Goal: Navigation & Orientation: Understand site structure

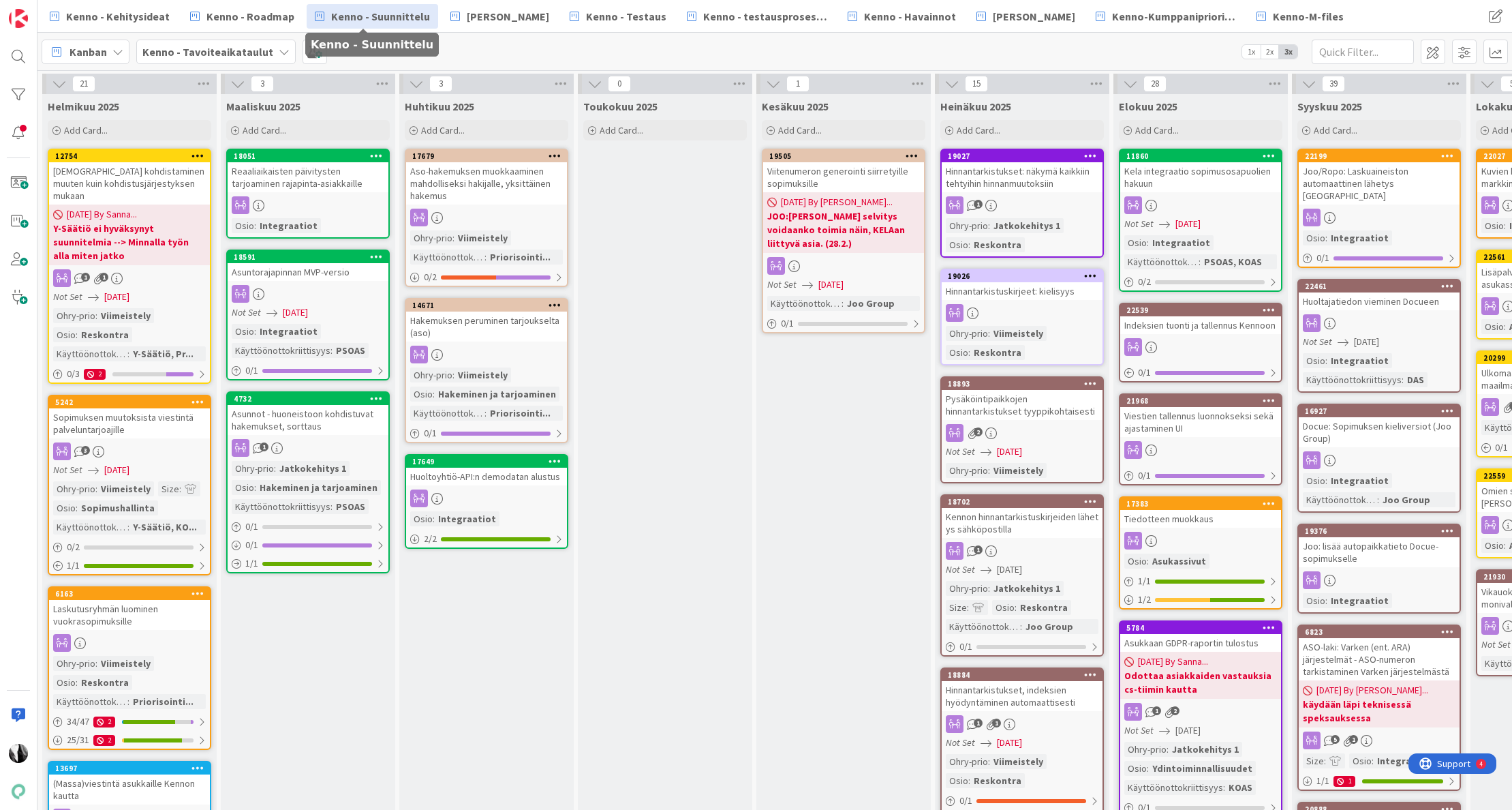
click at [400, 21] on span "Kenno - Suunnittelu" at bounding box center [381, 16] width 98 height 16
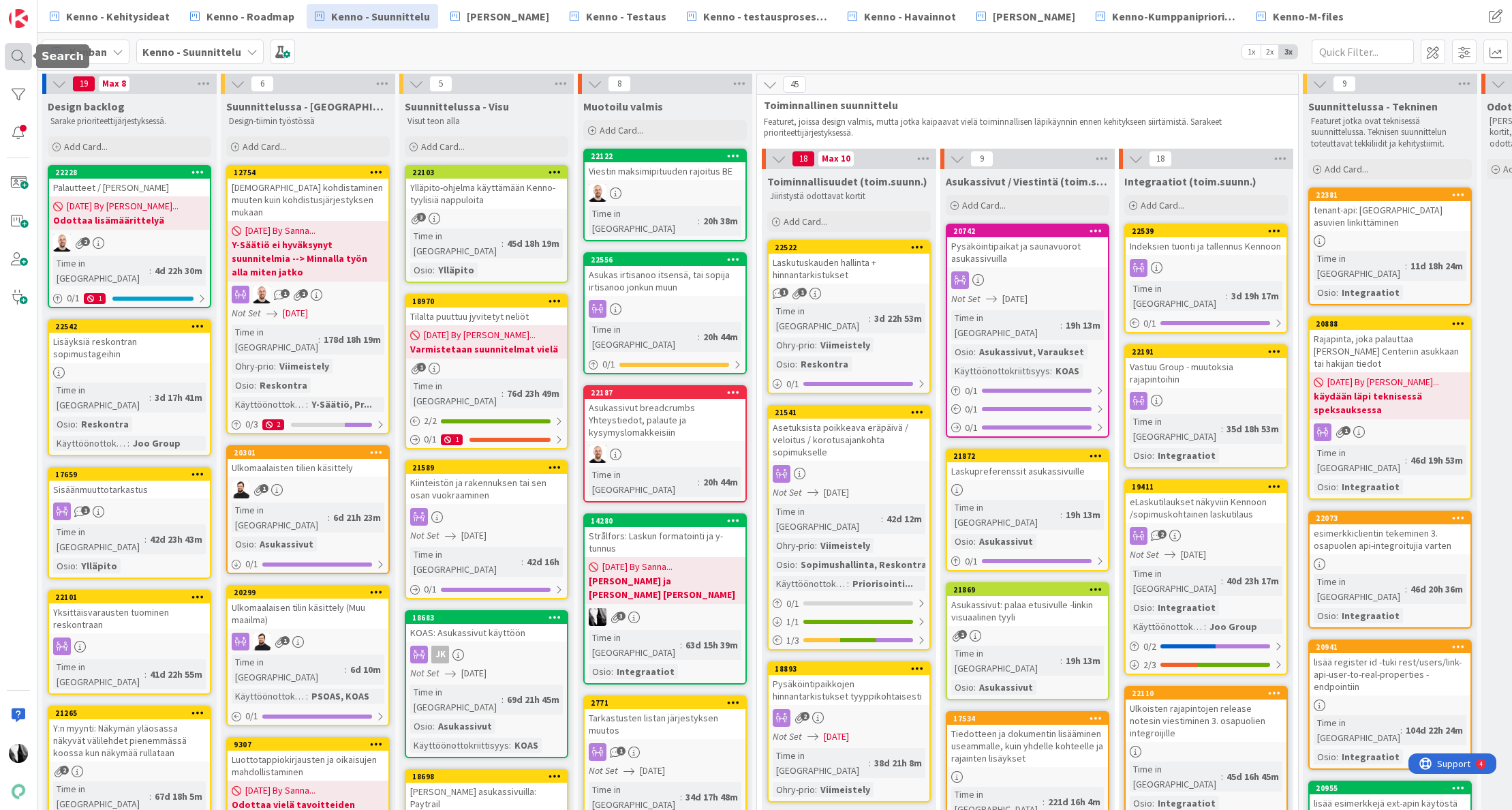
click at [16, 60] on div at bounding box center [19, 57] width 28 height 28
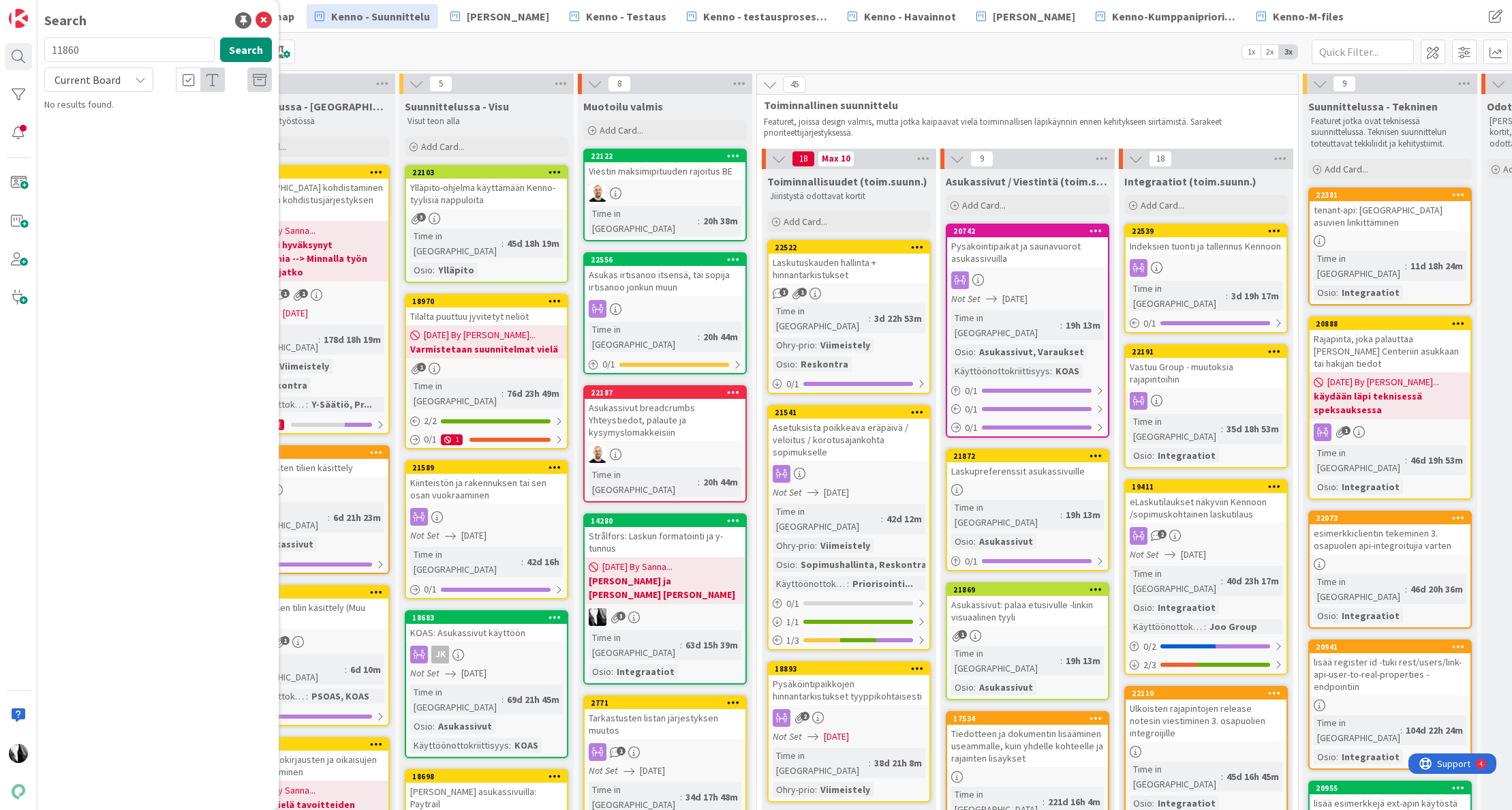
drag, startPoint x: 142, startPoint y: 50, endPoint x: 105, endPoint y: 18, distance: 48.9
click at [55, 42] on input "11860" at bounding box center [129, 49] width 170 height 24
type input "pysäköintipaikkojen api"
click at [118, 84] on span "Current Board" at bounding box center [87, 79] width 66 height 14
click at [116, 128] on span "All Boards" at bounding box center [123, 136] width 142 height 21
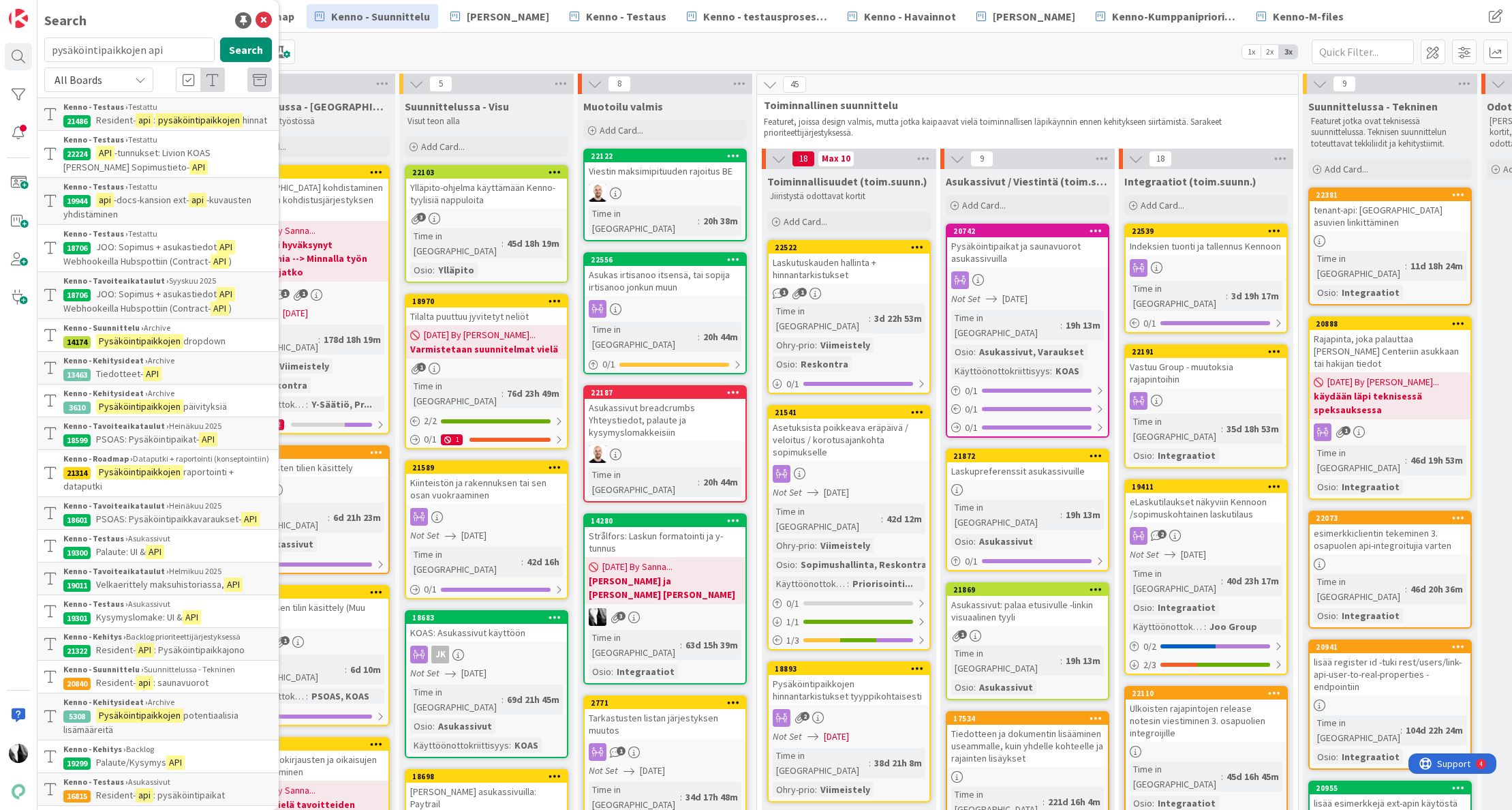
click at [155, 433] on span "PSOAS: Pysäköintipaikat-" at bounding box center [147, 439] width 103 height 12
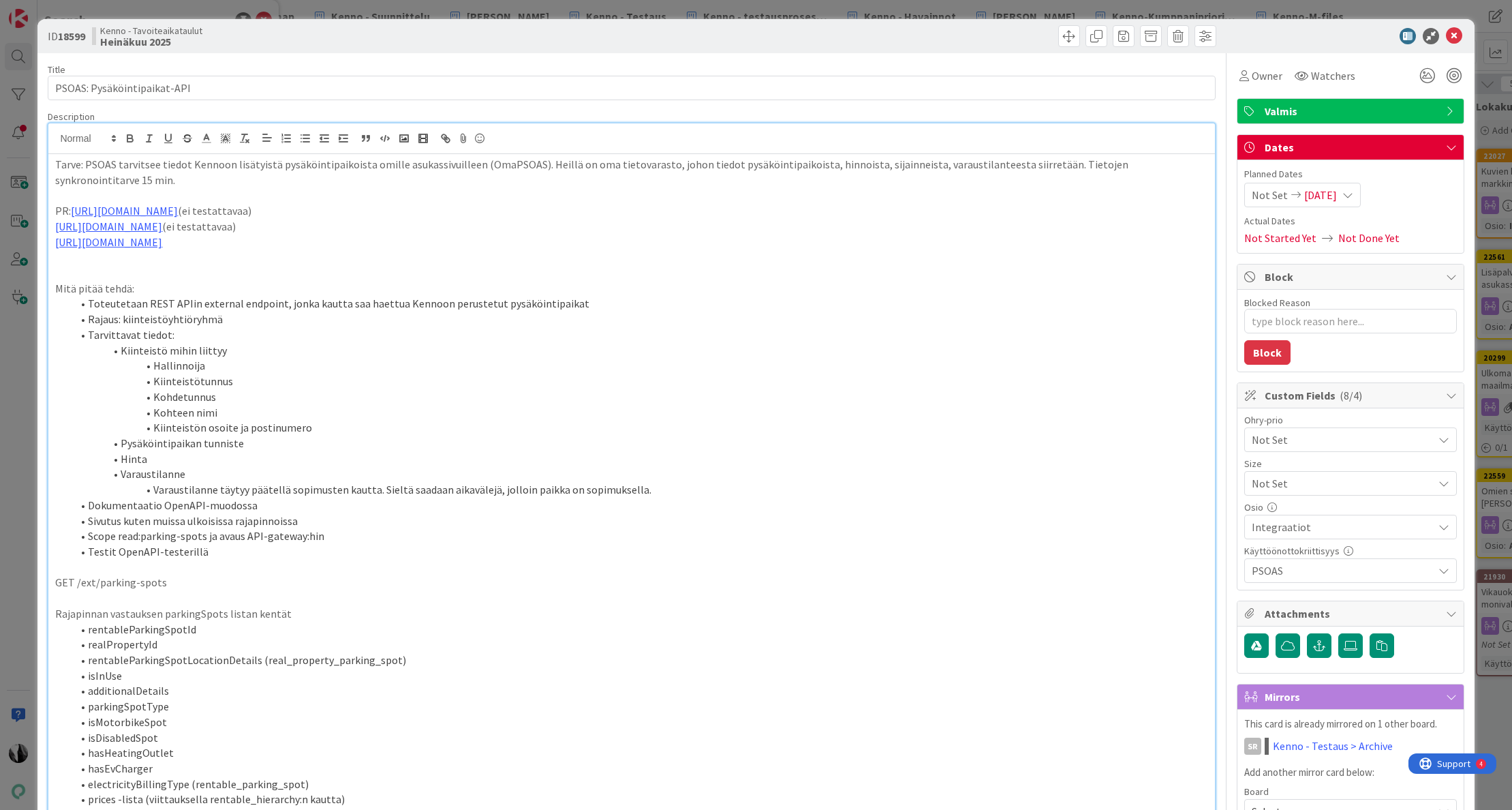
drag, startPoint x: 364, startPoint y: 142, endPoint x: 574, endPoint y: 141, distance: 210.0
click at [574, 141] on div "[PERSON_NAME] just joined Tarve: PSOAS tarvitsee tiedot Kennoon lisätyistä pysä…" at bounding box center [631, 573] width 1166 height 899
click at [1452, 35] on icon at bounding box center [1454, 35] width 16 height 16
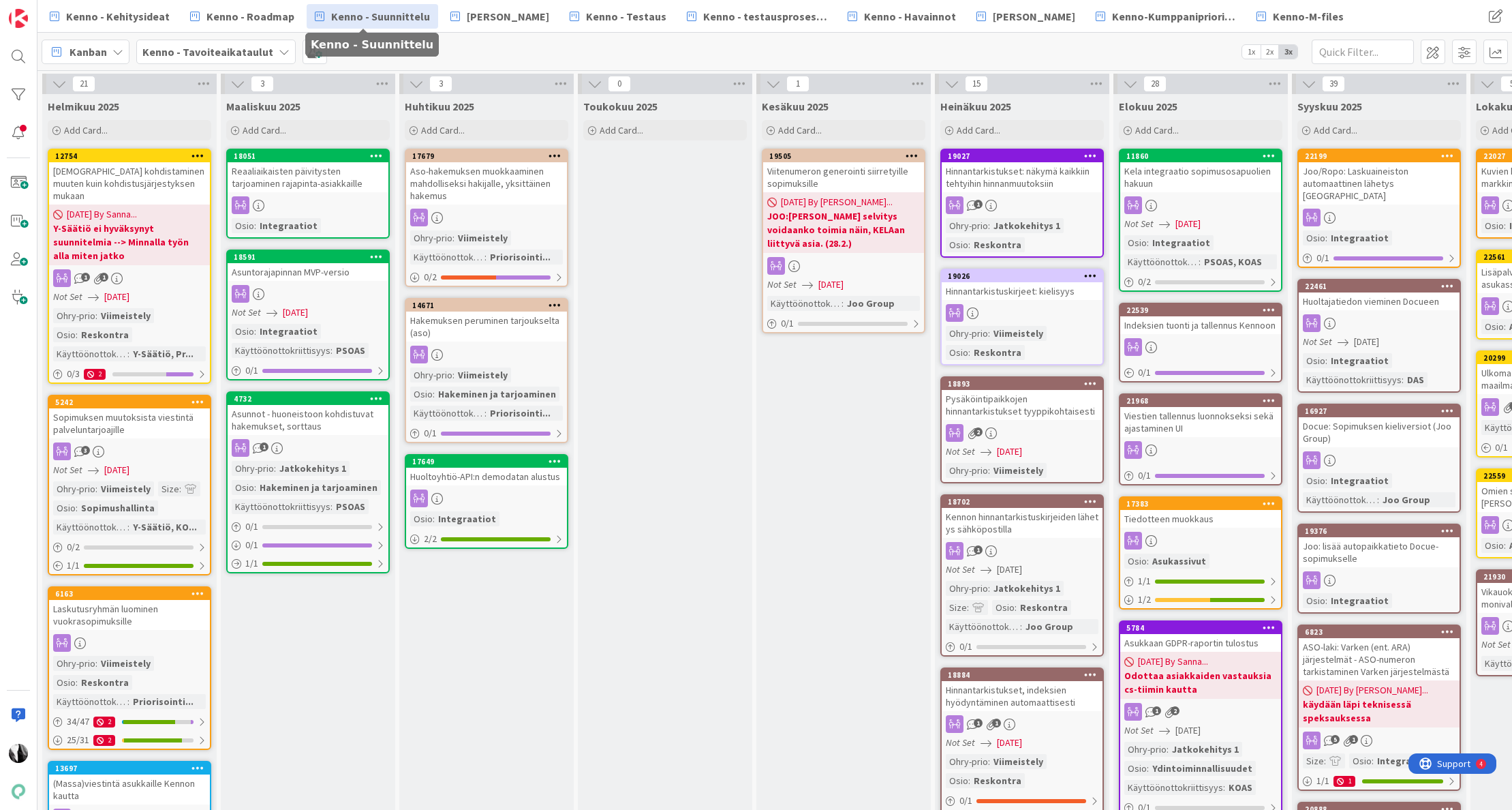
click at [411, 18] on span "Kenno - Suunnittelu" at bounding box center [381, 16] width 98 height 16
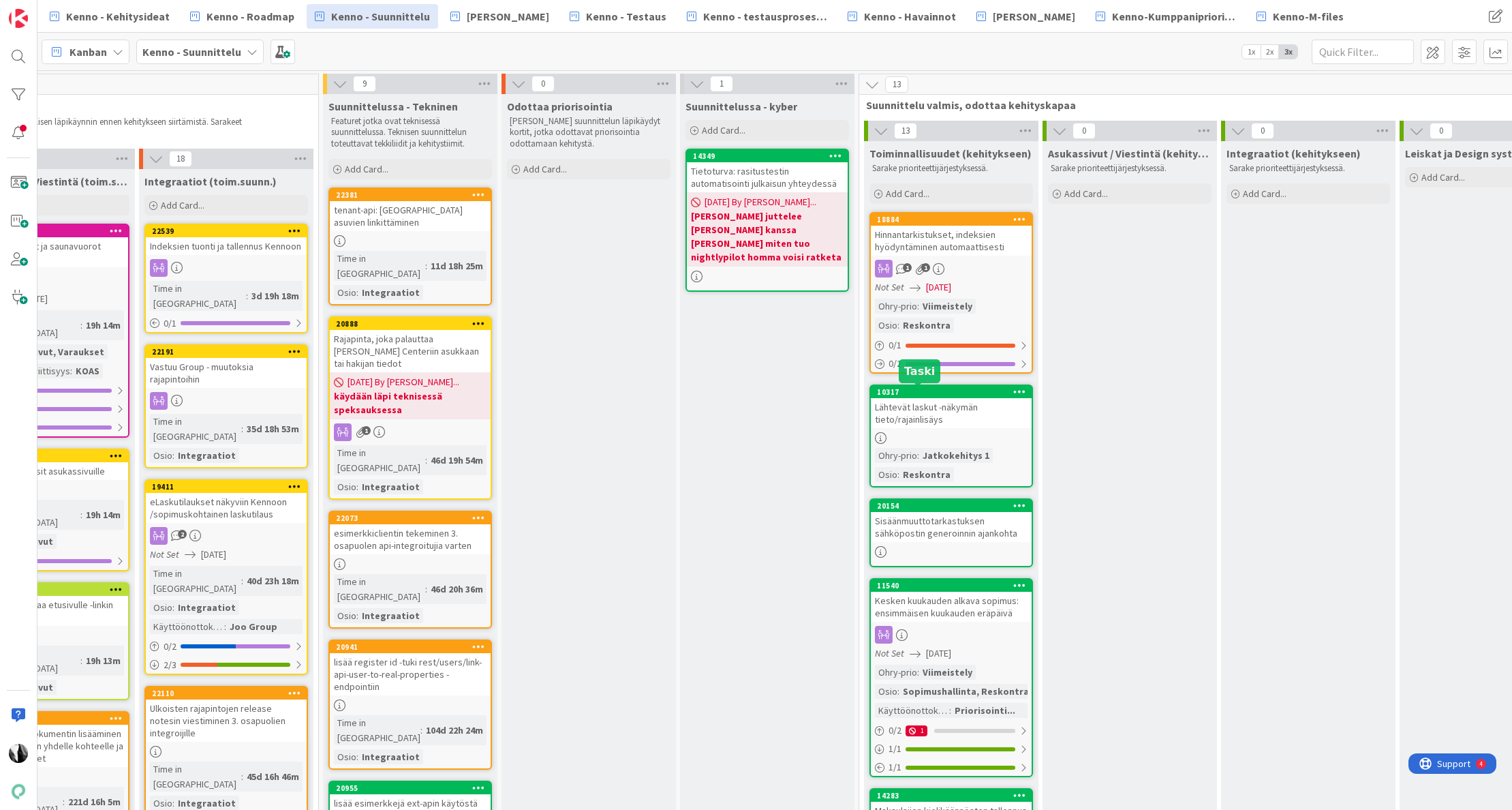
scroll to position [0, 1124]
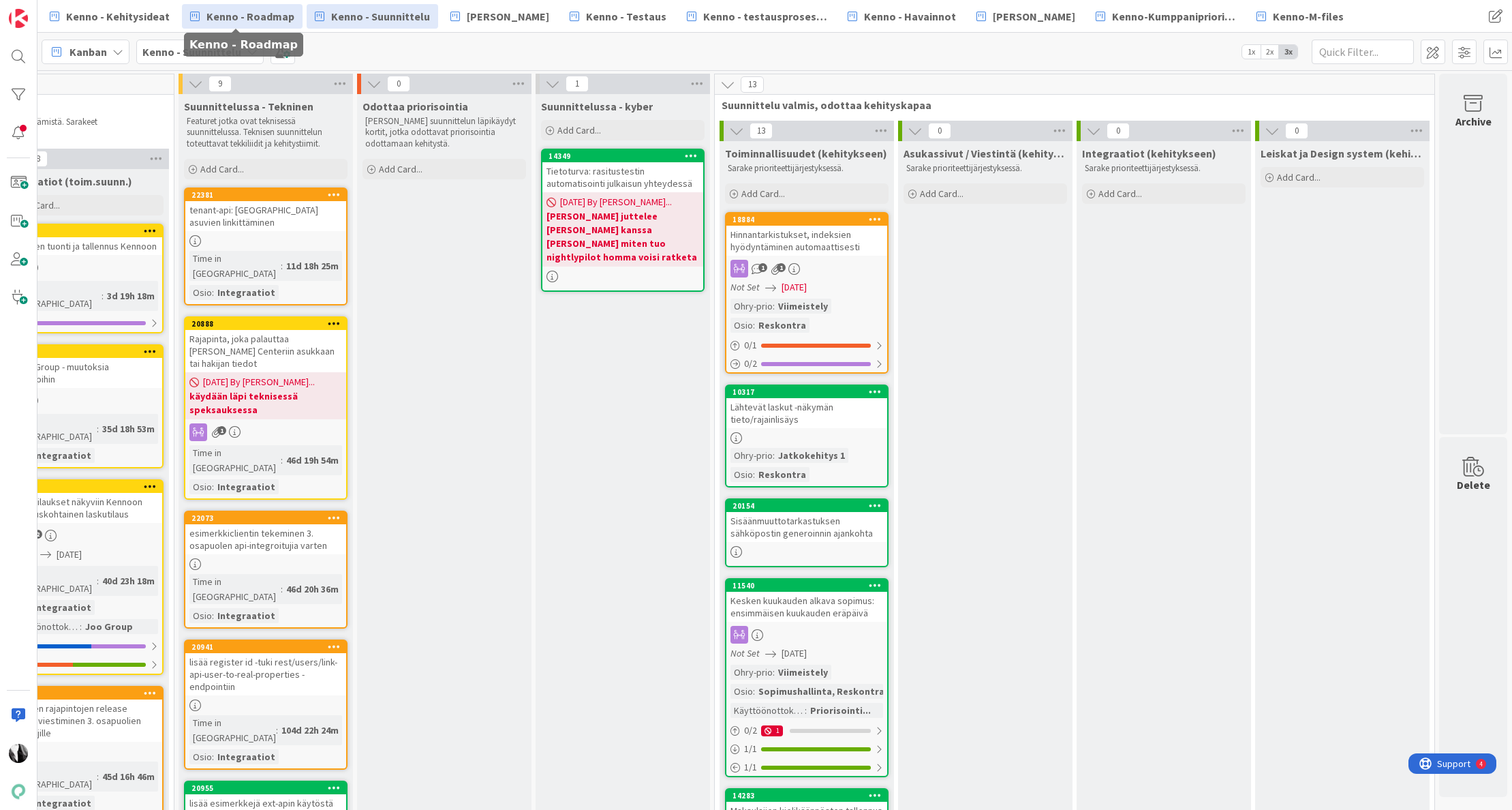
click at [269, 11] on span "Kenno - Roadmap" at bounding box center [250, 16] width 88 height 16
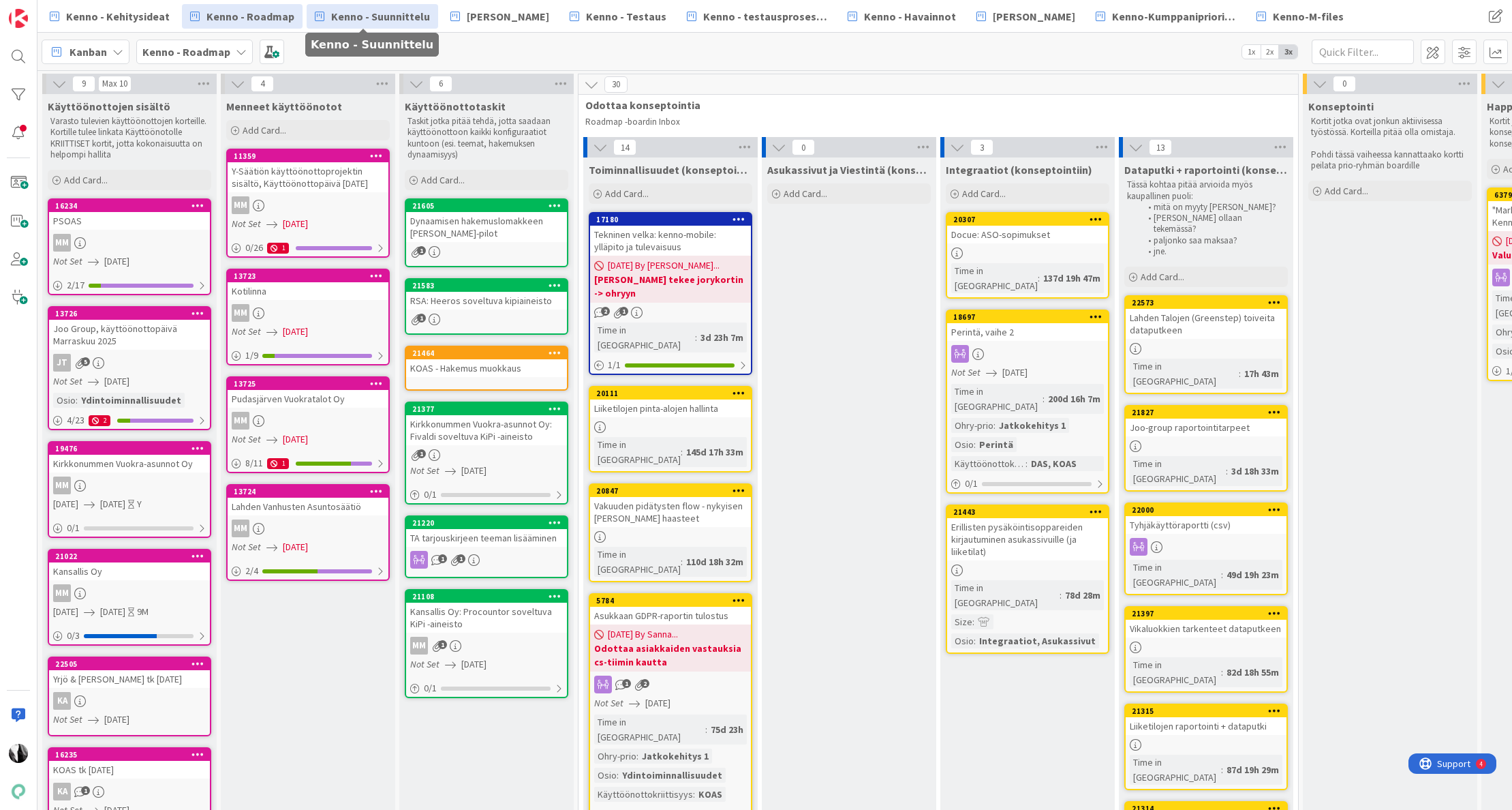
click at [394, 13] on span "Kenno - Suunnittelu" at bounding box center [381, 16] width 98 height 16
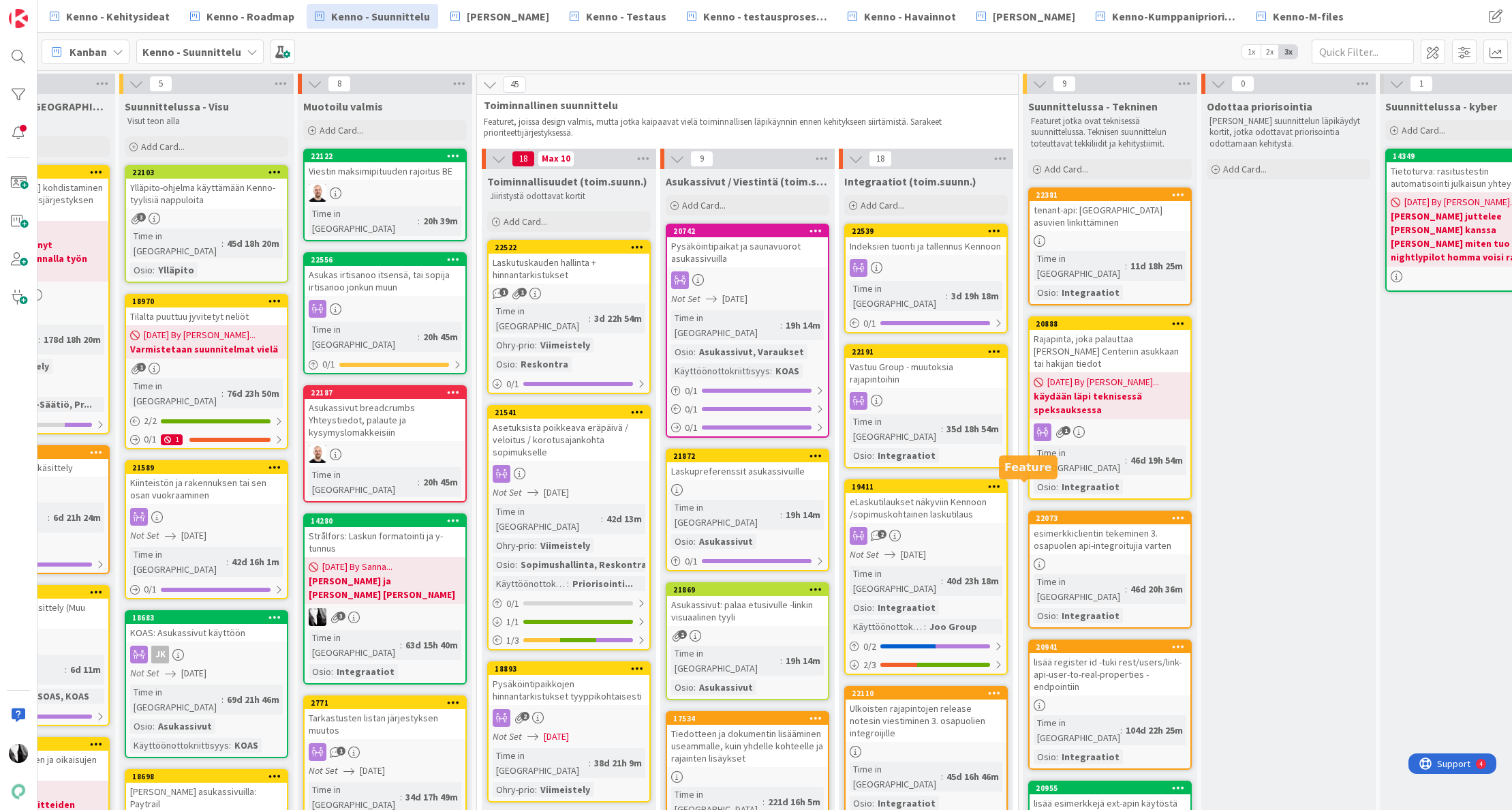
scroll to position [0, 276]
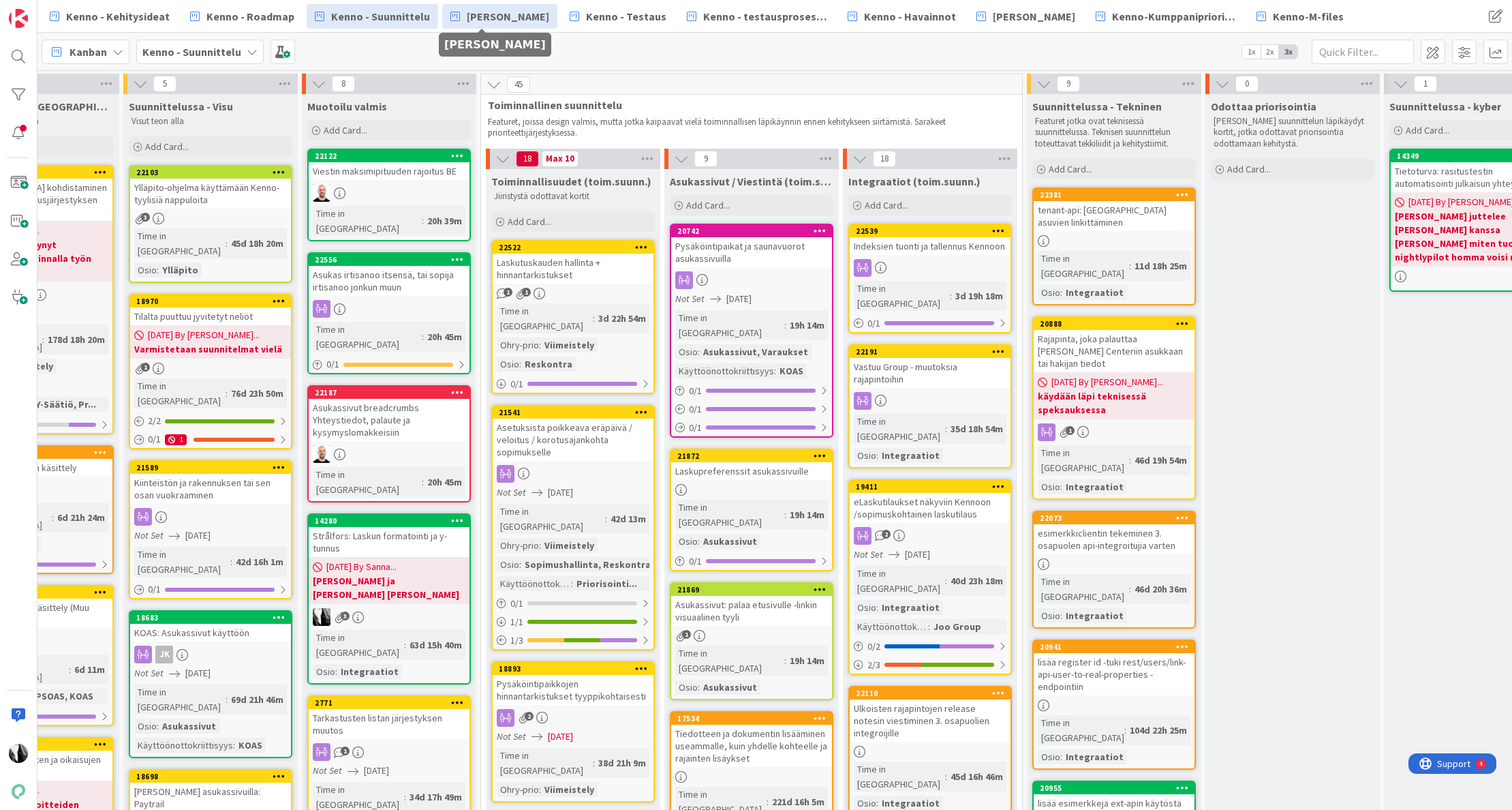
click at [506, 18] on span "[PERSON_NAME]" at bounding box center [508, 16] width 82 height 16
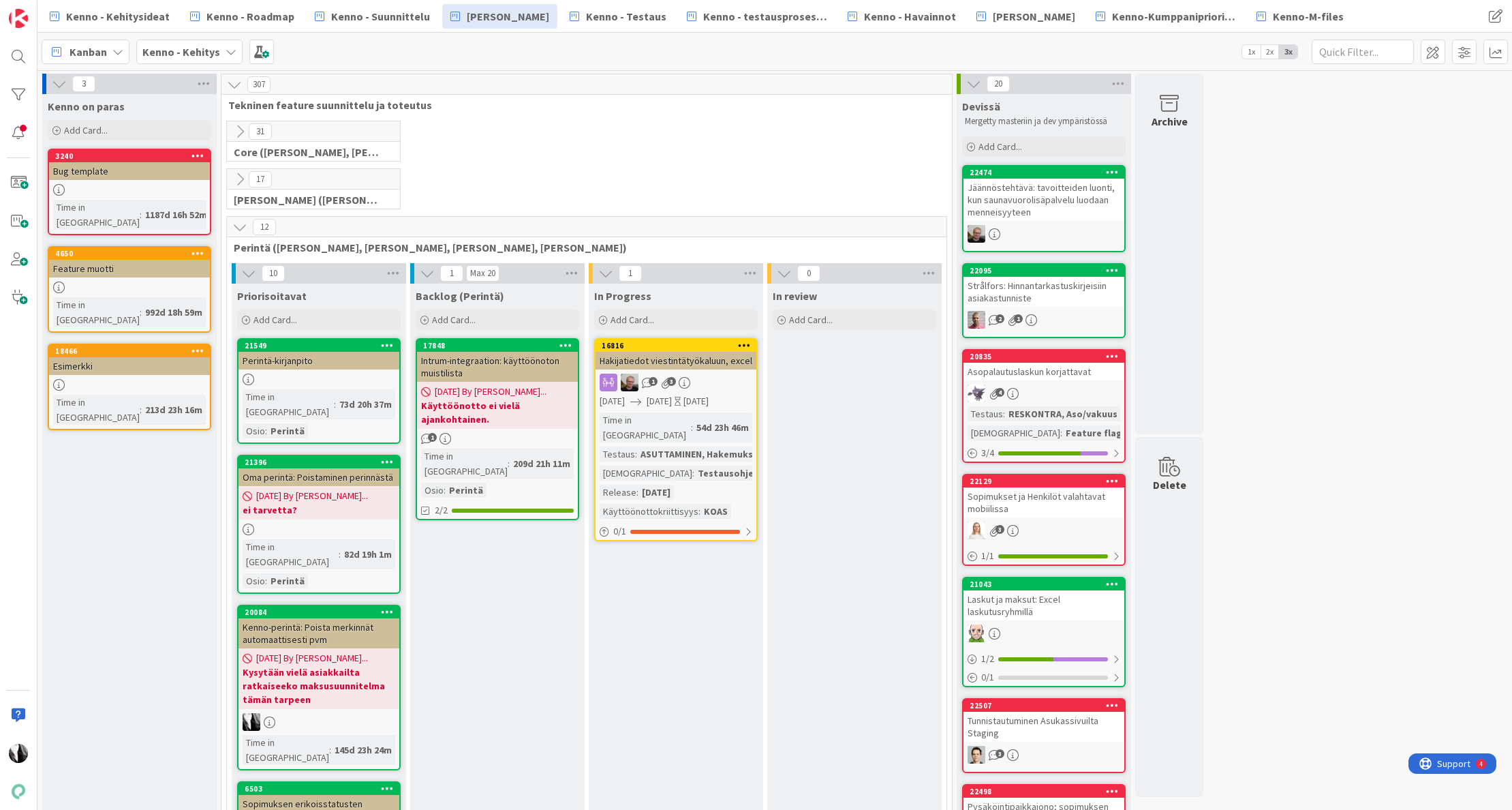
click at [237, 228] on icon at bounding box center [239, 226] width 15 height 15
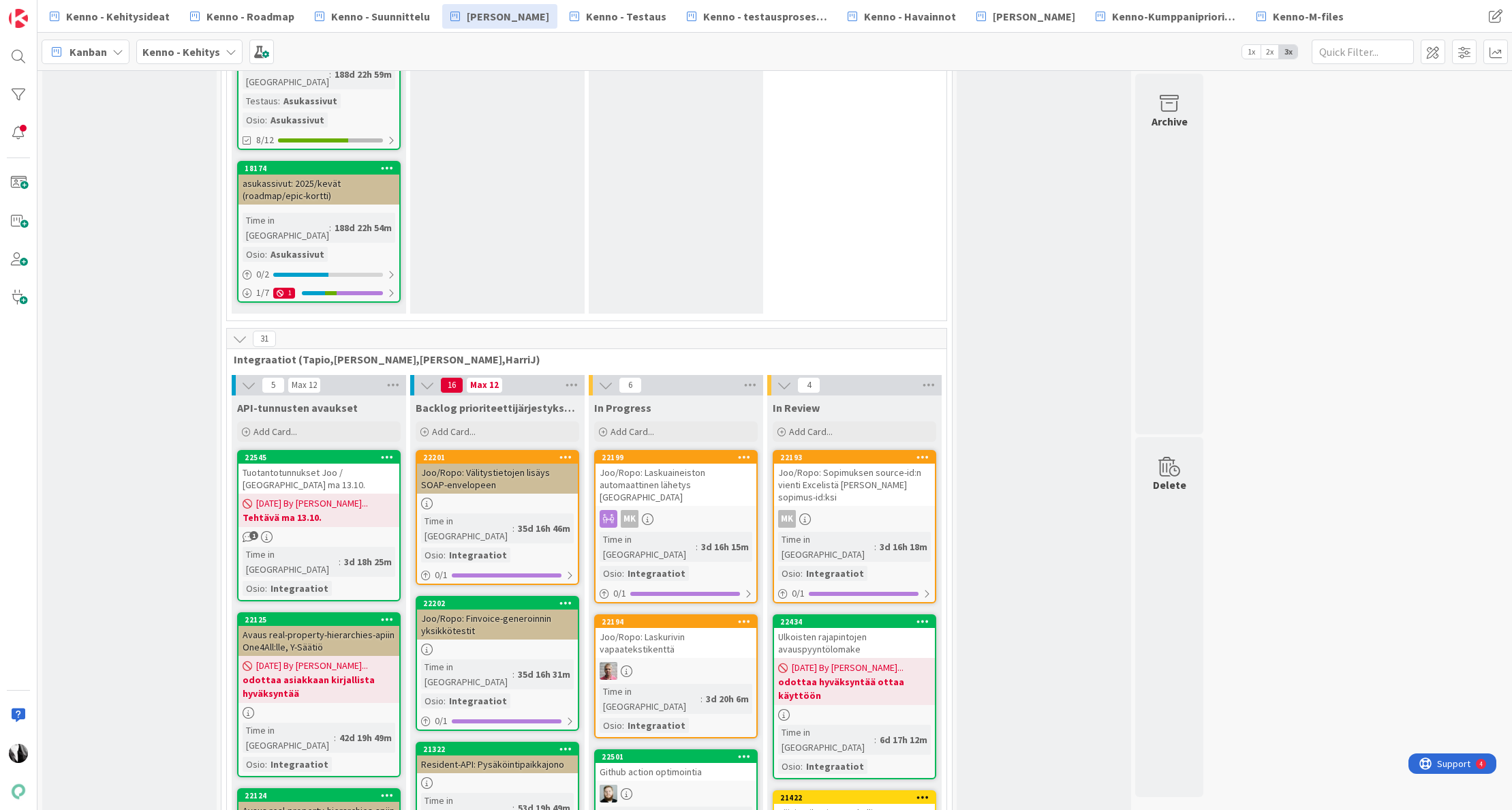
scroll to position [3912, 0]
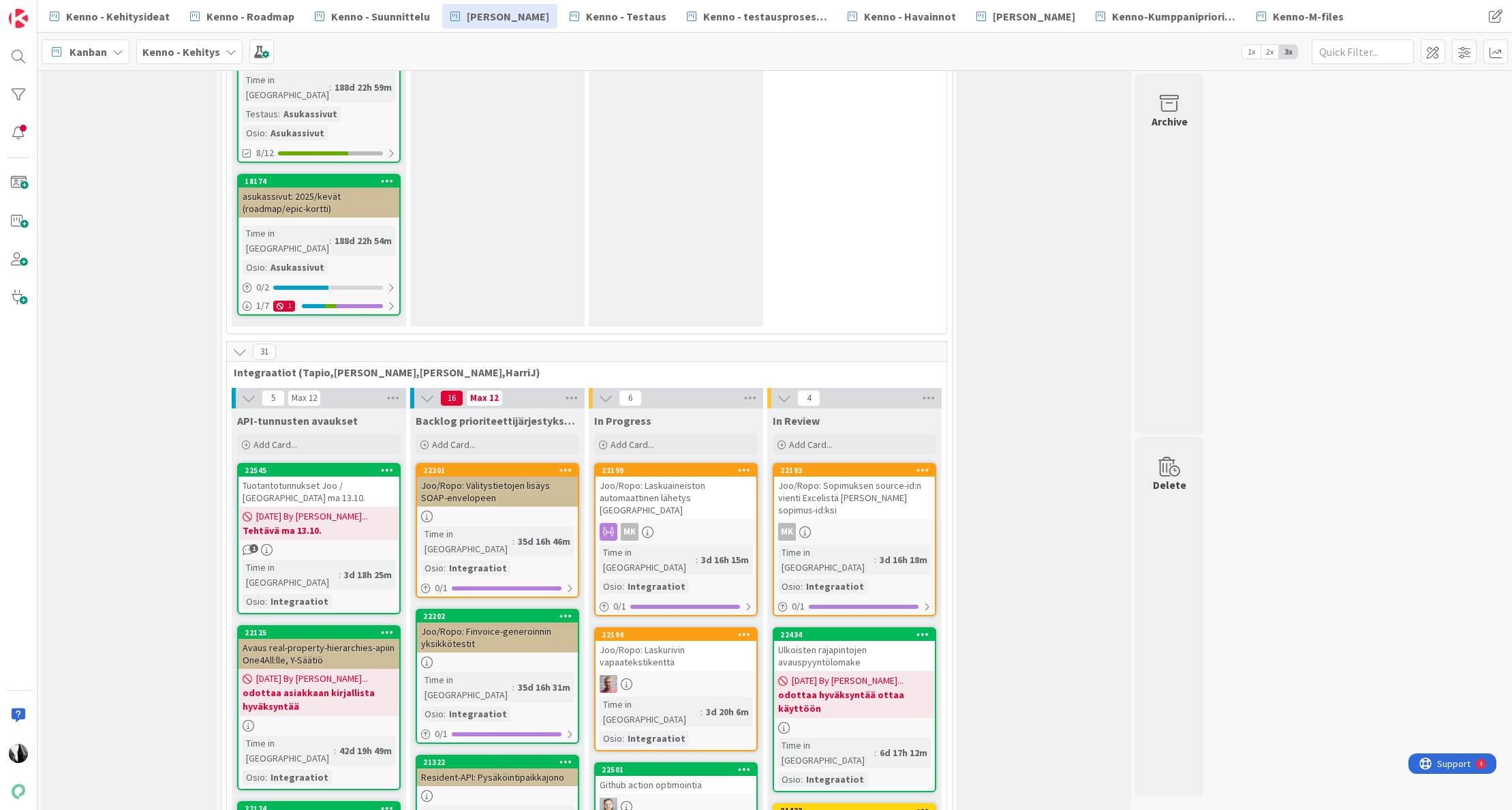
click at [490, 768] on div "Resident-API: Pysäköintipaikkajono" at bounding box center [497, 776] width 161 height 18
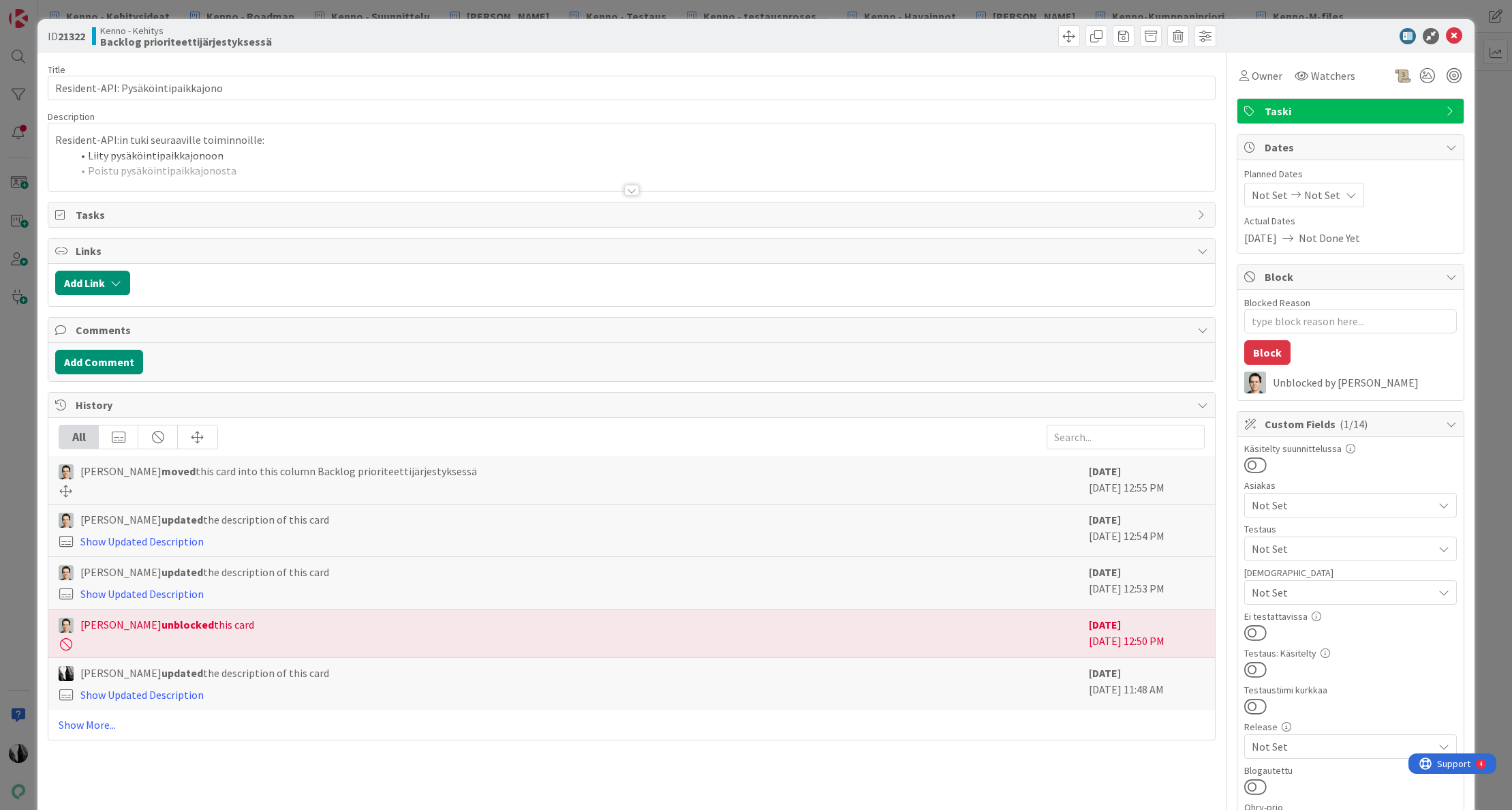
click at [632, 191] on div at bounding box center [631, 190] width 15 height 11
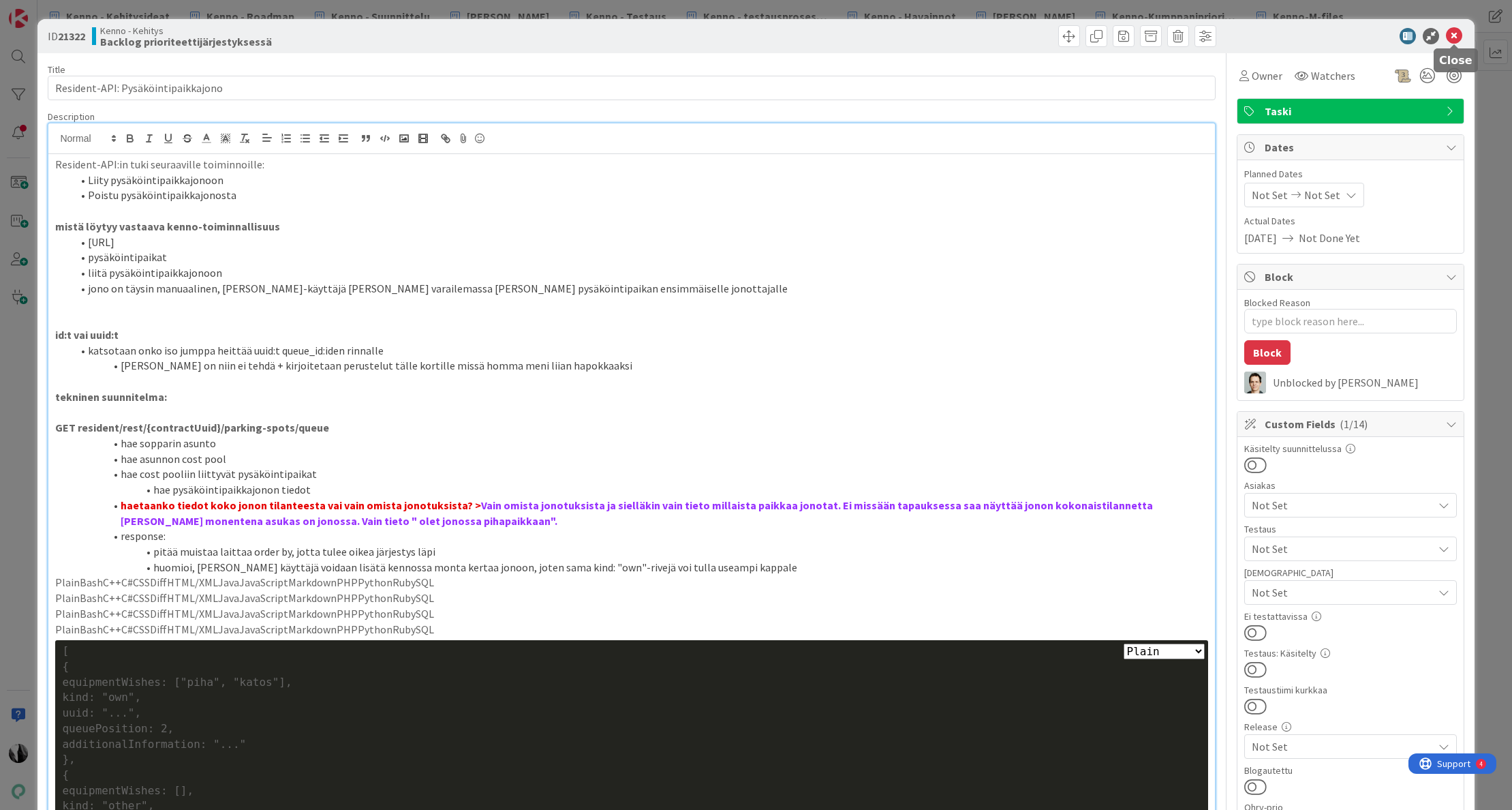
click at [1452, 34] on icon at bounding box center [1454, 35] width 16 height 16
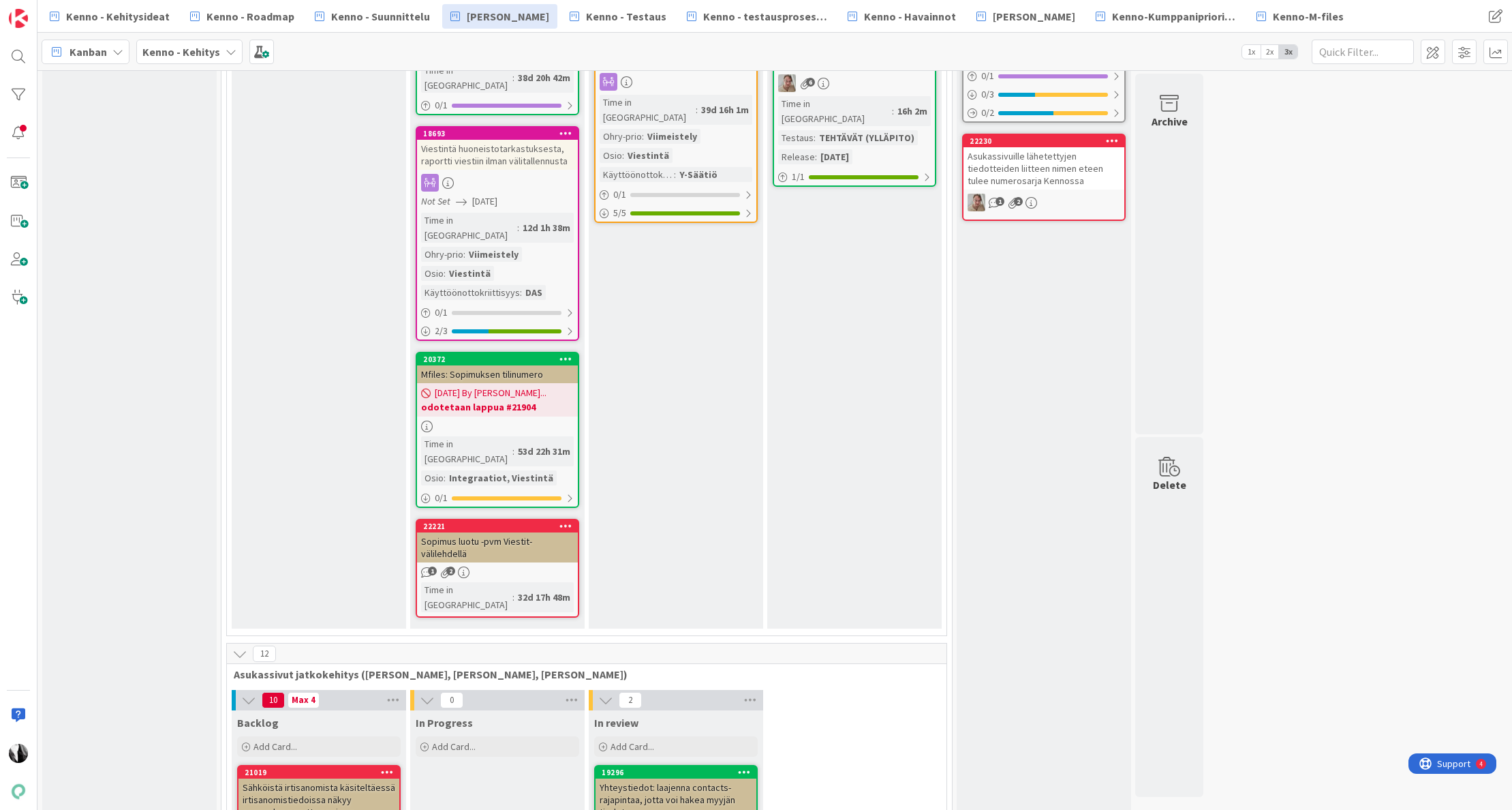
scroll to position [1901, 0]
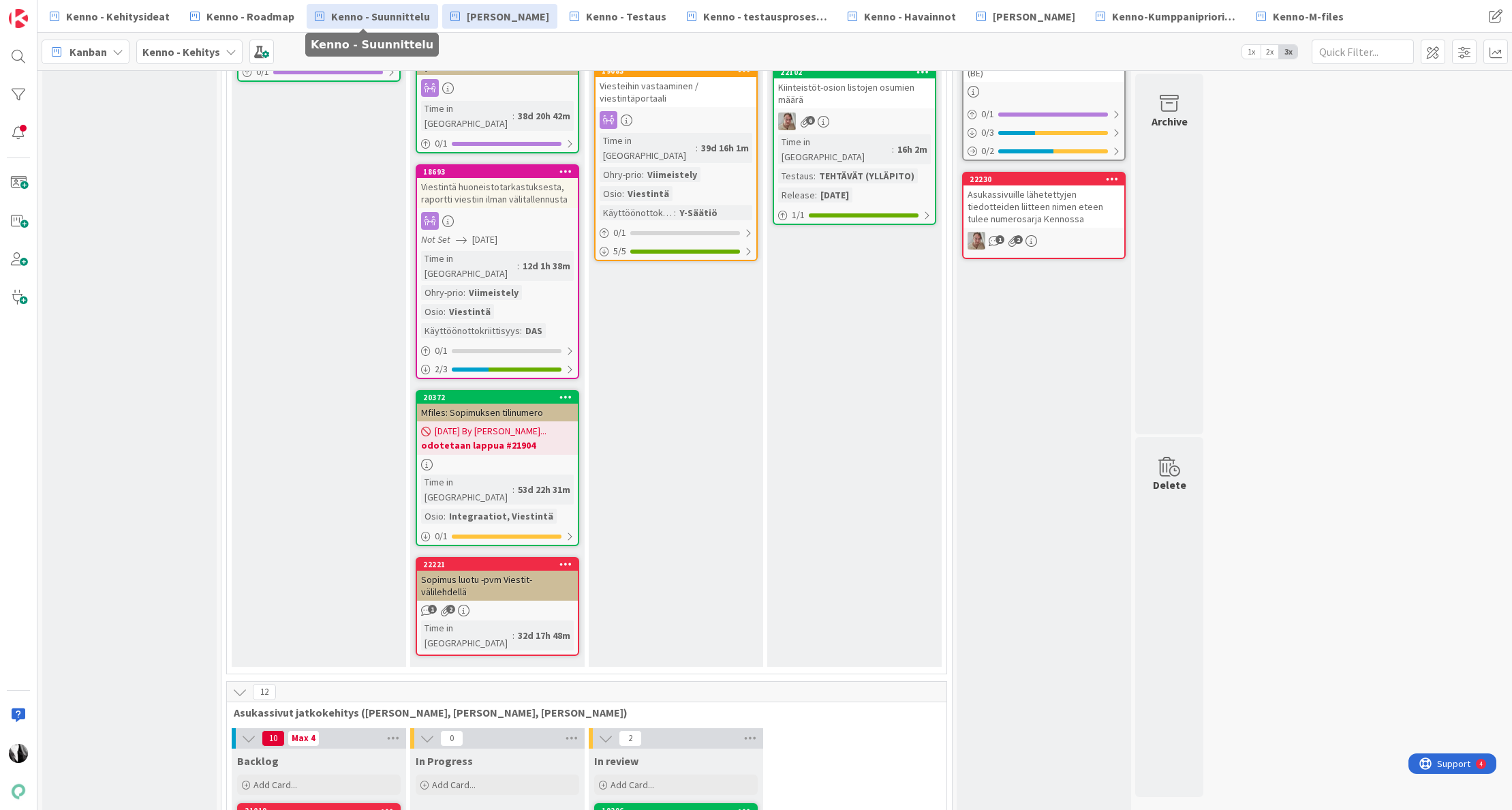
click at [380, 18] on span "Kenno - Suunnittelu" at bounding box center [381, 16] width 98 height 16
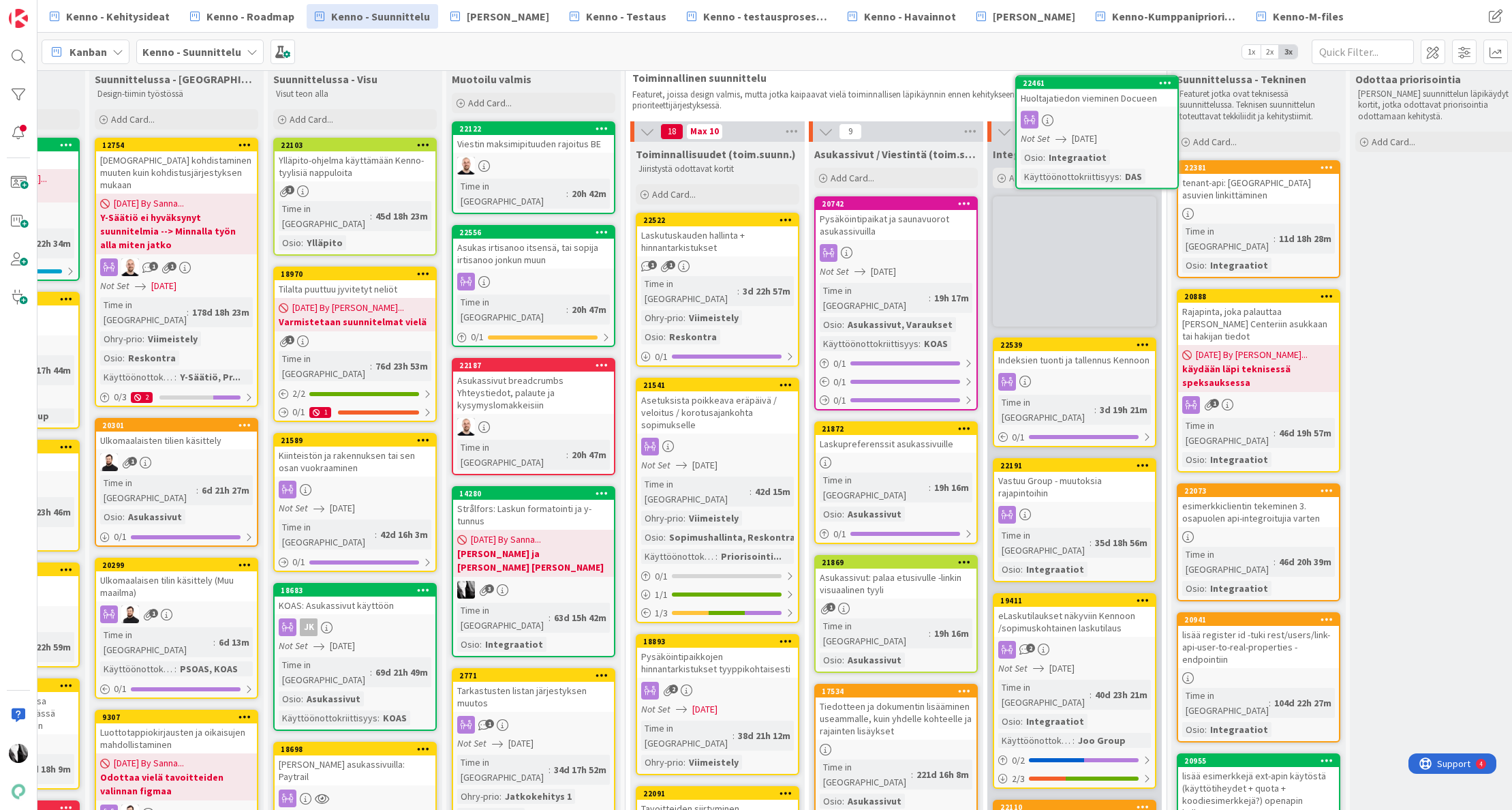
scroll to position [0, 131]
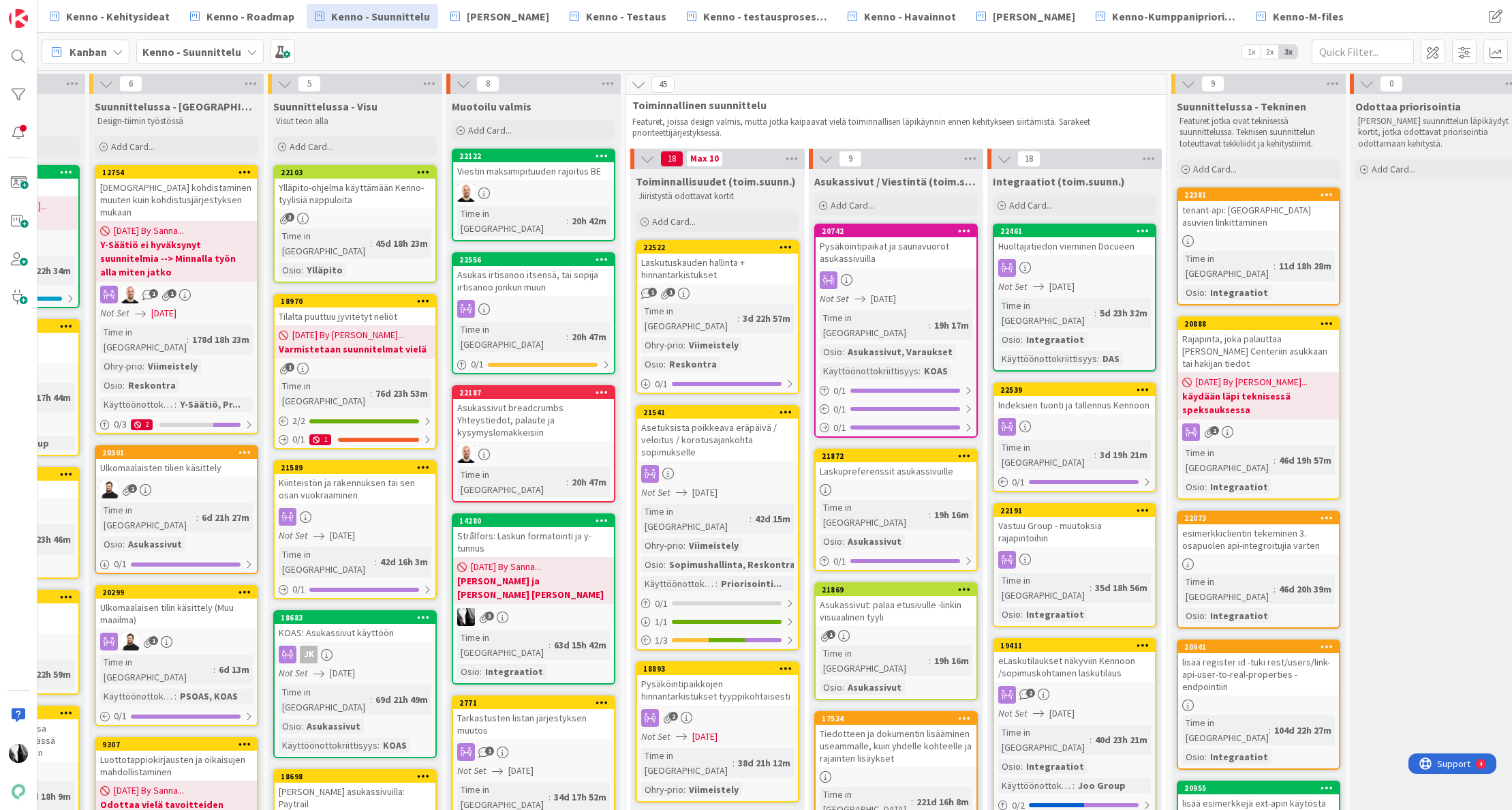
click at [1066, 280] on span "[DATE]" at bounding box center [1061, 287] width 25 height 15
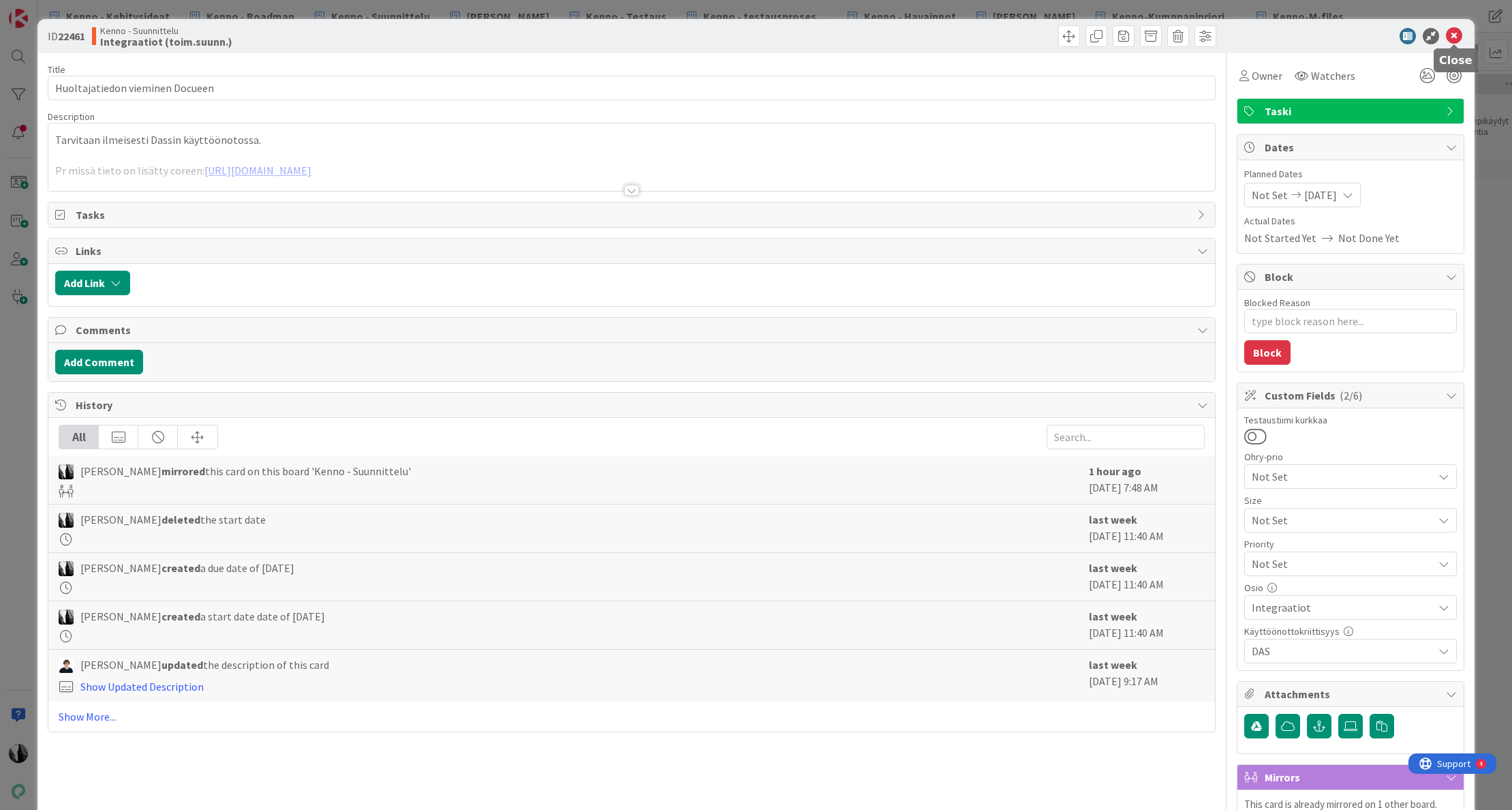
drag, startPoint x: 1450, startPoint y: 35, endPoint x: 1346, endPoint y: 54, distance: 105.7
click at [1450, 35] on icon at bounding box center [1454, 35] width 16 height 16
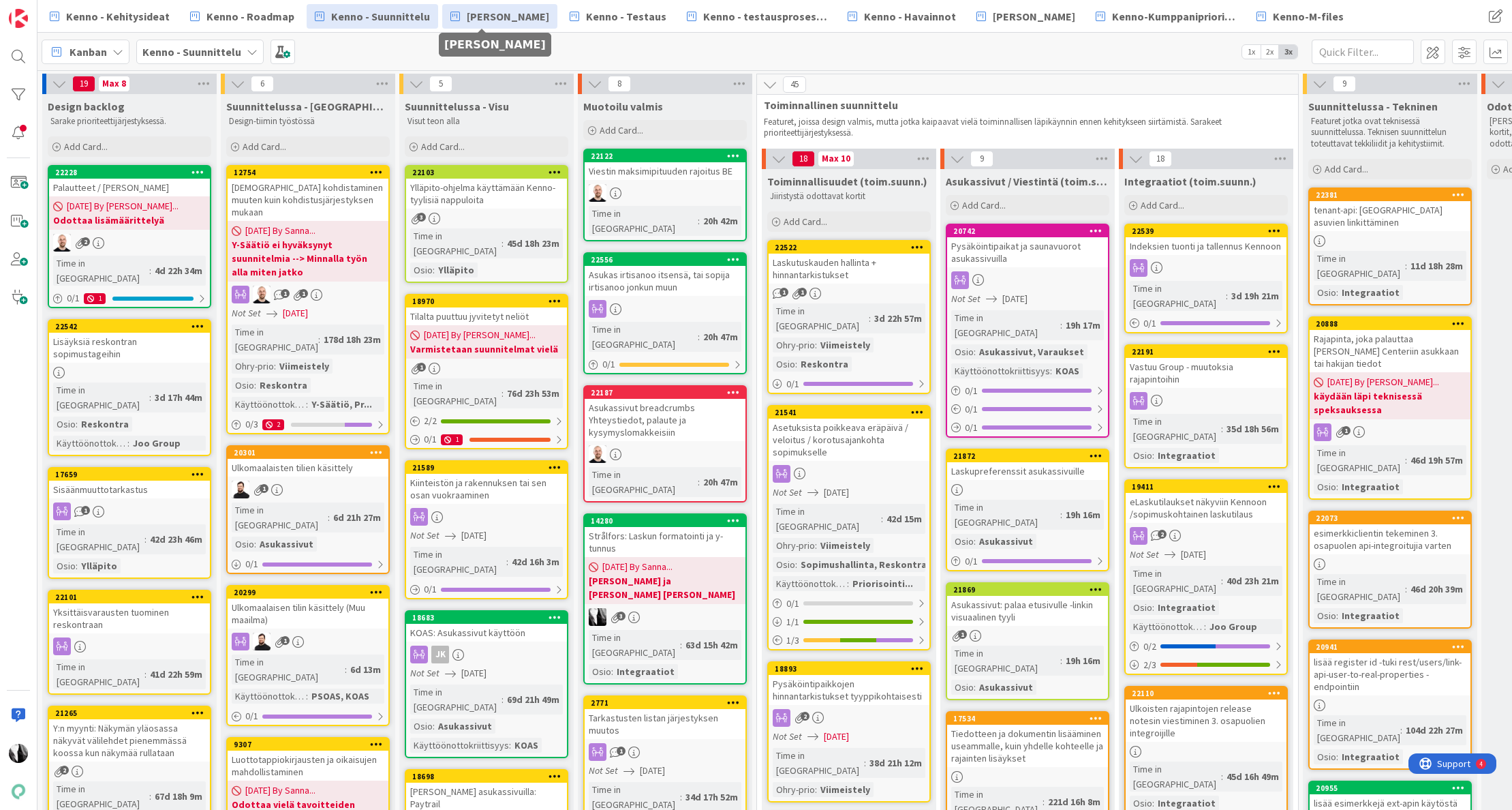
click at [504, 19] on span "[PERSON_NAME]" at bounding box center [508, 16] width 82 height 16
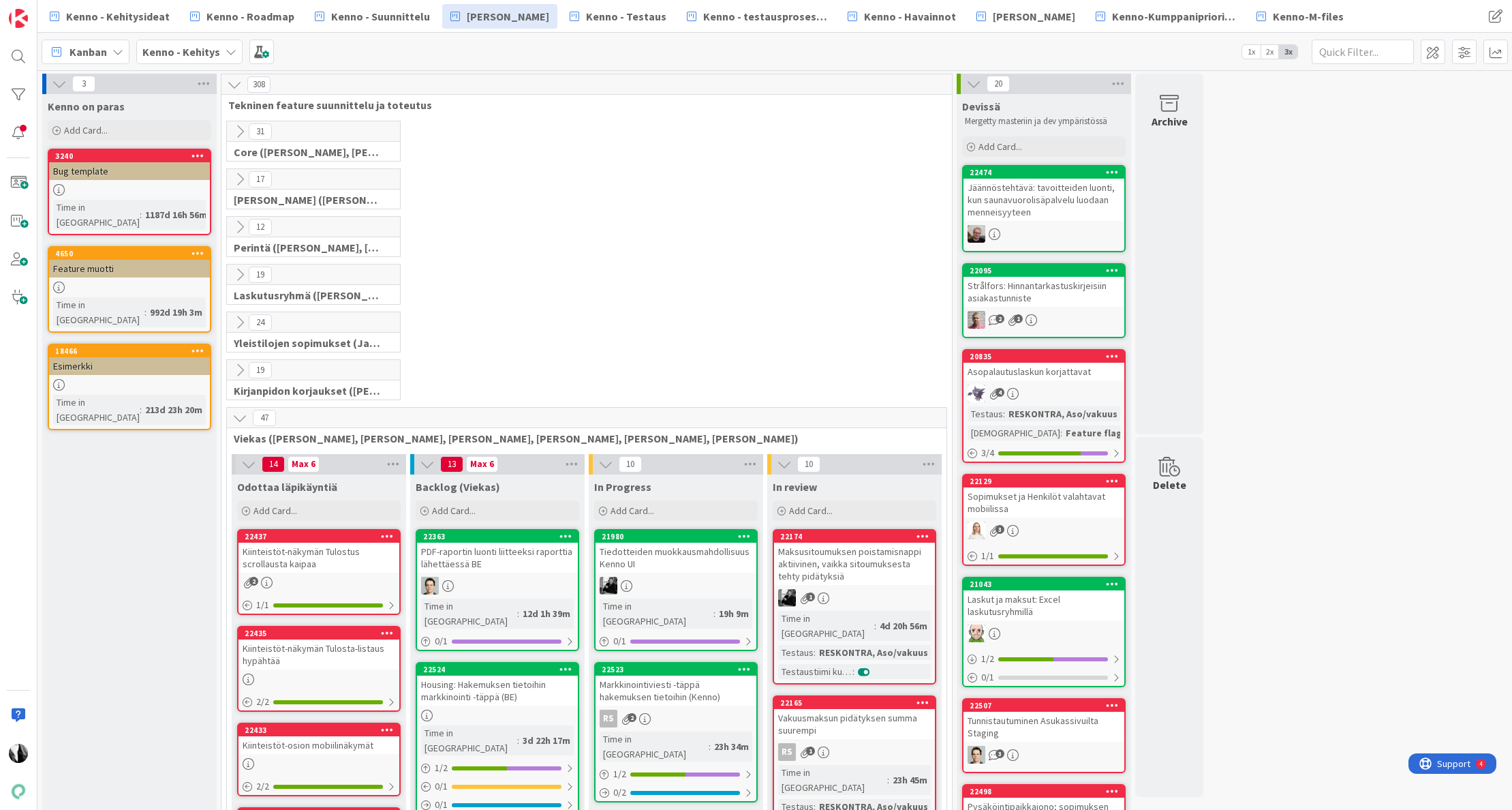
click at [239, 175] on icon at bounding box center [239, 179] width 15 height 15
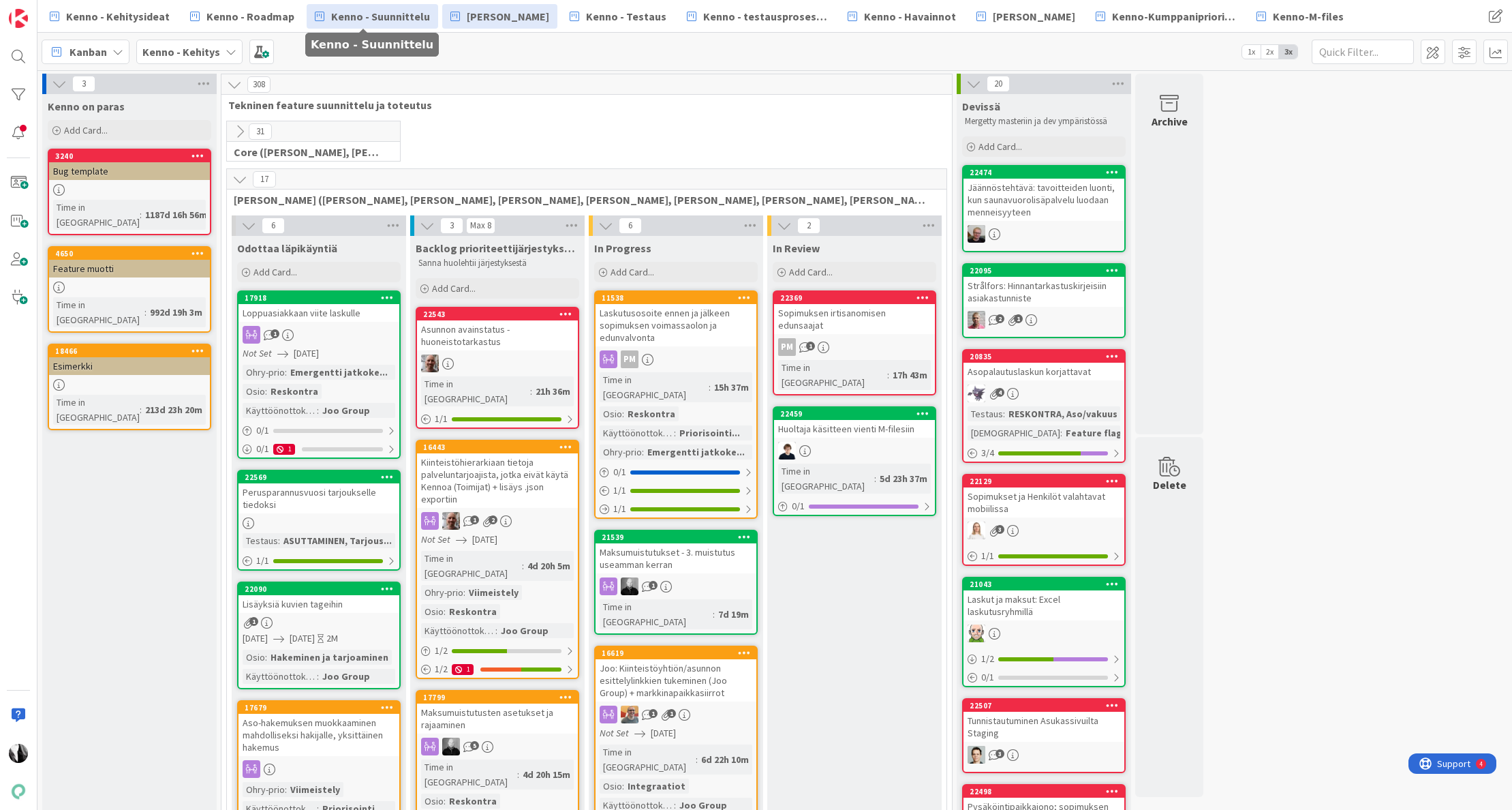
click at [366, 18] on span "Kenno - Suunnittelu" at bounding box center [381, 16] width 98 height 16
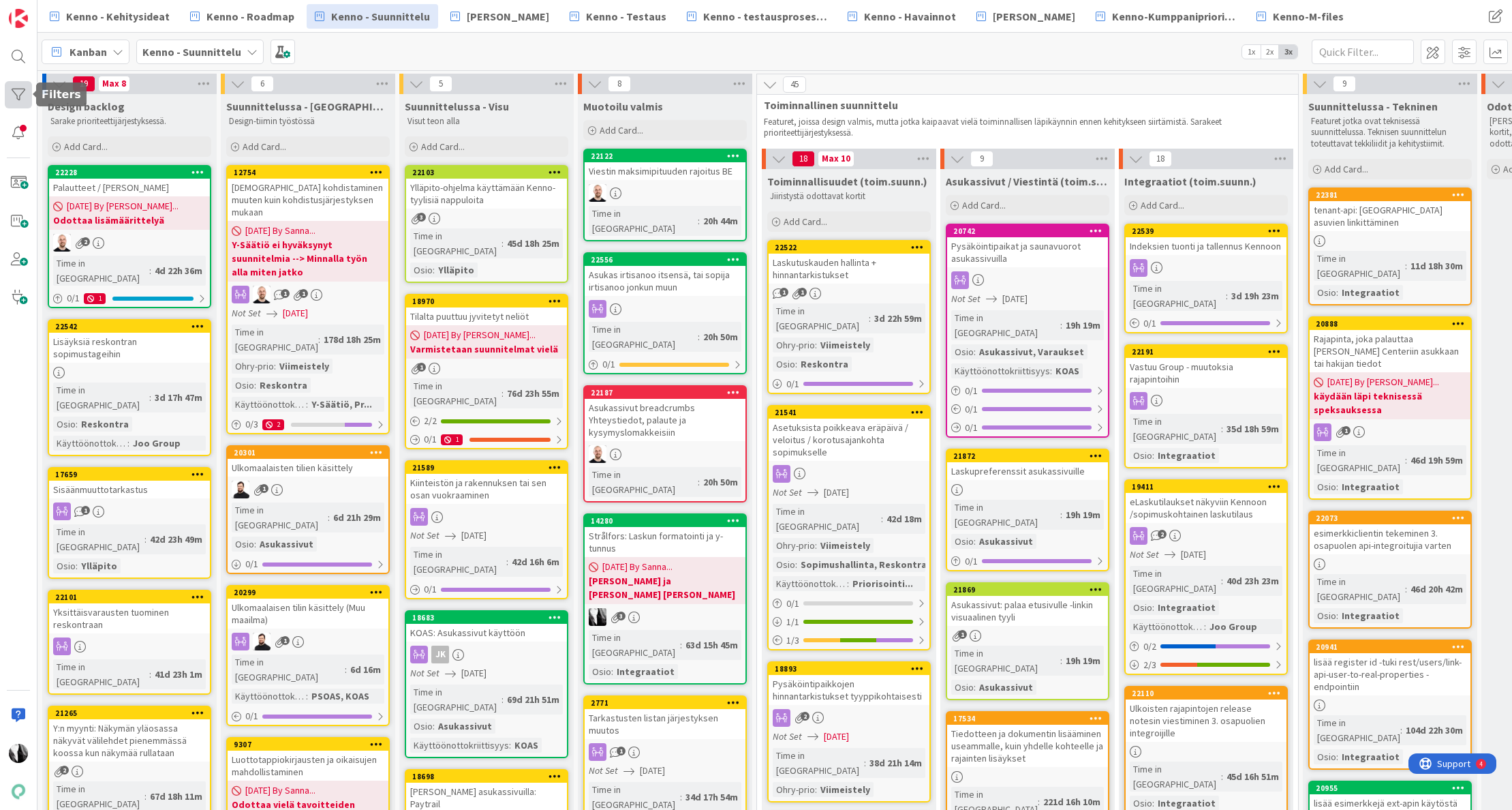
click at [24, 92] on div at bounding box center [19, 95] width 28 height 28
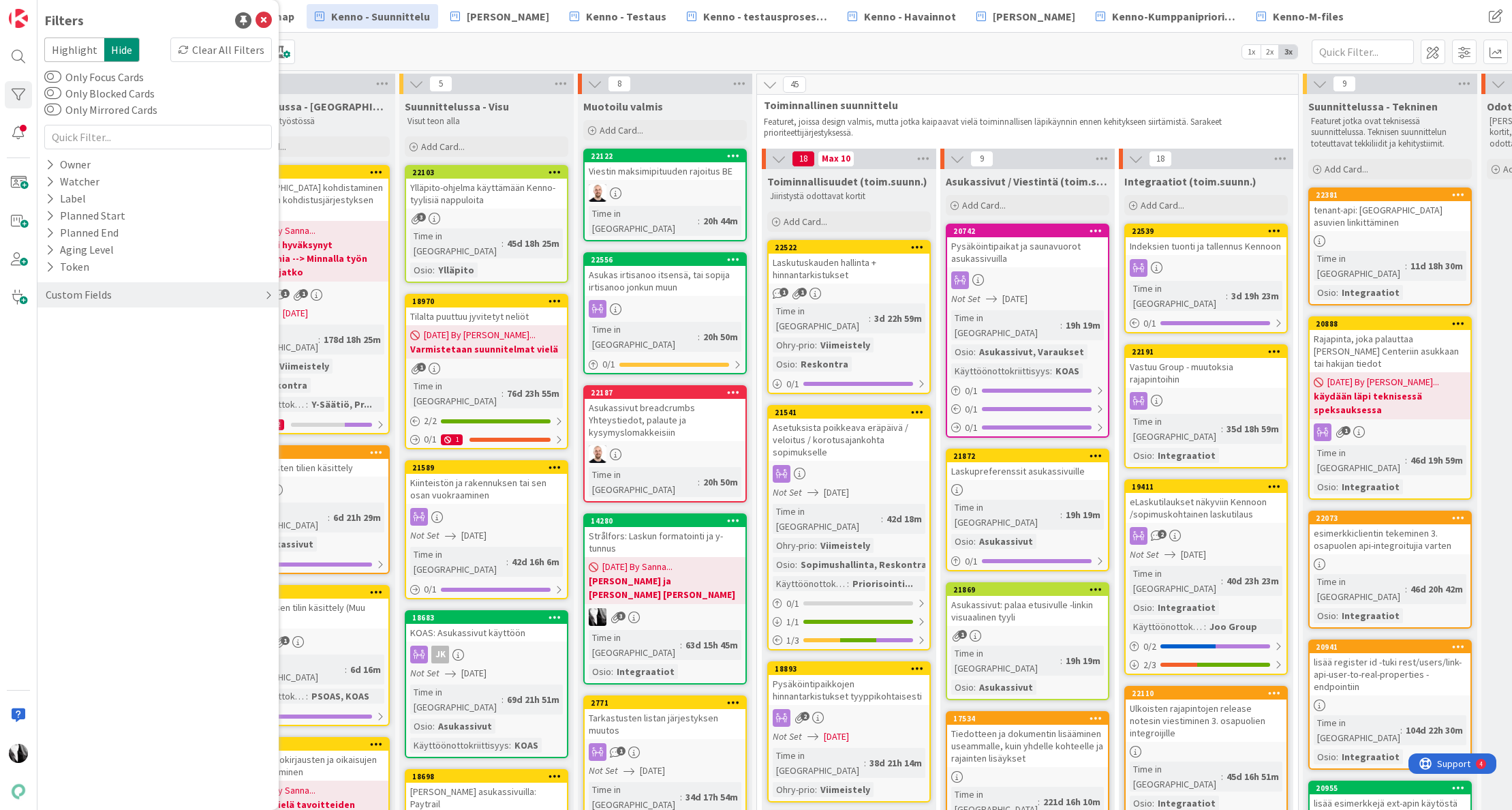
click at [158, 300] on div "Custom Fields" at bounding box center [157, 294] width 241 height 25
click at [130, 406] on button "Käyttöönottokriittisyys" at bounding box center [109, 408] width 130 height 17
click at [51, 482] on icon at bounding box center [52, 481] width 9 height 9
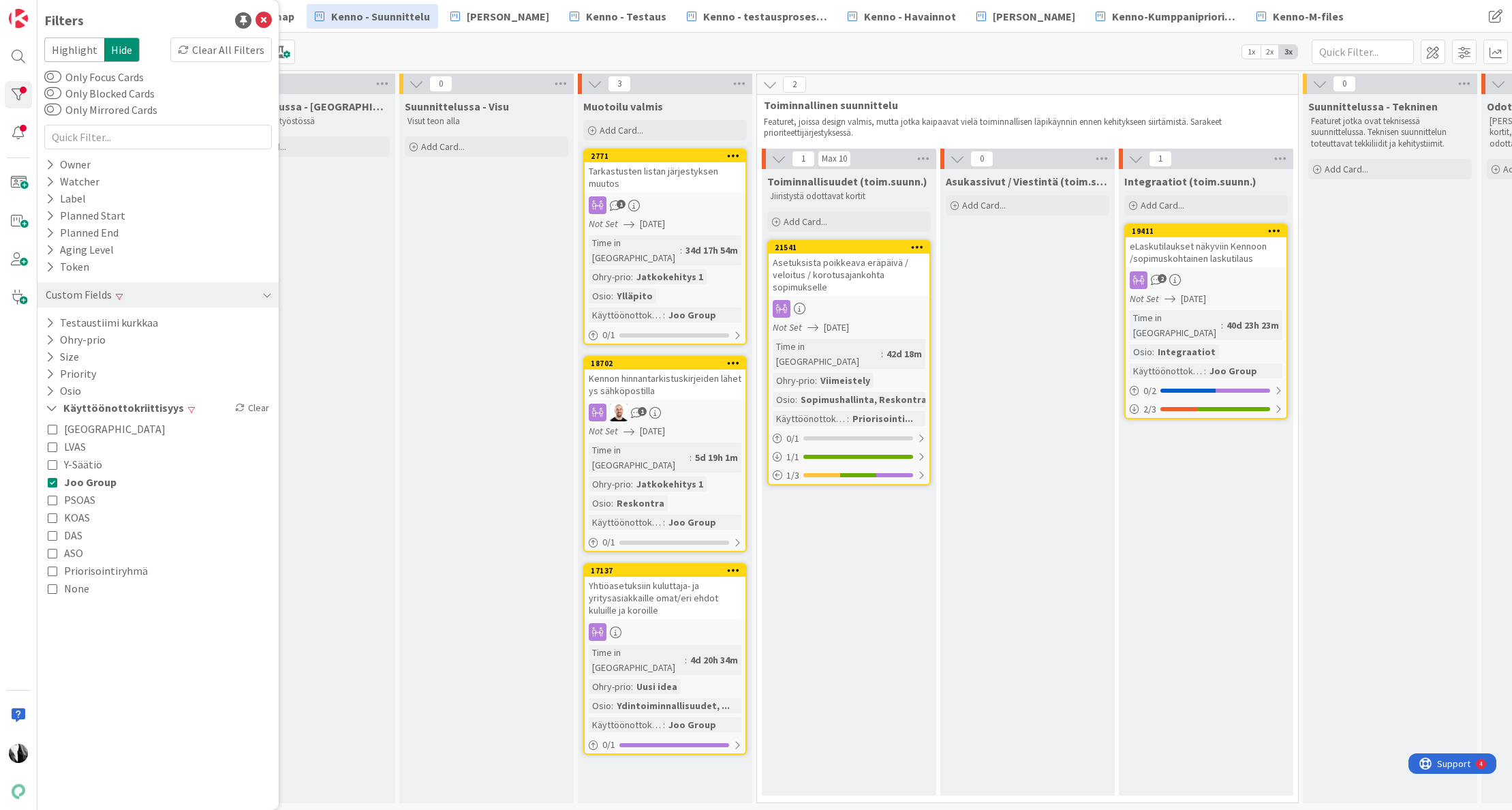
click at [397, 497] on div "0 Suunnittelussa - Visu [PERSON_NAME] [PERSON_NAME] Add Card..." at bounding box center [486, 441] width 179 height 736
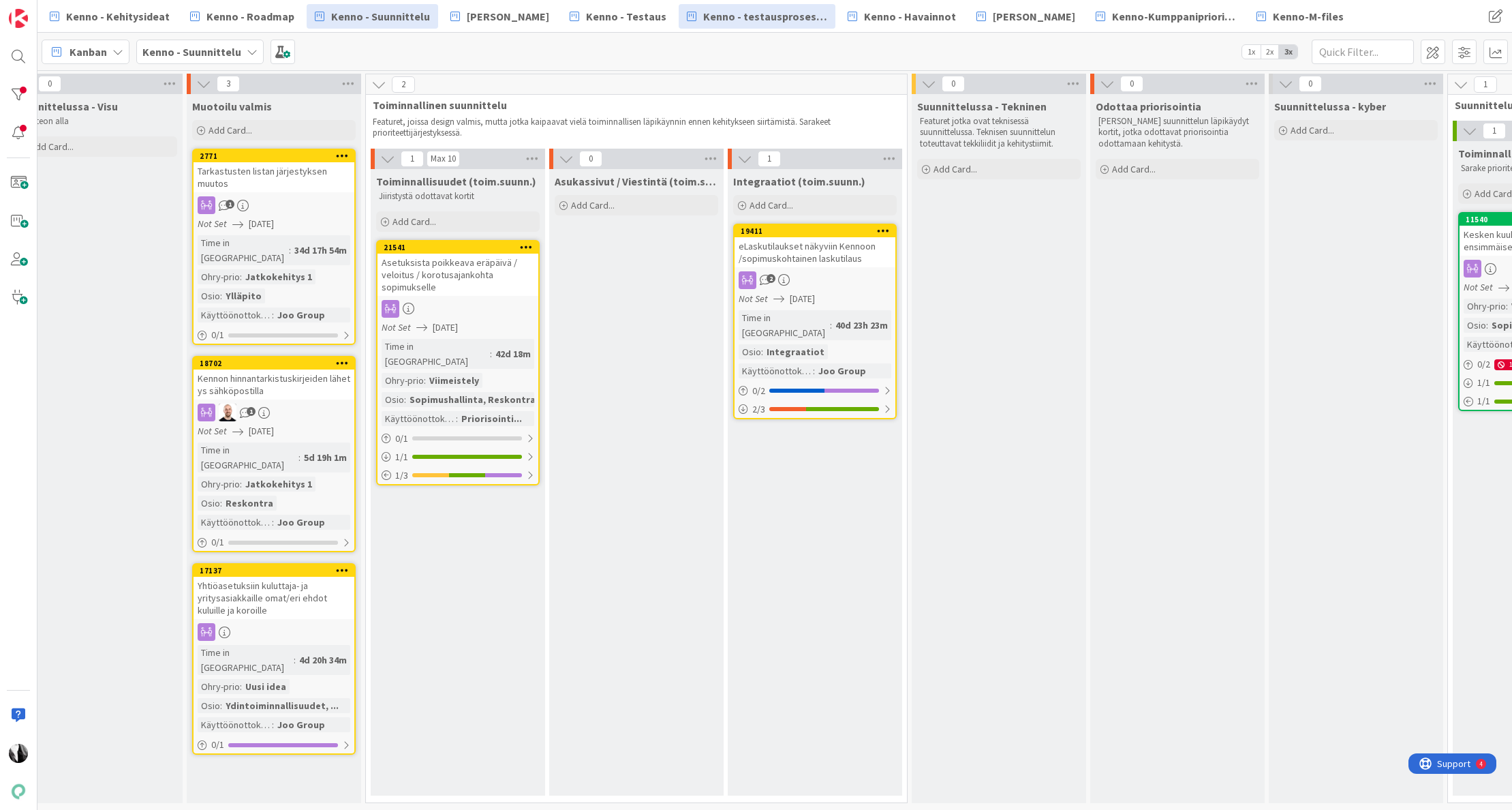
scroll to position [0, 410]
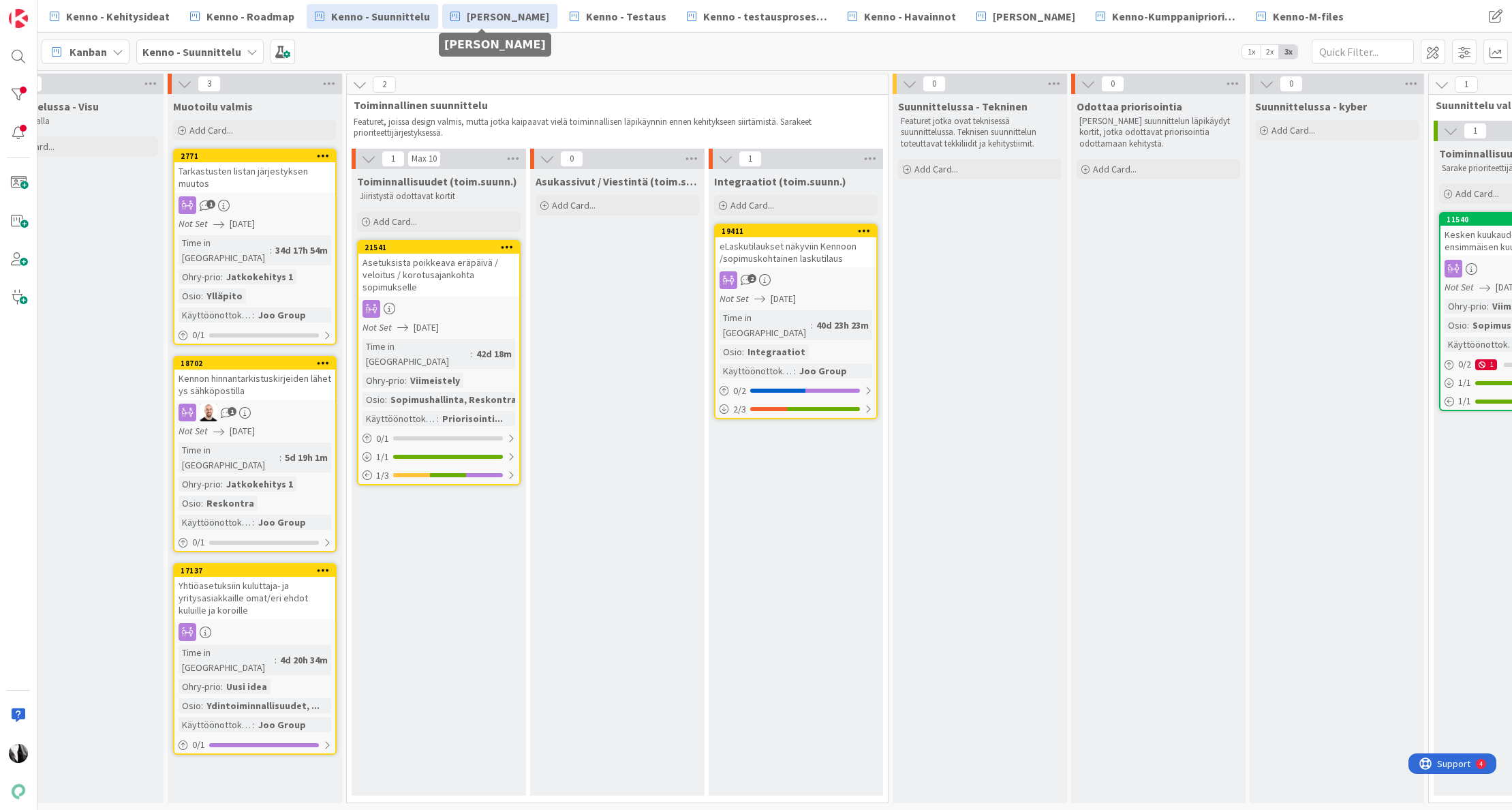
click at [495, 16] on span "[PERSON_NAME]" at bounding box center [508, 16] width 82 height 16
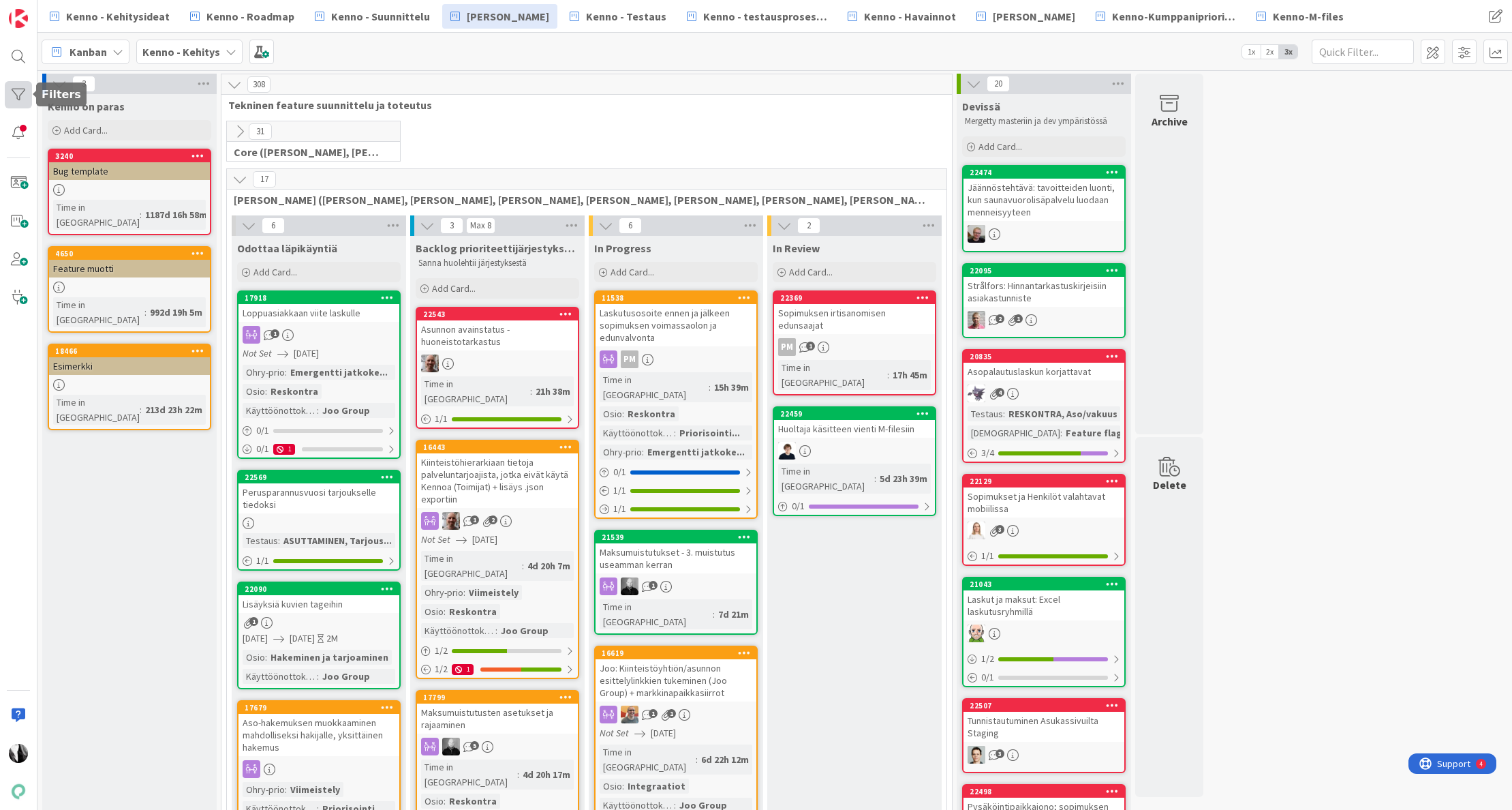
click at [11, 96] on div at bounding box center [19, 95] width 28 height 28
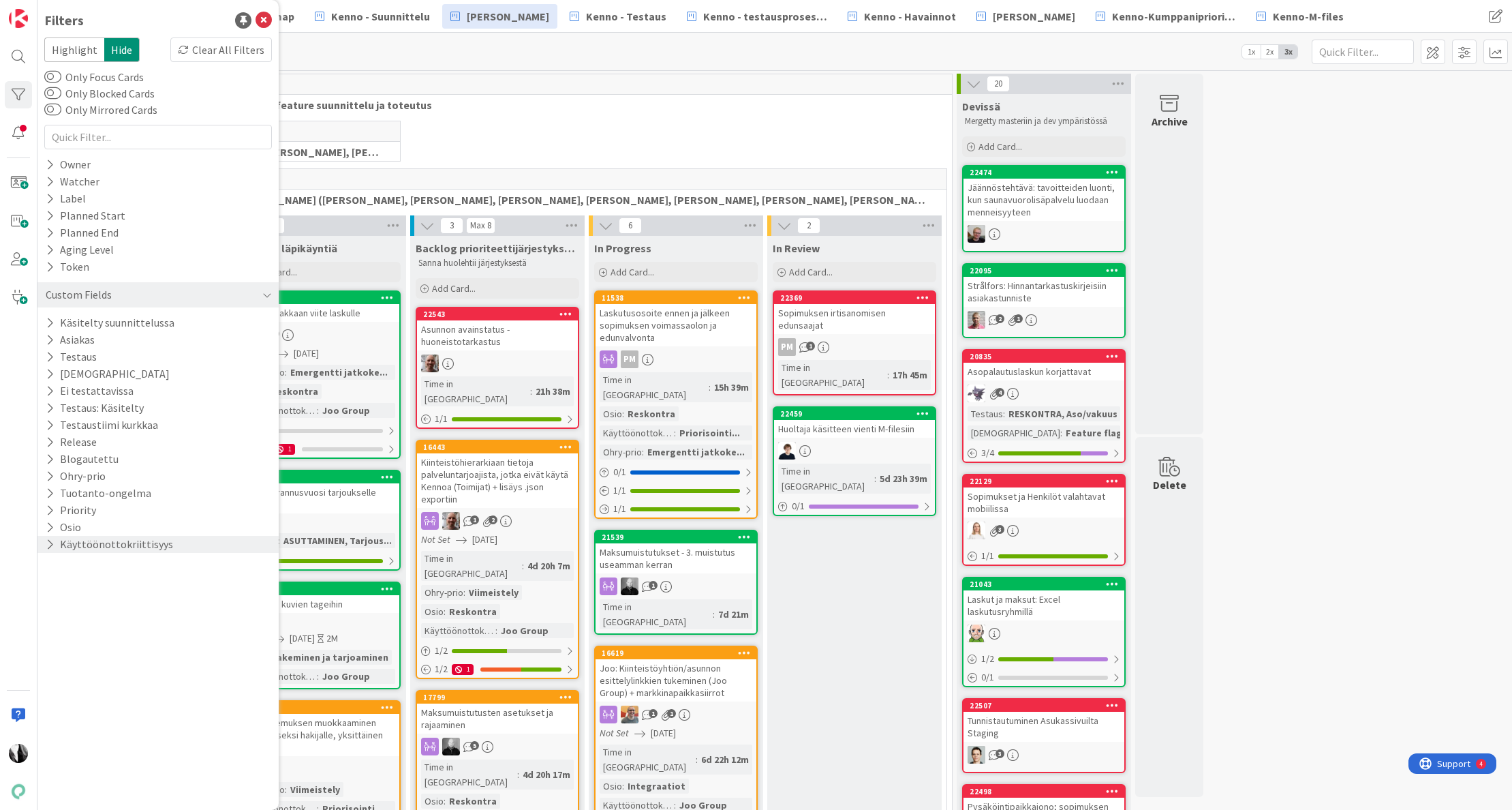
click at [108, 541] on button "Käyttöönottokriittisyys" at bounding box center [109, 544] width 130 height 17
click at [71, 620] on span "Joo Group" at bounding box center [88, 617] width 48 height 18
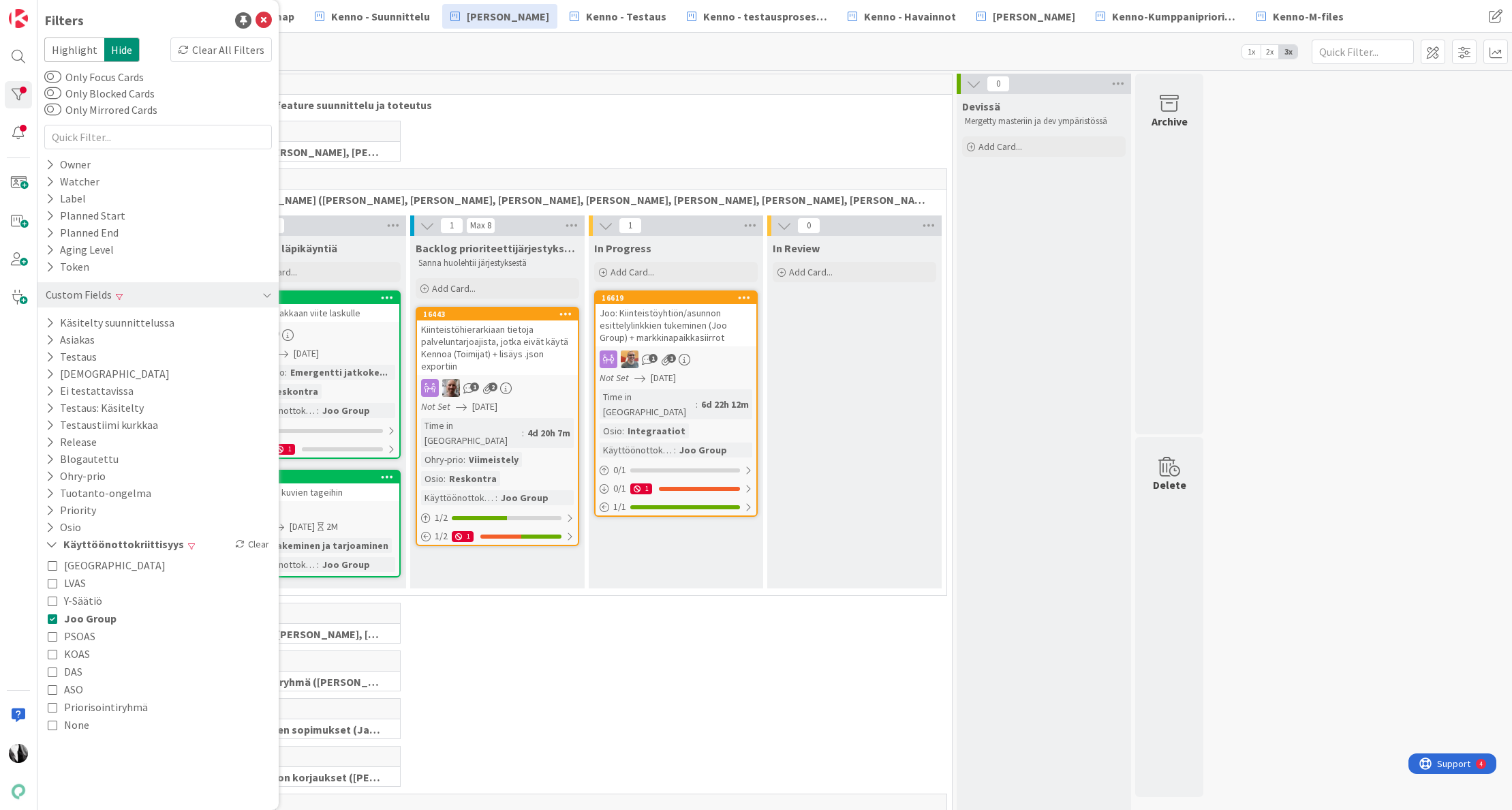
click at [642, 582] on div "In Progress Add Card... 16619 Joo: Kiinteistöyhtiön/asunnon esittelylinkkien tu…" at bounding box center [676, 412] width 174 height 352
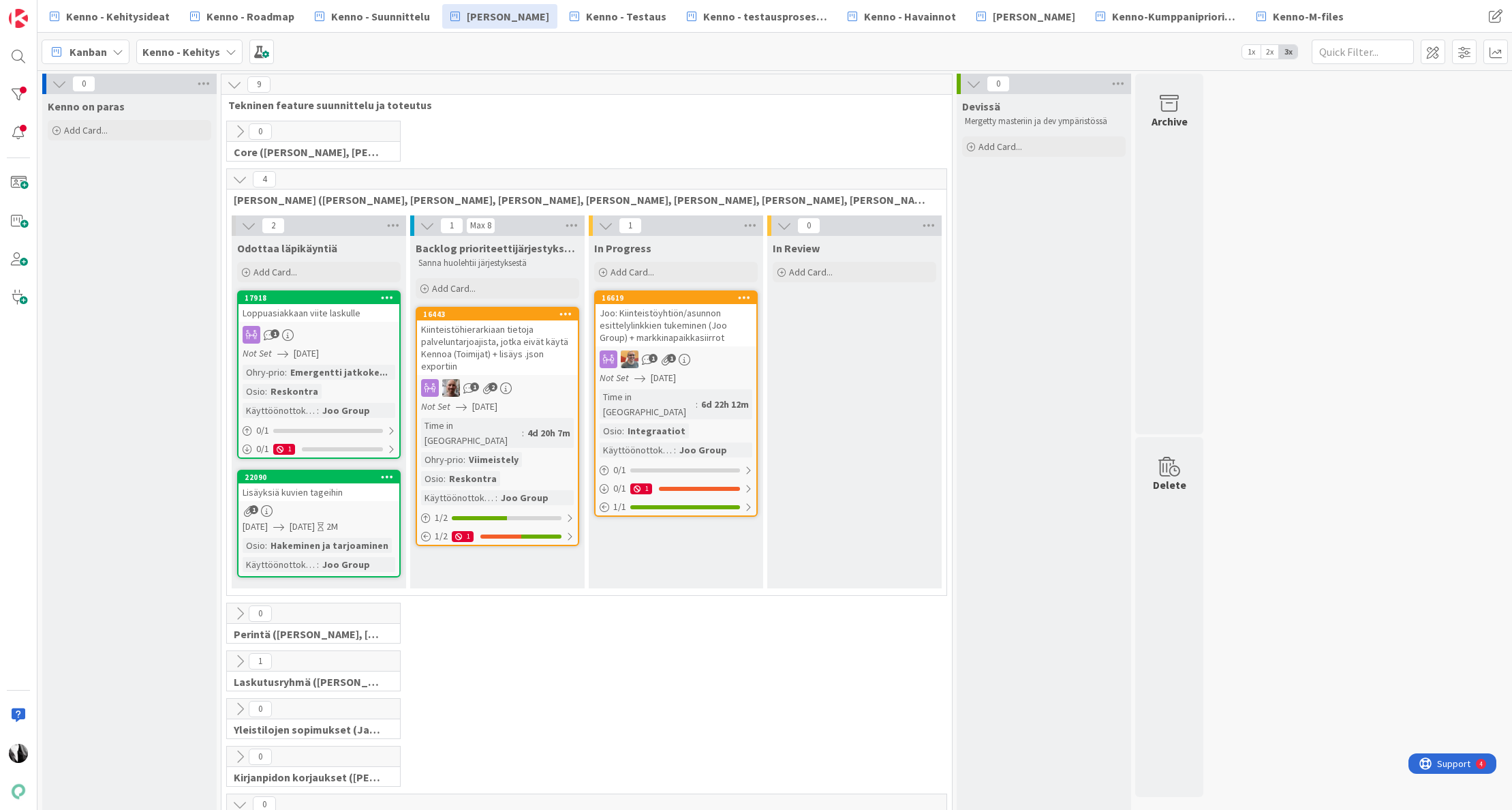
click at [239, 130] on icon at bounding box center [239, 131] width 15 height 15
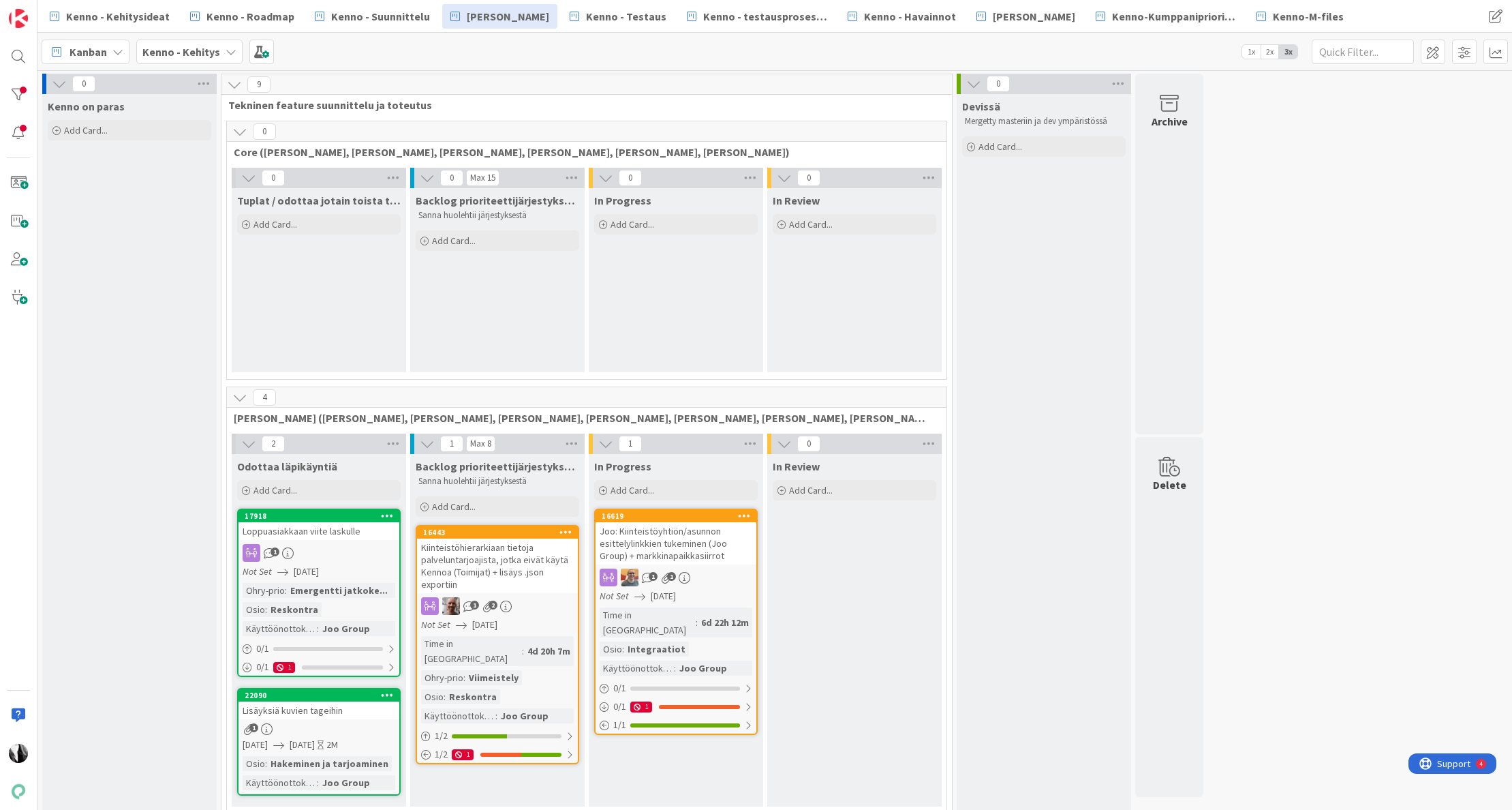
click at [241, 131] on icon at bounding box center [239, 131] width 15 height 15
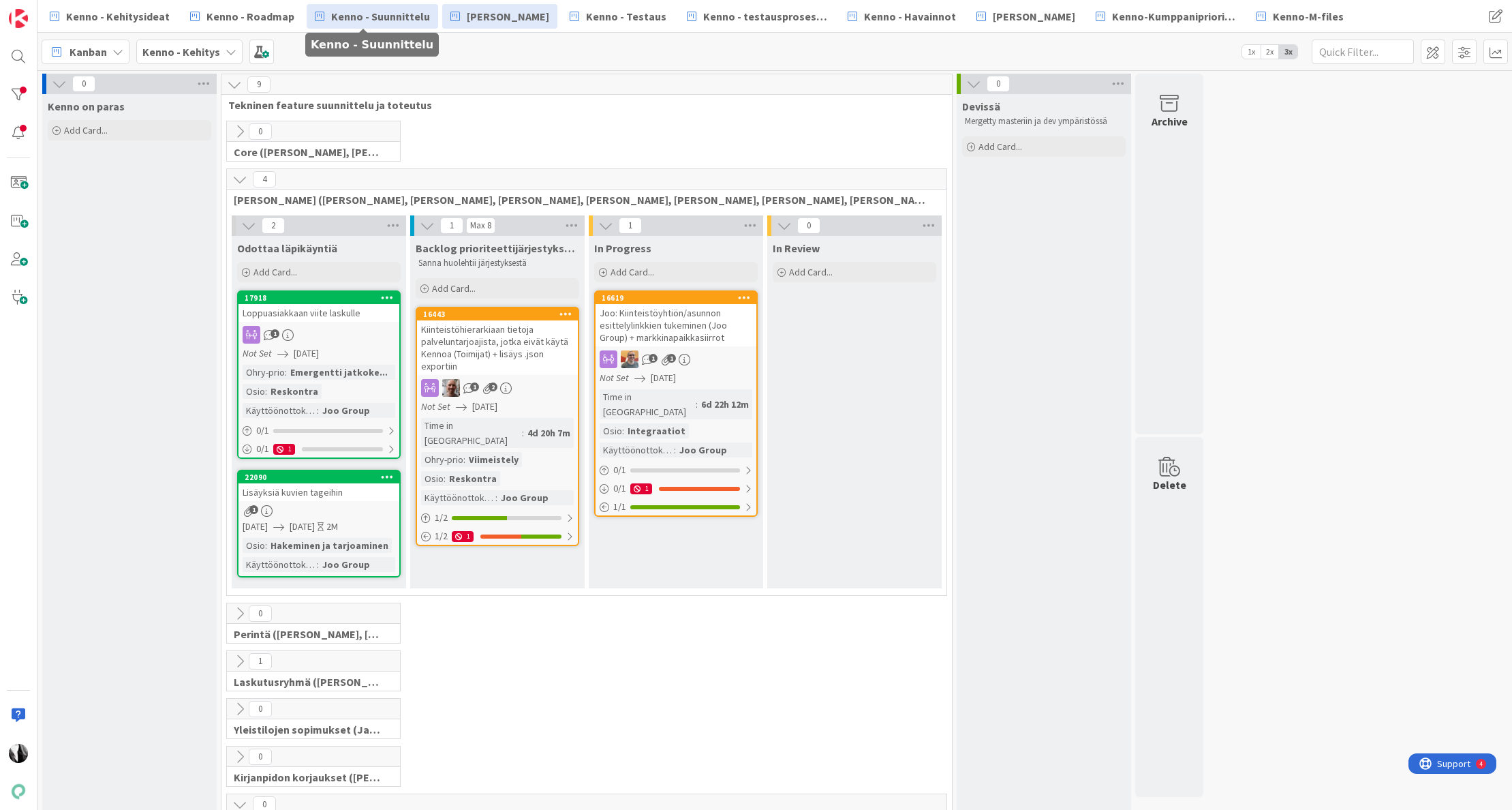
click at [382, 14] on span "Kenno - Suunnittelu" at bounding box center [381, 16] width 98 height 16
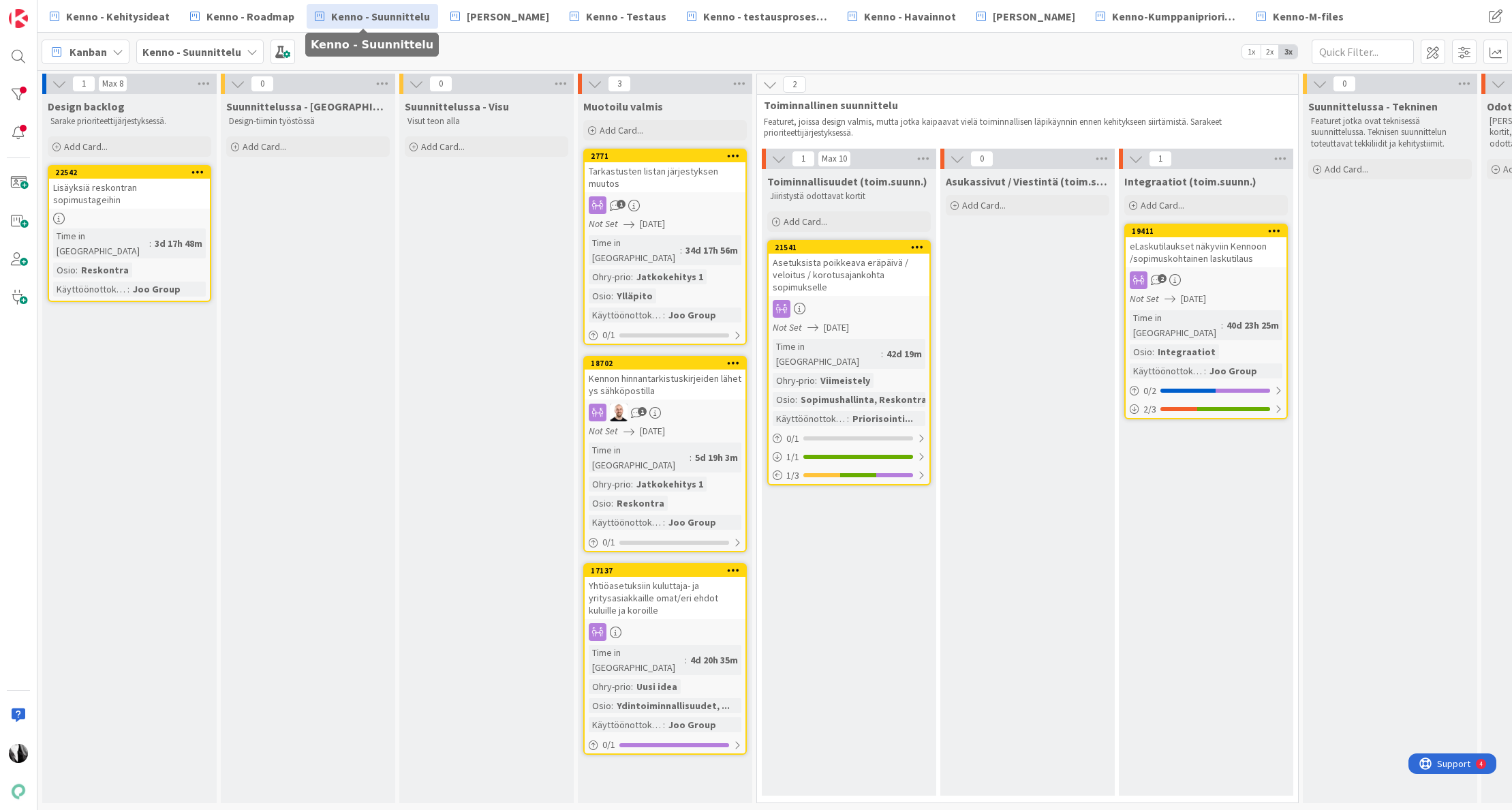
click at [128, 191] on div "Lisäyksiä reskontran sopimustageihin" at bounding box center [130, 193] width 161 height 30
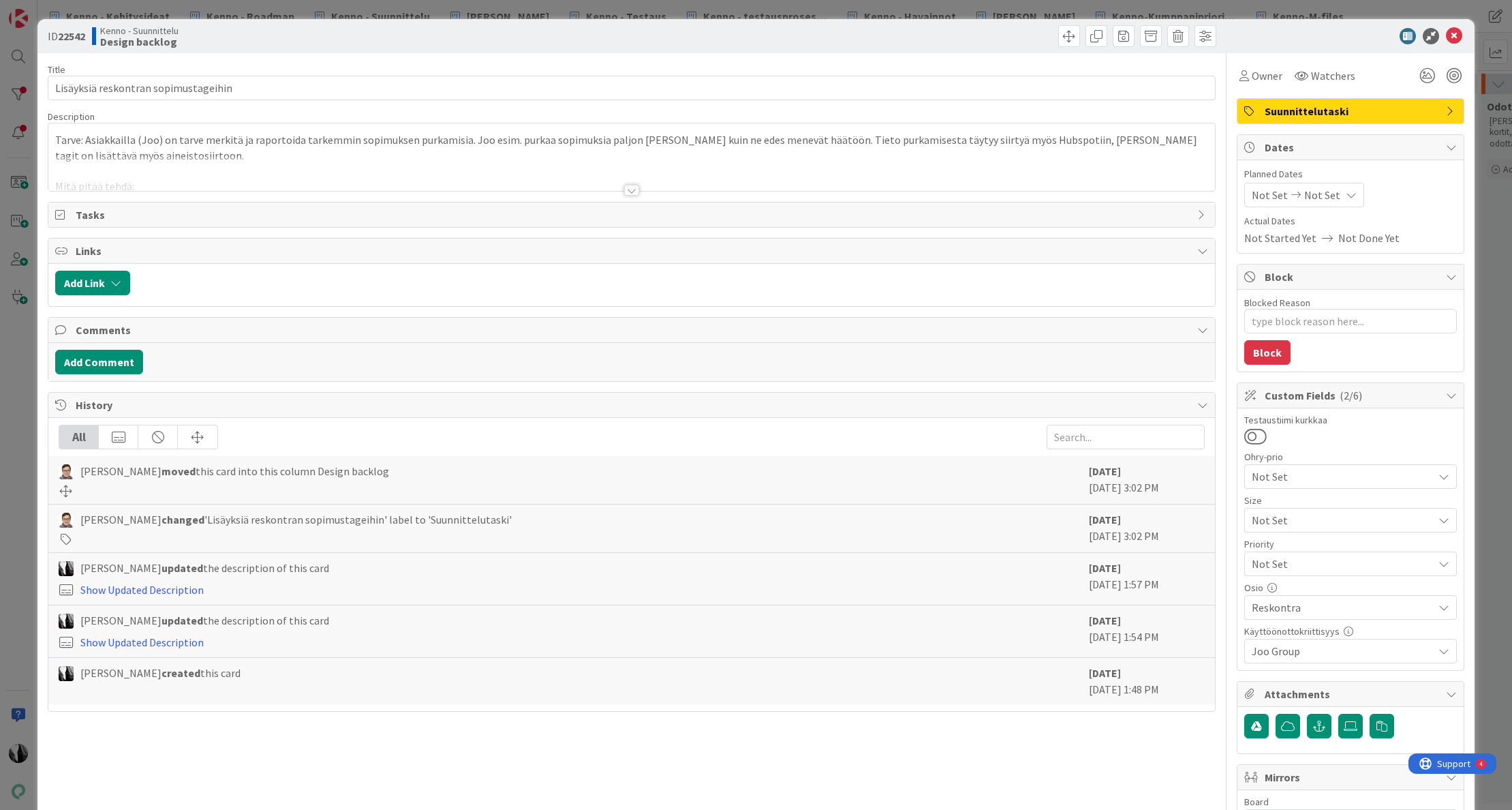
click at [632, 193] on div at bounding box center [631, 190] width 15 height 11
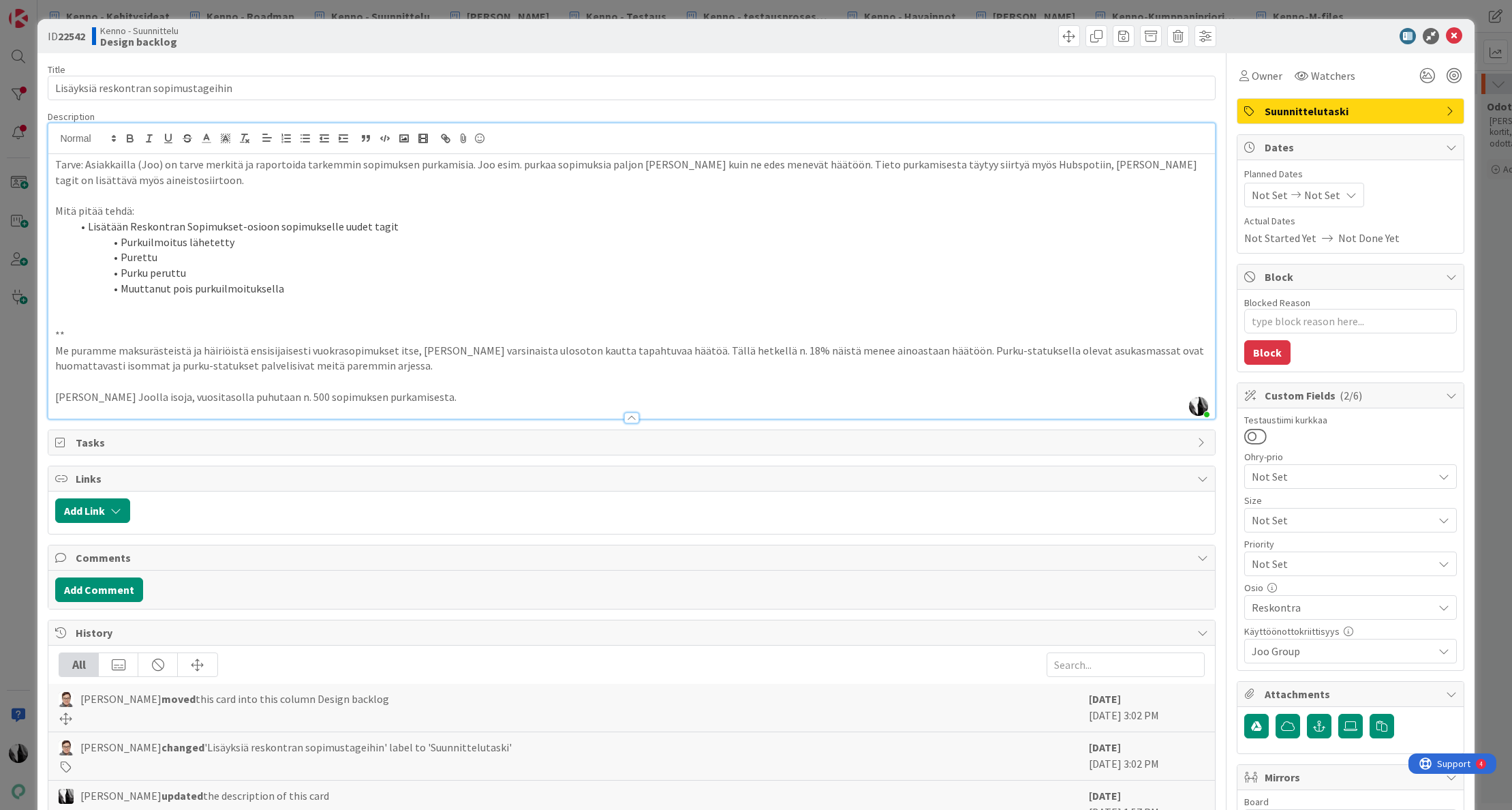
click at [1346, 38] on div at bounding box center [1344, 35] width 241 height 16
click at [1300, 29] on div at bounding box center [1344, 35] width 241 height 16
click at [1451, 34] on icon at bounding box center [1454, 35] width 16 height 16
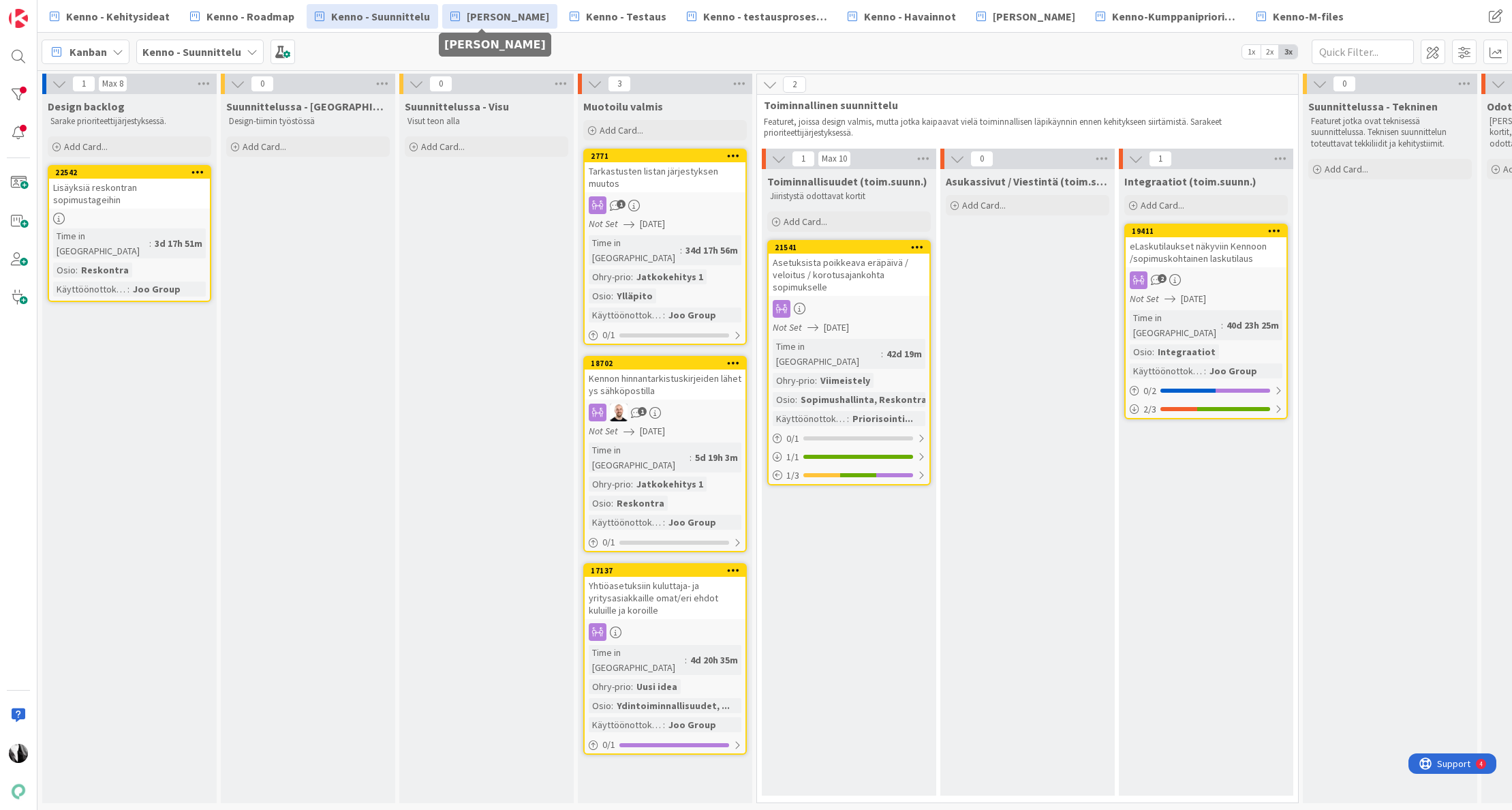
click at [509, 24] on link "[PERSON_NAME]" at bounding box center [499, 16] width 115 height 24
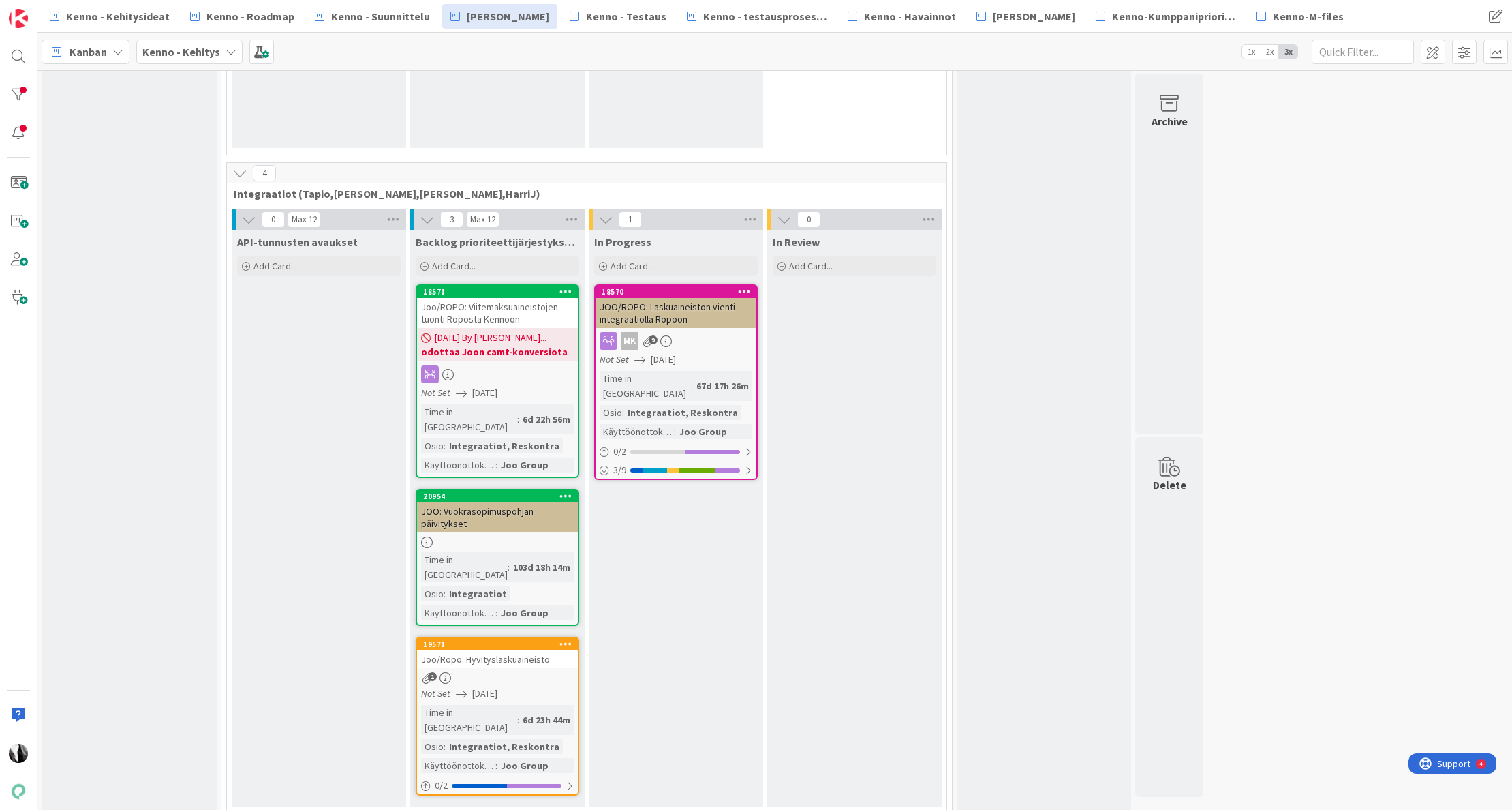
scroll to position [1163, 0]
click at [496, 502] on div "JOO: Vuokrasopimuspohjan päivitykset" at bounding box center [497, 516] width 161 height 30
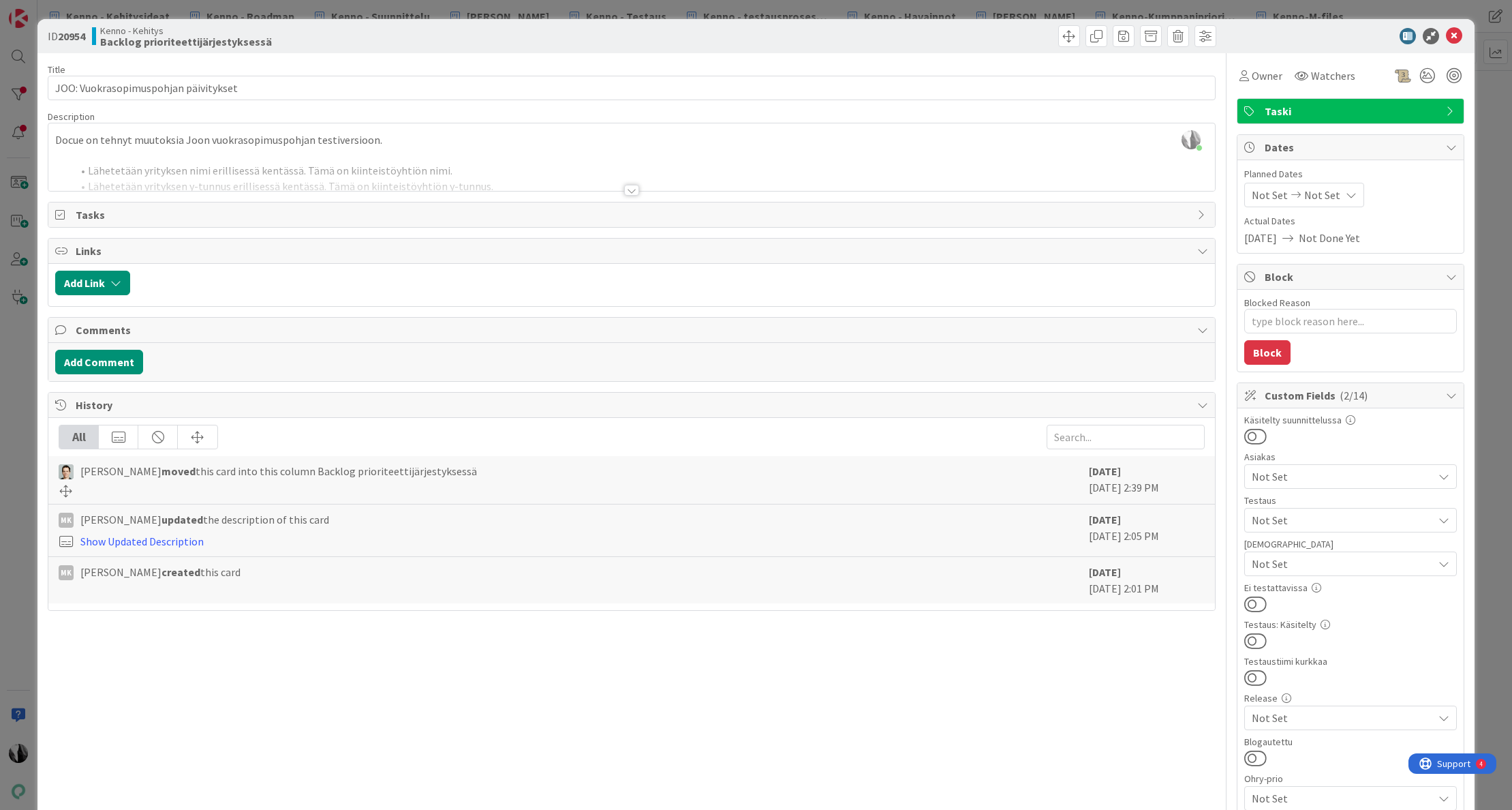
click at [635, 189] on div at bounding box center [631, 190] width 15 height 11
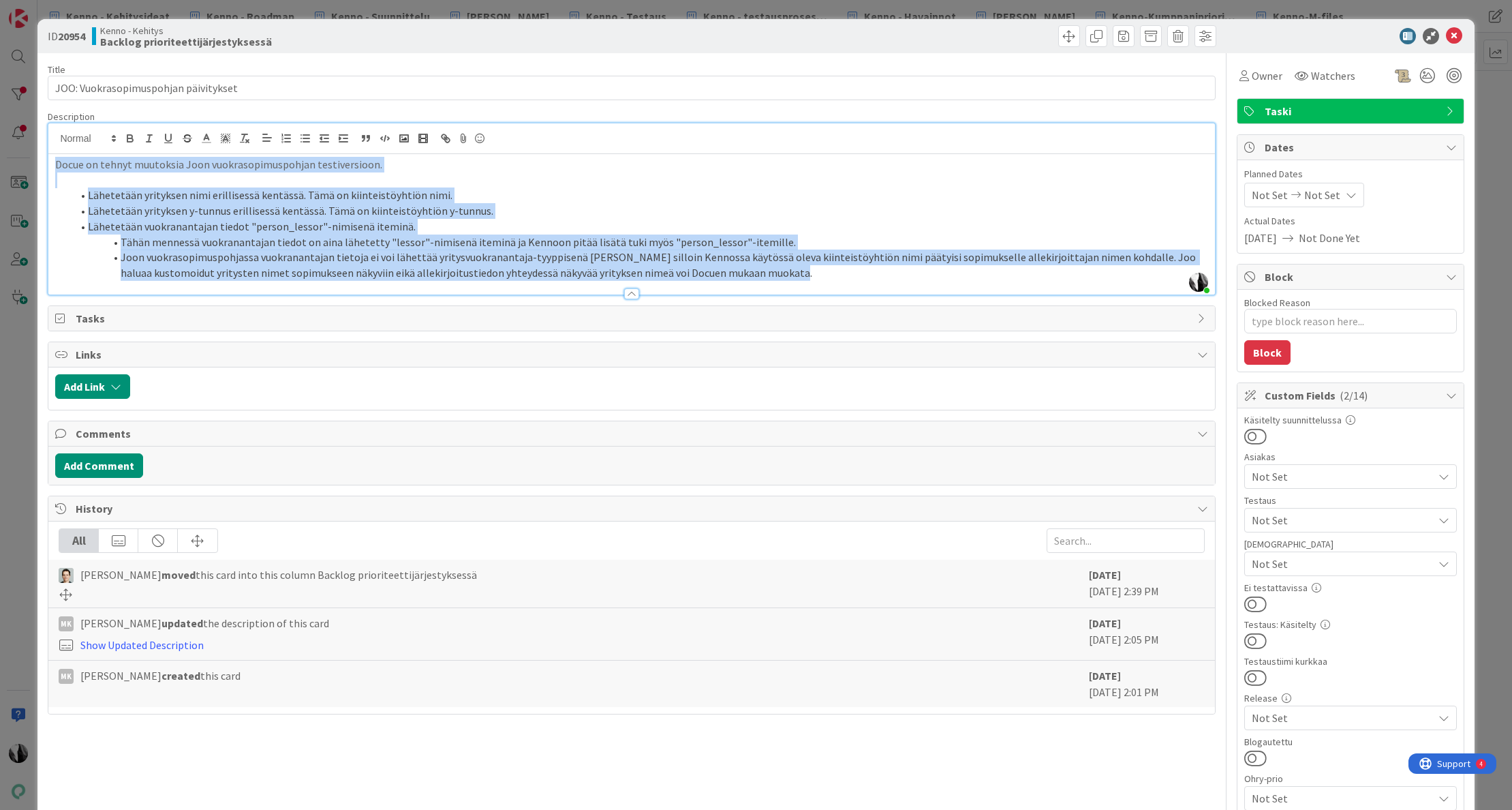
drag, startPoint x: 53, startPoint y: 165, endPoint x: 838, endPoint y: 273, distance: 792.4
click at [838, 273] on div "Docue on tehnyt muutoksia Joon vuokrasopimuspohjan testiversioon. Lähetetään yr…" at bounding box center [631, 224] width 1166 height 141
click at [838, 276] on li "Joon vuokrasopimuspohjassa vuokranantajan tietoja ei voi lähettää yritysvuokran…" at bounding box center [640, 265] width 1136 height 31
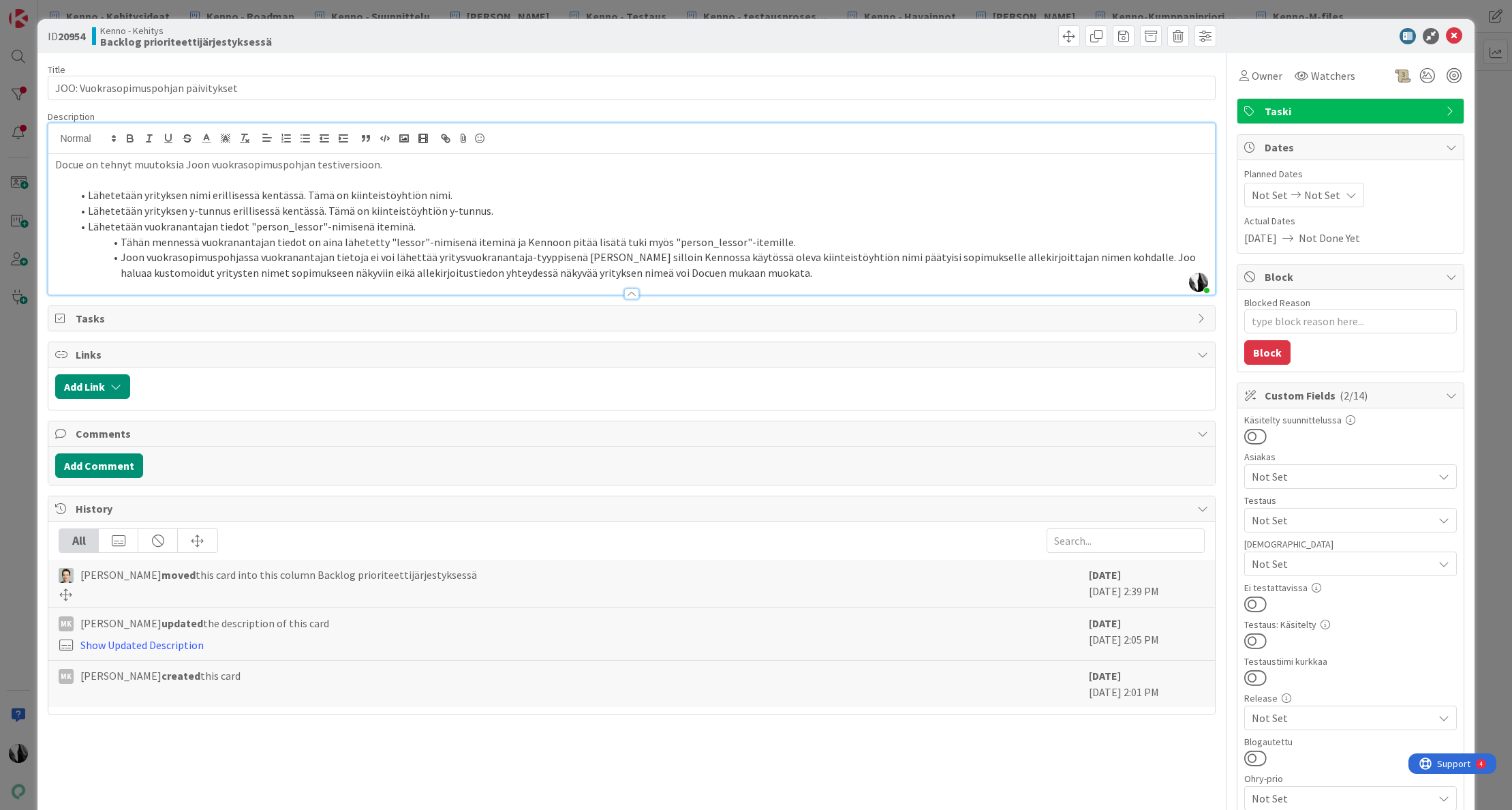
drag, startPoint x: 1350, startPoint y: 37, endPoint x: 1382, endPoint y: 34, distance: 32.1
click at [1356, 35] on div at bounding box center [1344, 35] width 241 height 16
click at [1455, 34] on icon at bounding box center [1454, 35] width 16 height 16
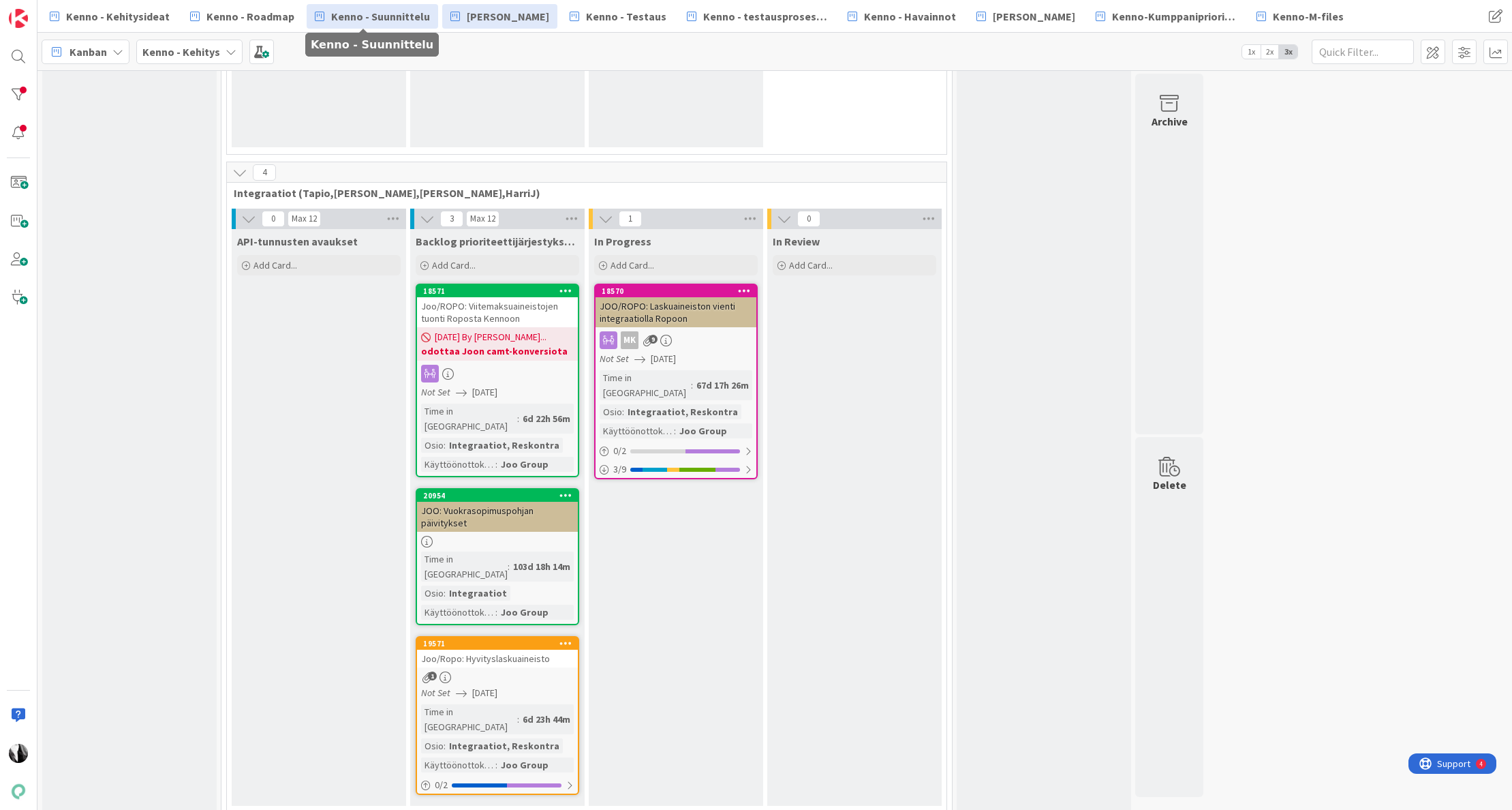
click at [380, 15] on span "Kenno - Suunnittelu" at bounding box center [381, 16] width 98 height 16
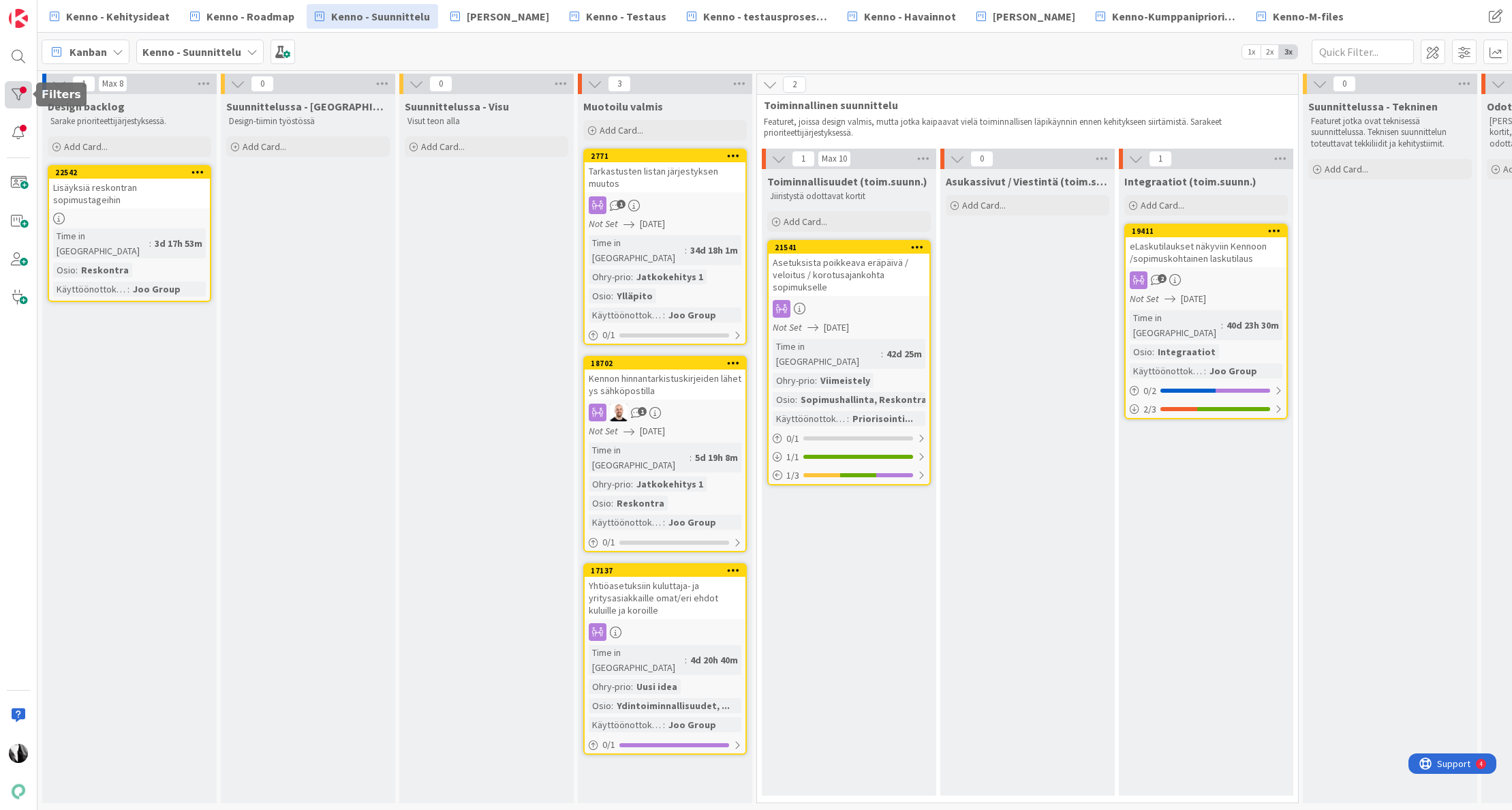
click at [16, 97] on div at bounding box center [19, 95] width 28 height 28
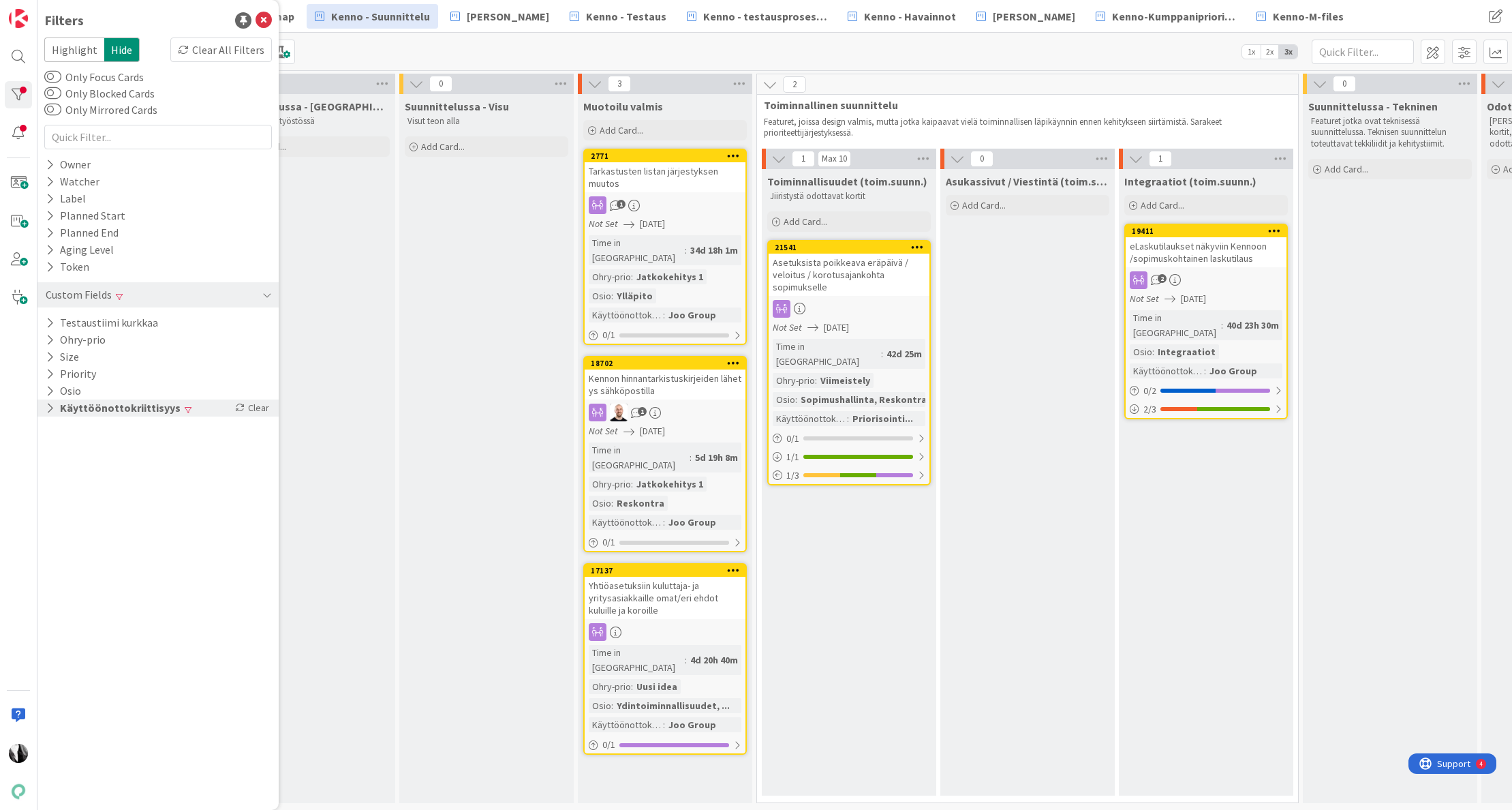
click at [127, 406] on button "Käyttöönottokriittisyys" at bounding box center [112, 408] width 137 height 17
click at [53, 481] on icon at bounding box center [52, 481] width 9 height 9
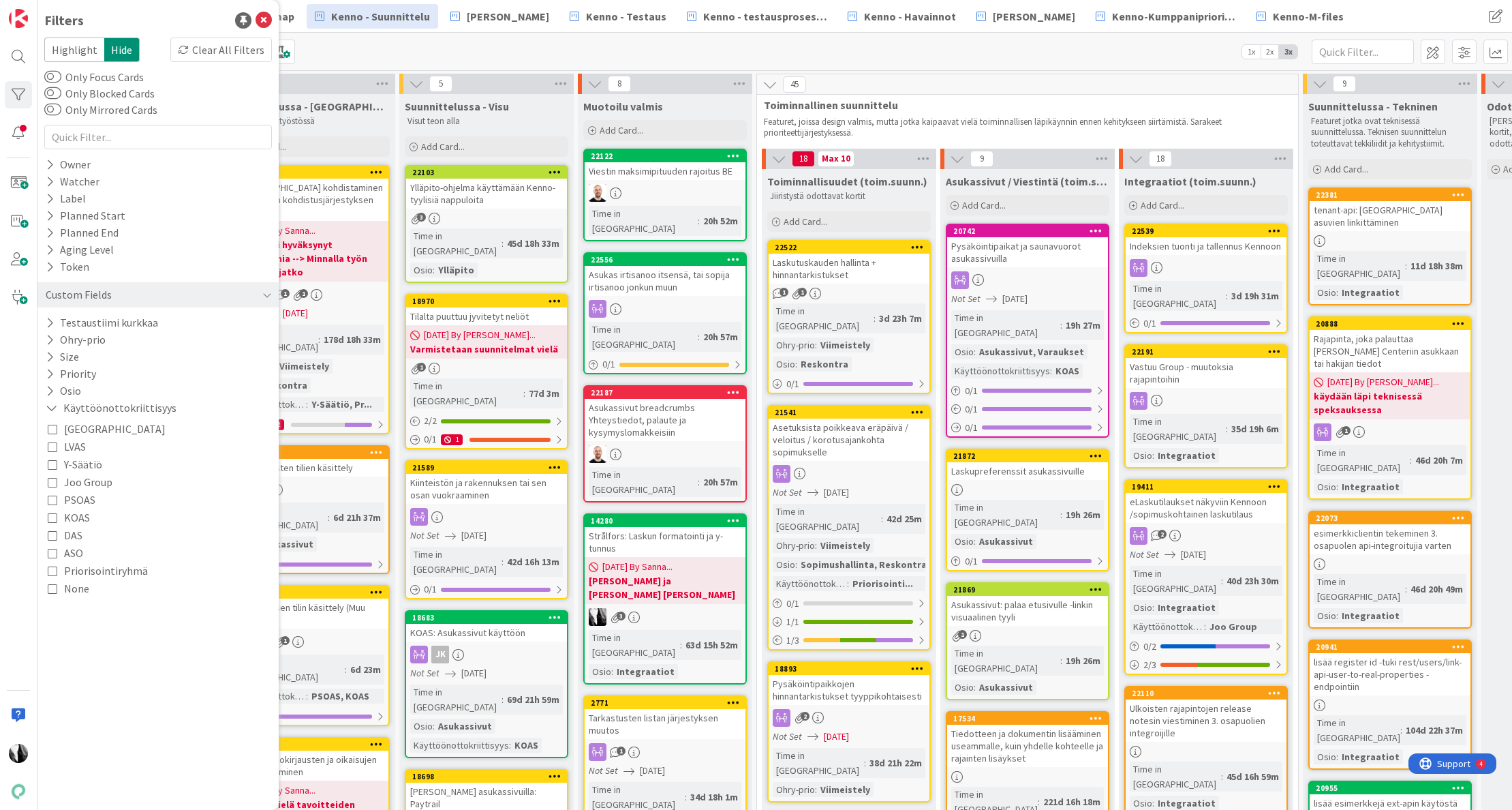
click at [53, 517] on icon at bounding box center [52, 516] width 9 height 9
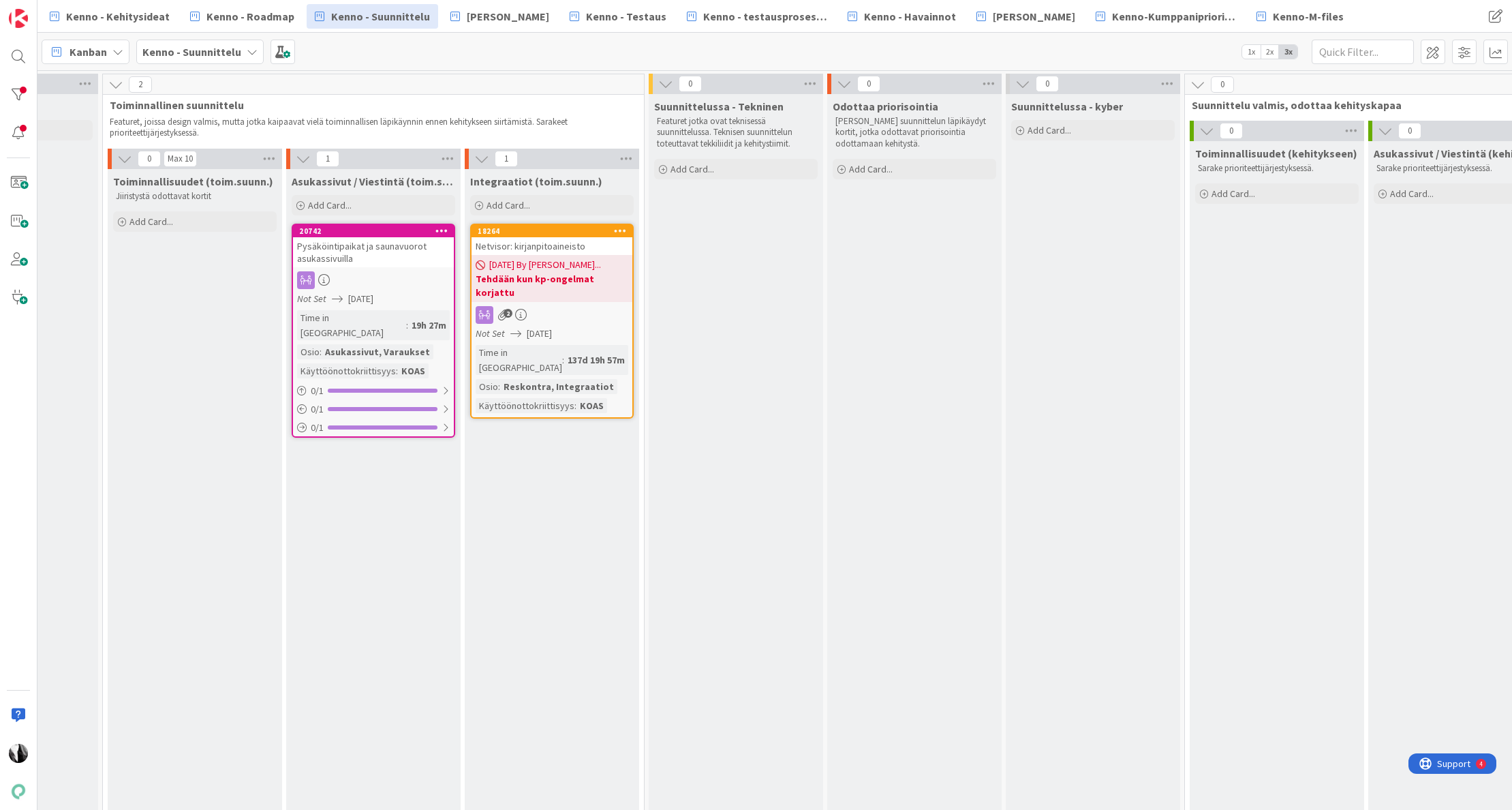
scroll to position [0, 556]
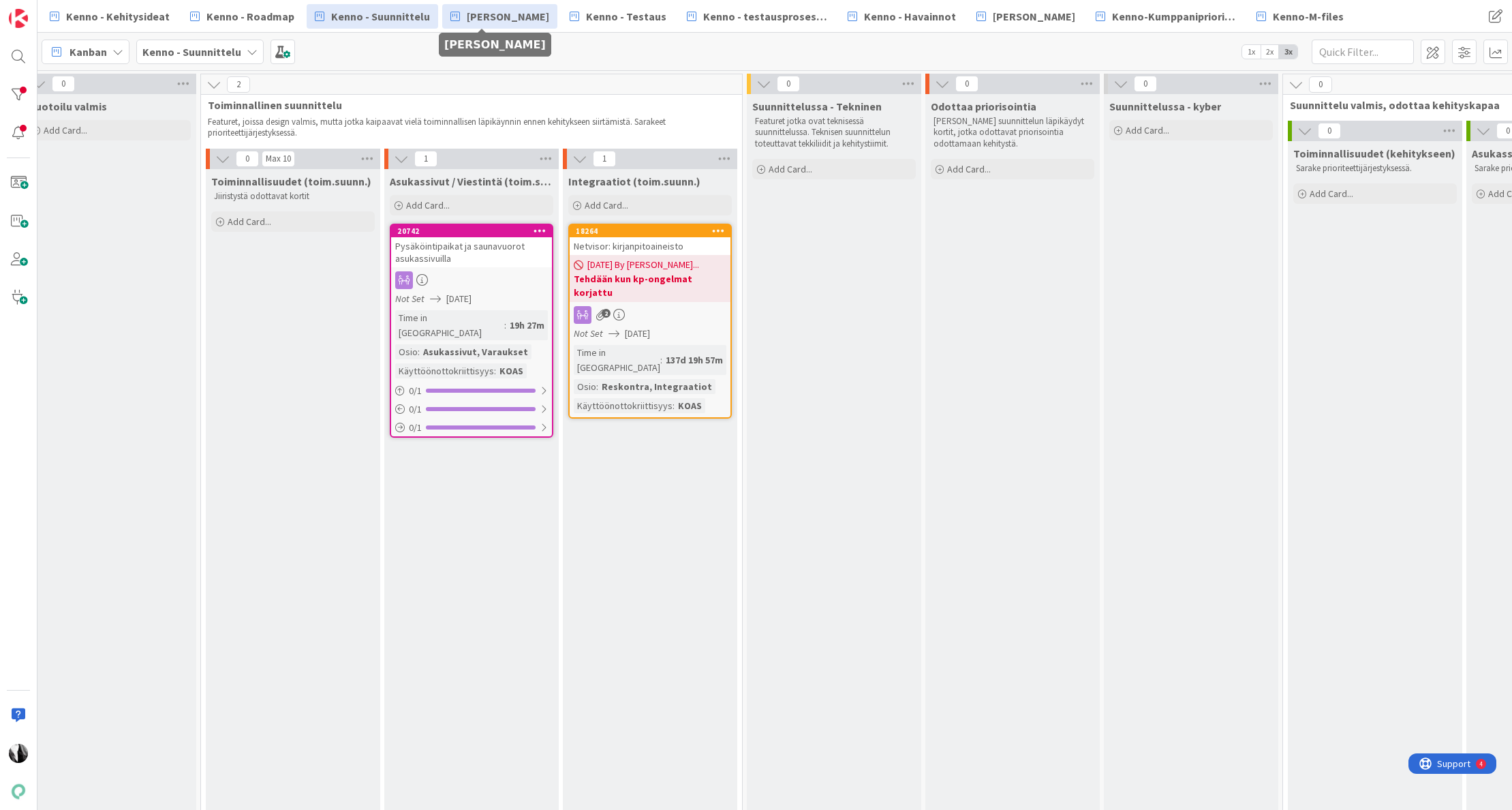
click at [493, 8] on span "[PERSON_NAME]" at bounding box center [508, 16] width 82 height 16
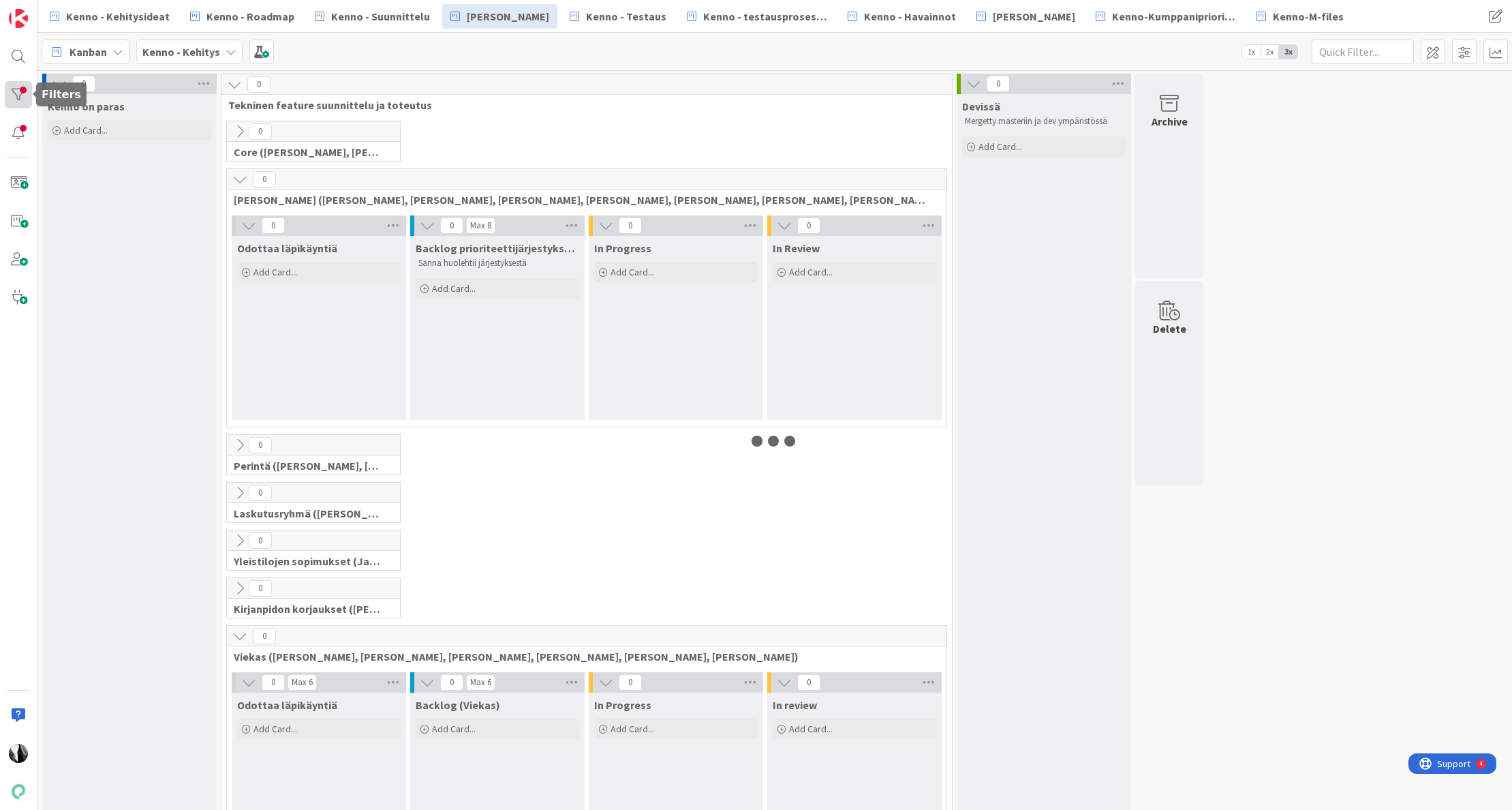
click at [18, 103] on div at bounding box center [19, 95] width 28 height 28
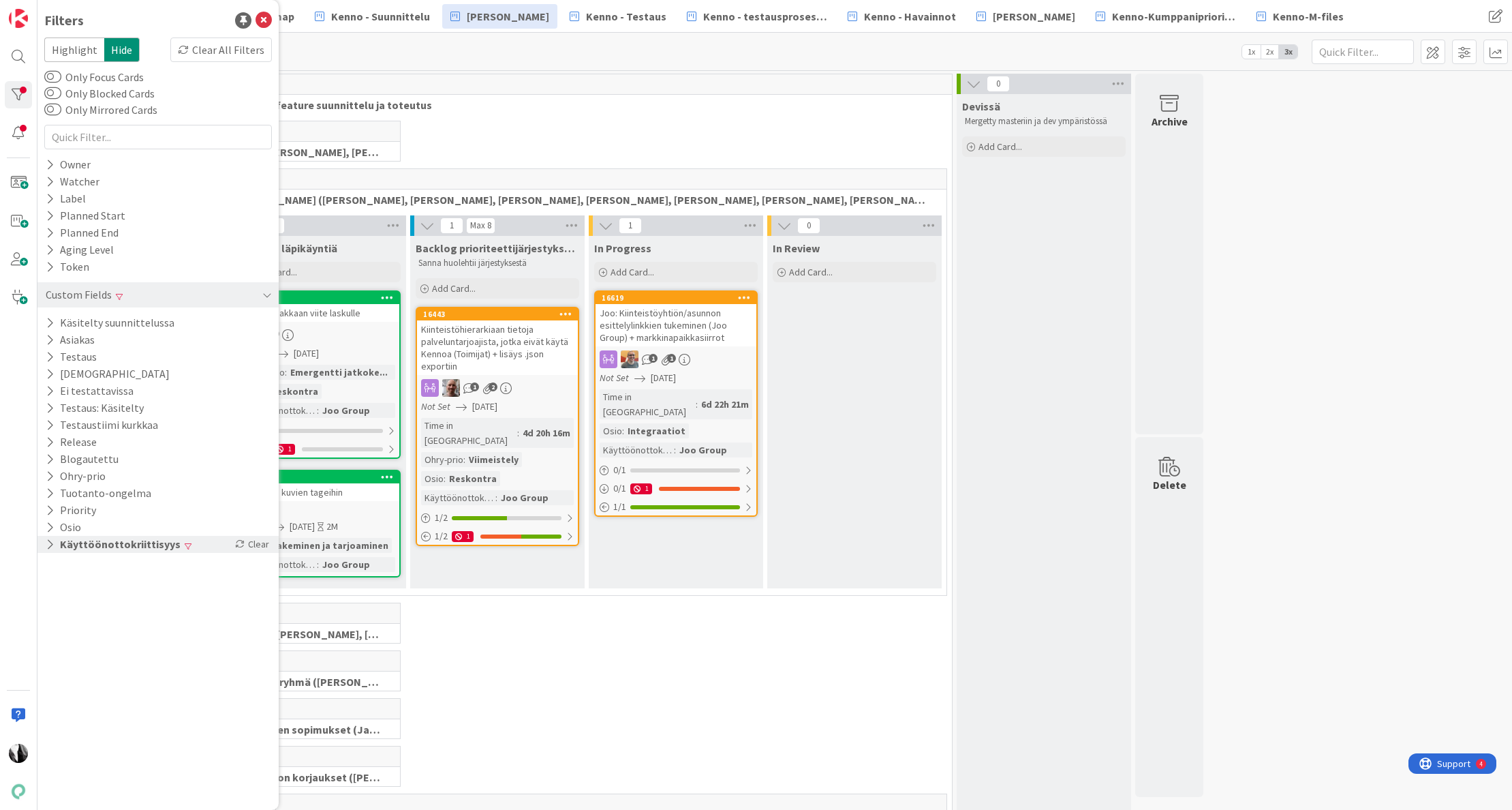
click at [151, 539] on button "Käyttöönottokriittisyys" at bounding box center [112, 544] width 137 height 17
click at [84, 617] on span "Joo Group" at bounding box center [90, 617] width 53 height 18
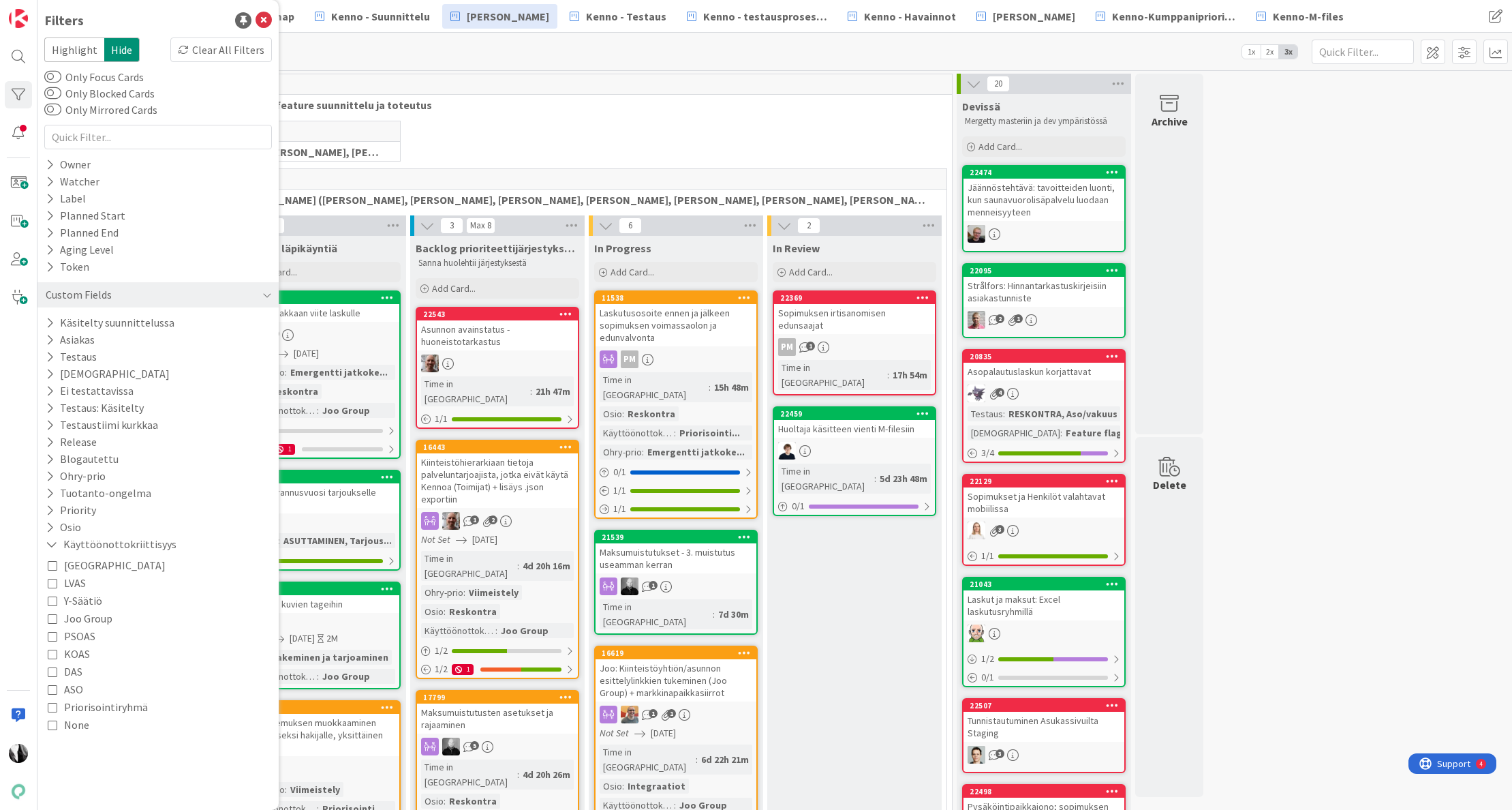
click at [67, 651] on span "KOAS" at bounding box center [77, 654] width 26 height 18
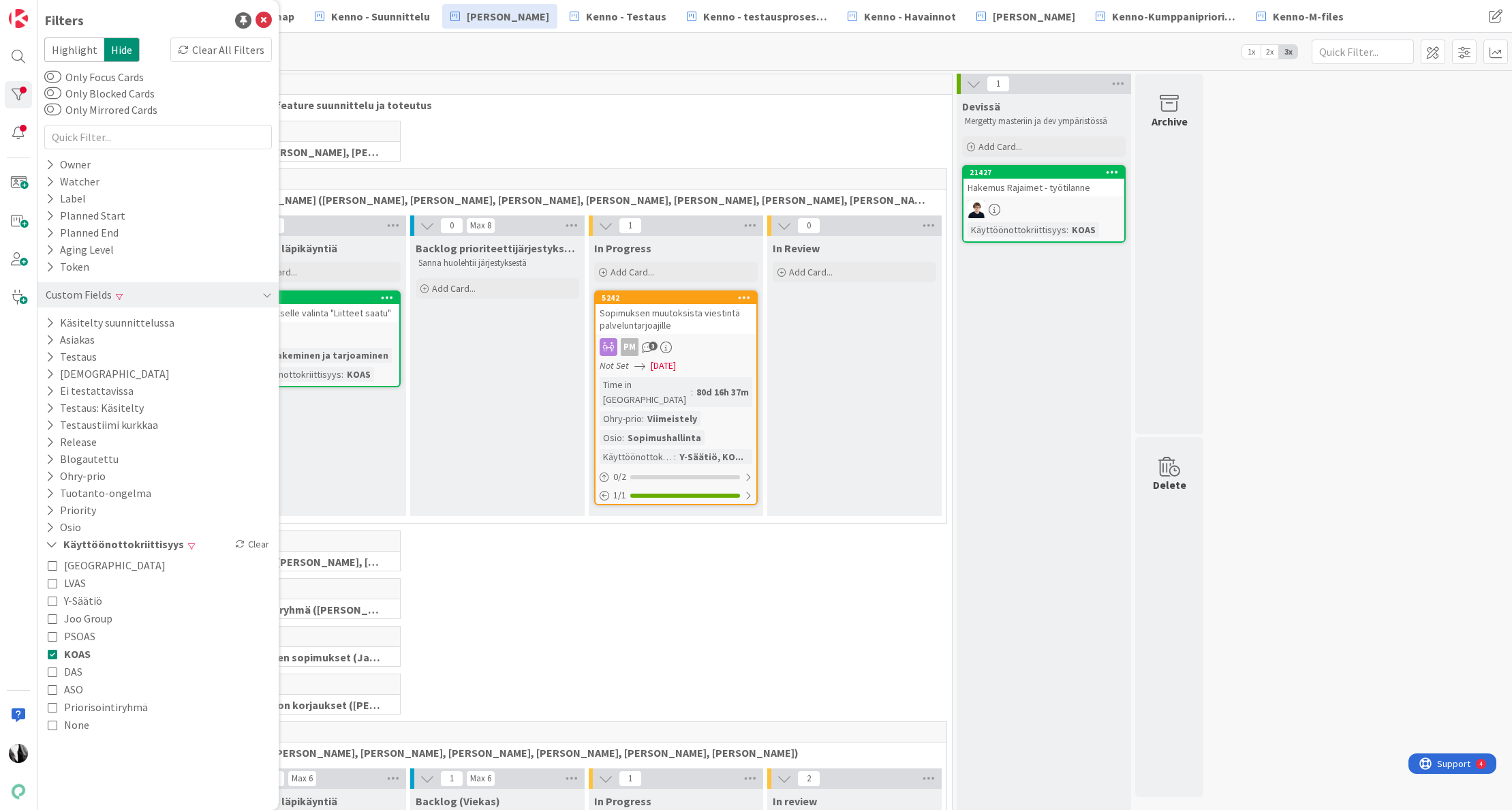
click at [679, 578] on div "0 Laskutusryhmä ([PERSON_NAME], [PERSON_NAME], [PERSON_NAME])" at bounding box center [587, 601] width 725 height 47
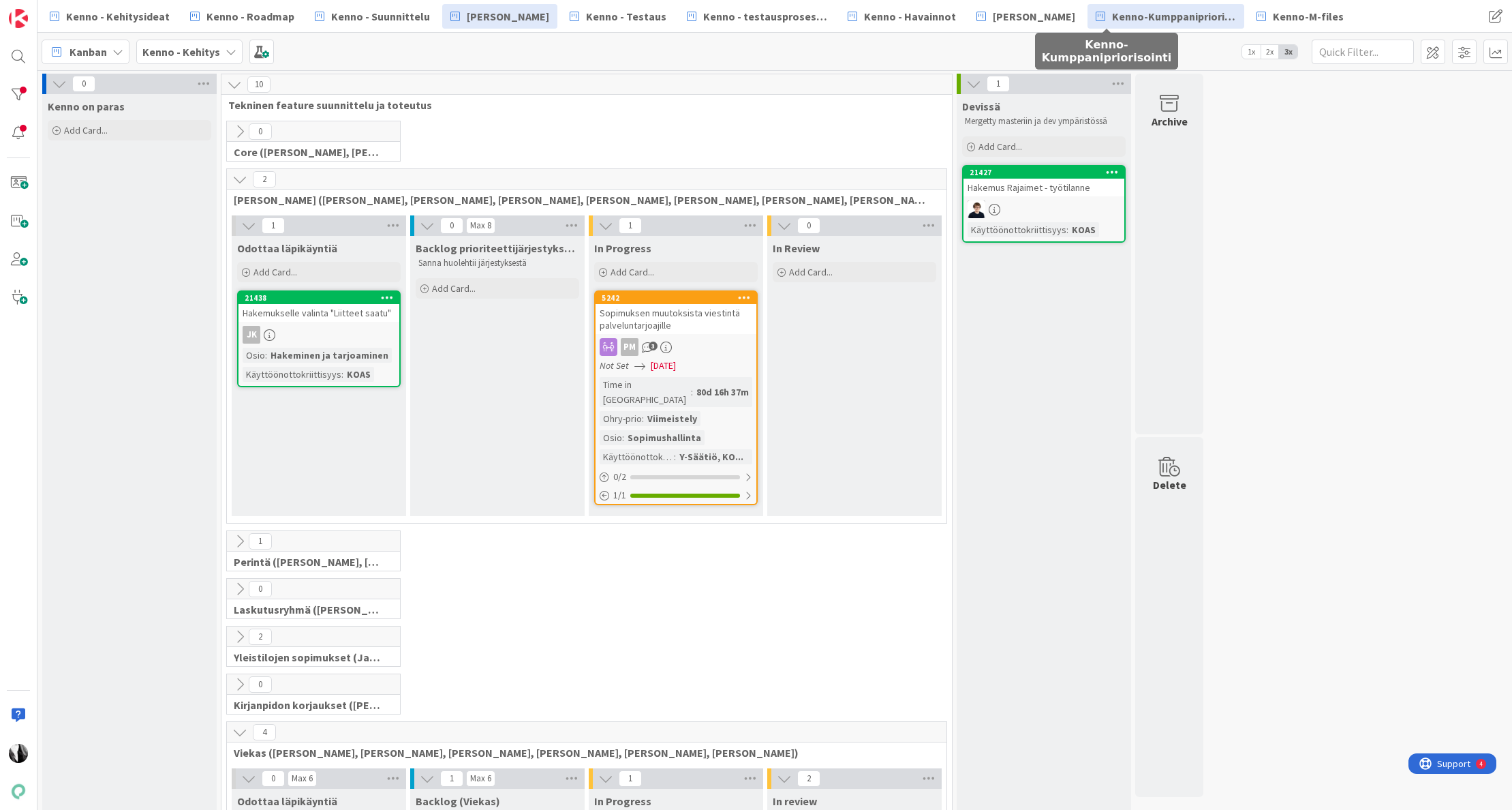
click at [1112, 16] on span "Kenno-Kumppanipriorisointi" at bounding box center [1174, 16] width 124 height 16
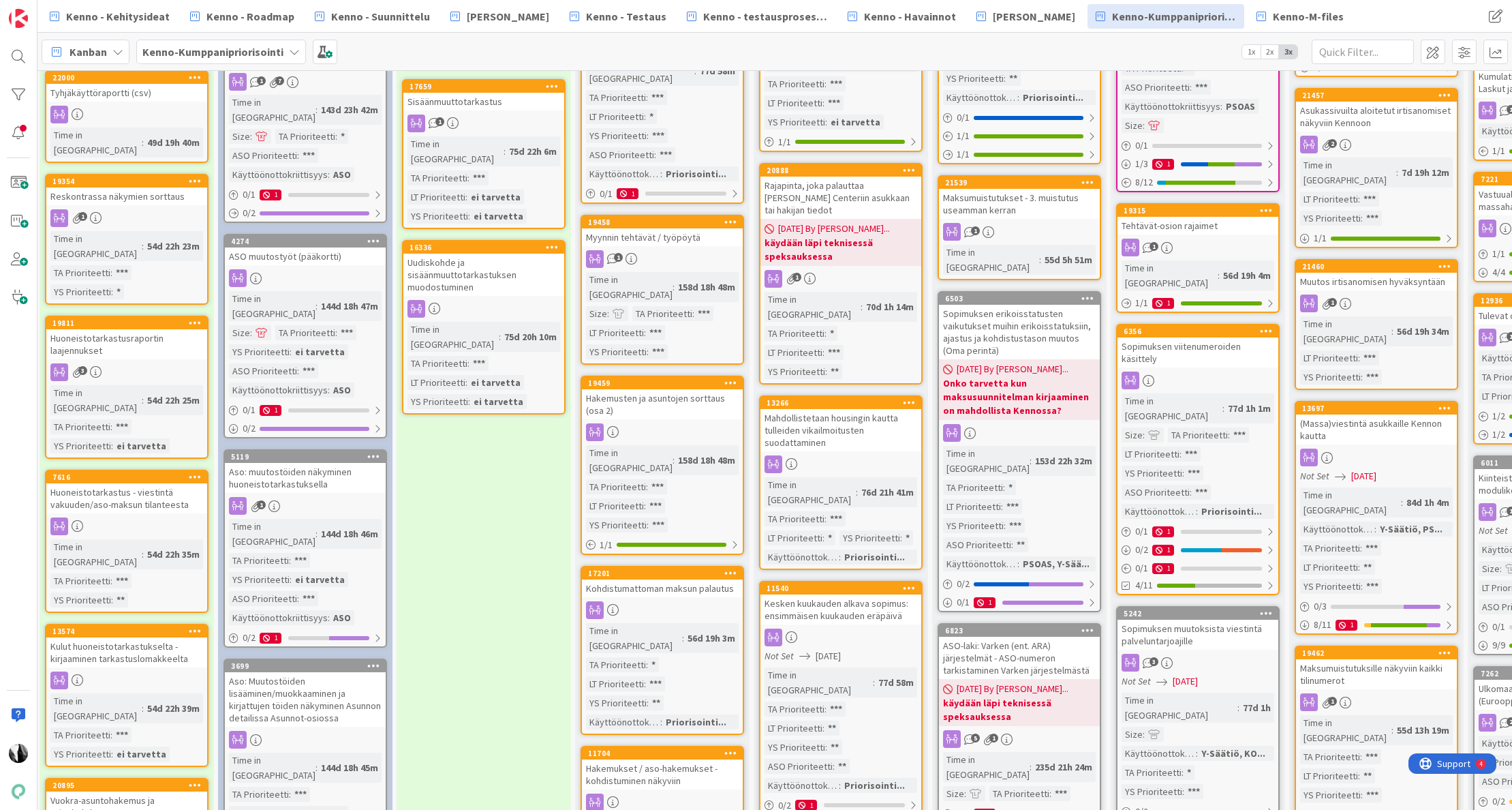
scroll to position [282, 0]
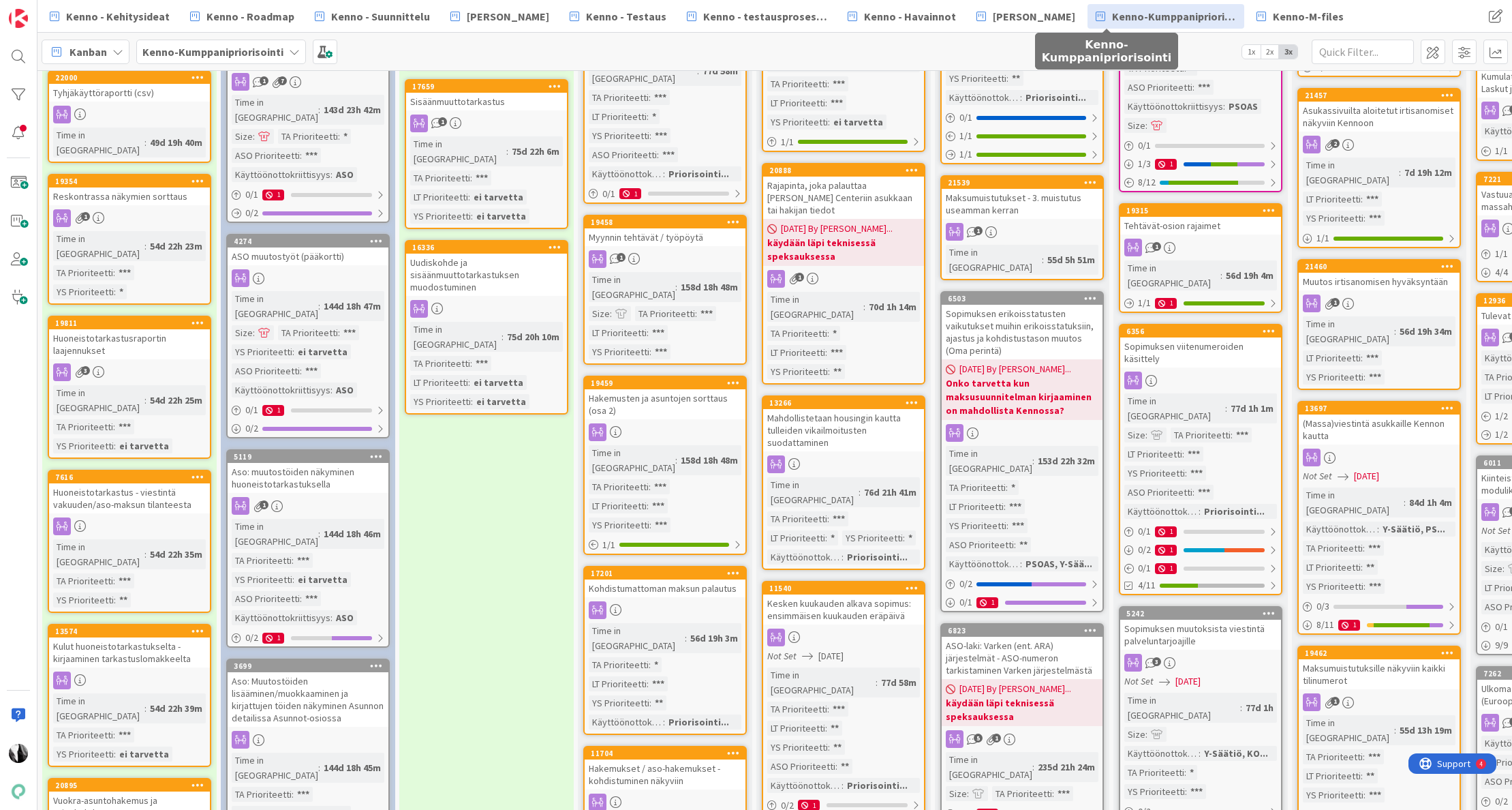
click at [686, 228] on div "Myynnin tehtävät / työpöytä" at bounding box center [665, 237] width 161 height 18
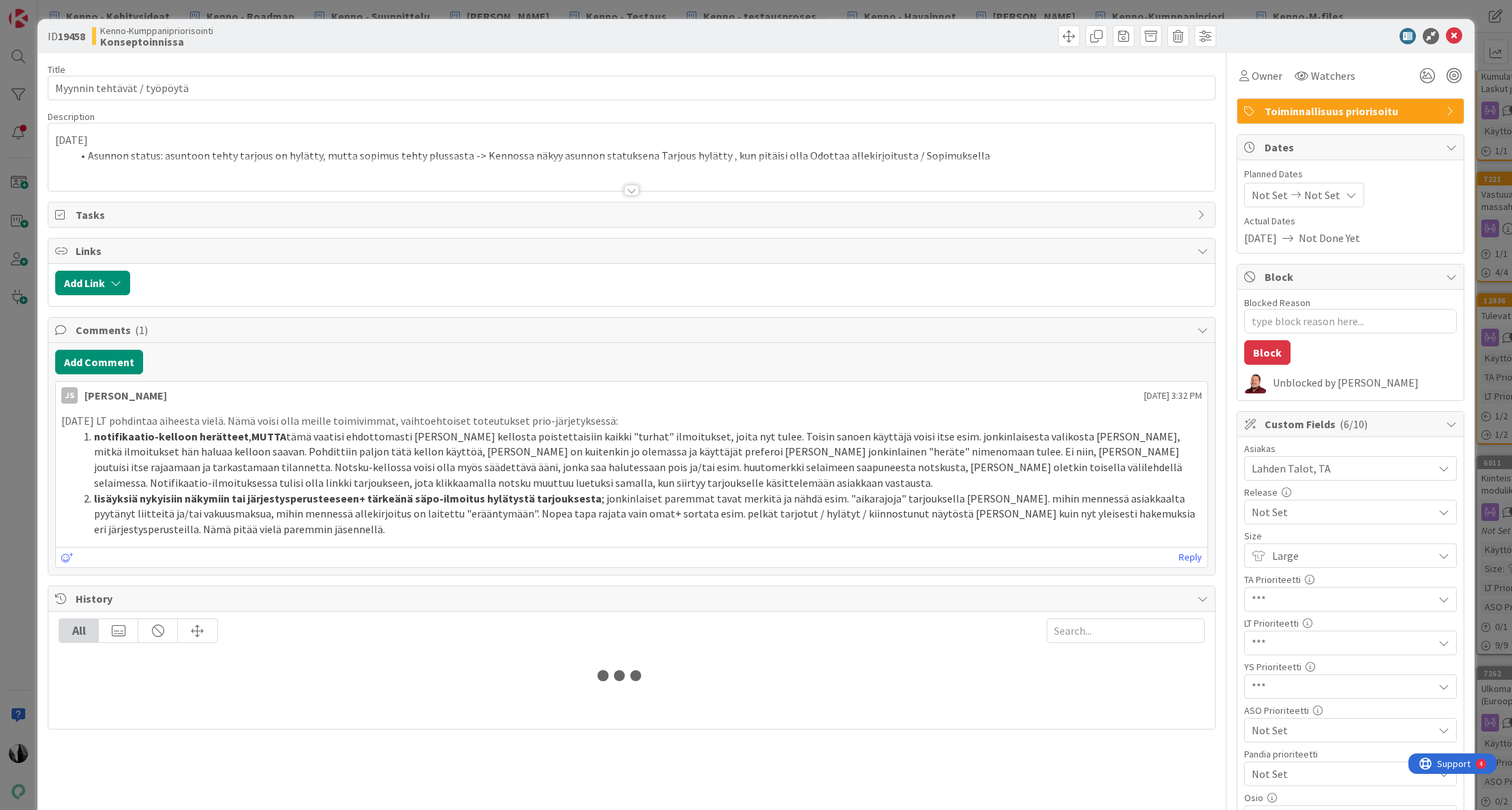
type textarea "x"
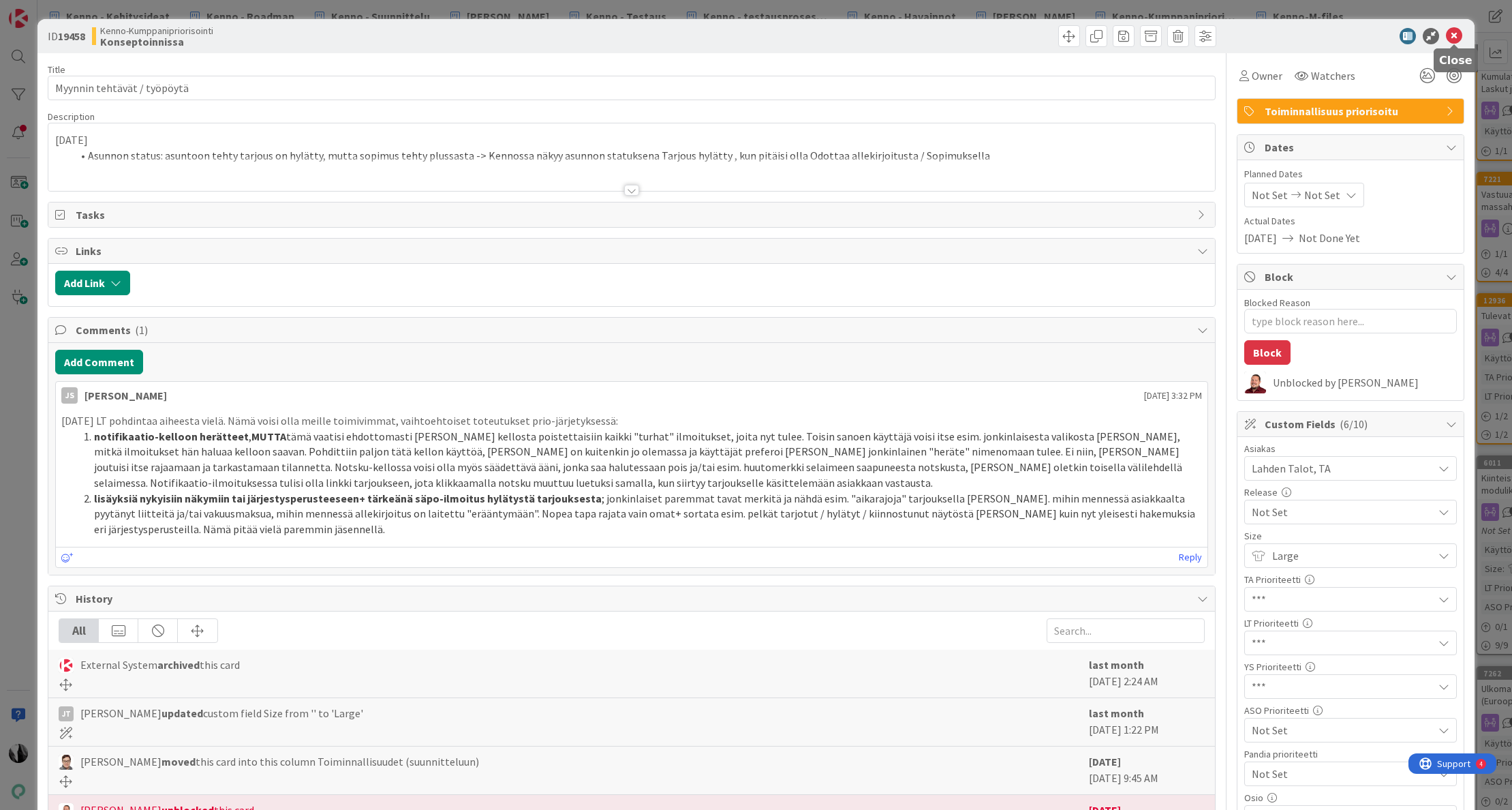
click at [1457, 35] on icon at bounding box center [1454, 35] width 16 height 16
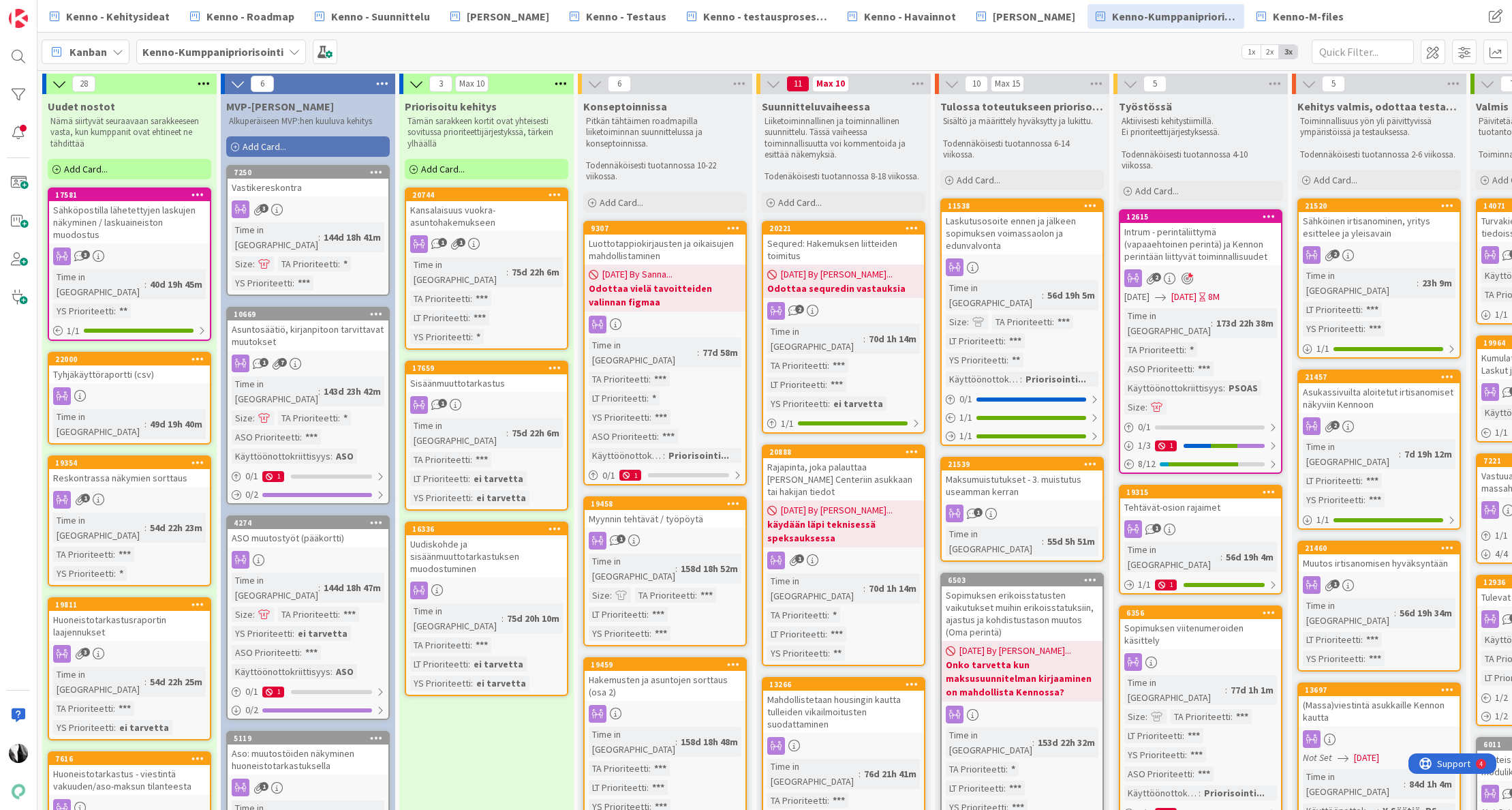
scroll to position [0, 1]
click at [267, 17] on span "Kenno - Roadmap" at bounding box center [250, 16] width 88 height 16
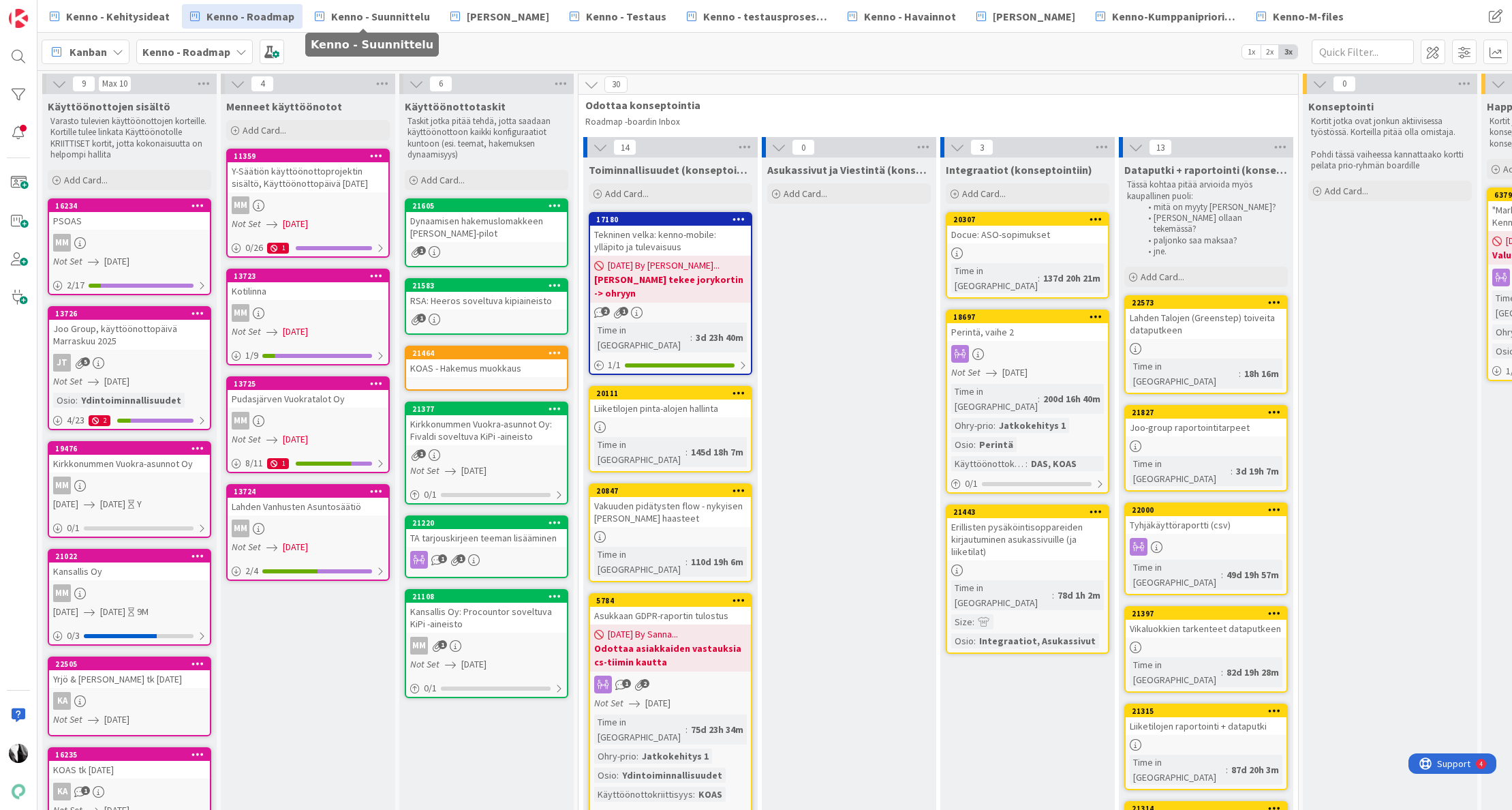
click at [382, 21] on span "Kenno - Suunnittelu" at bounding box center [381, 16] width 98 height 16
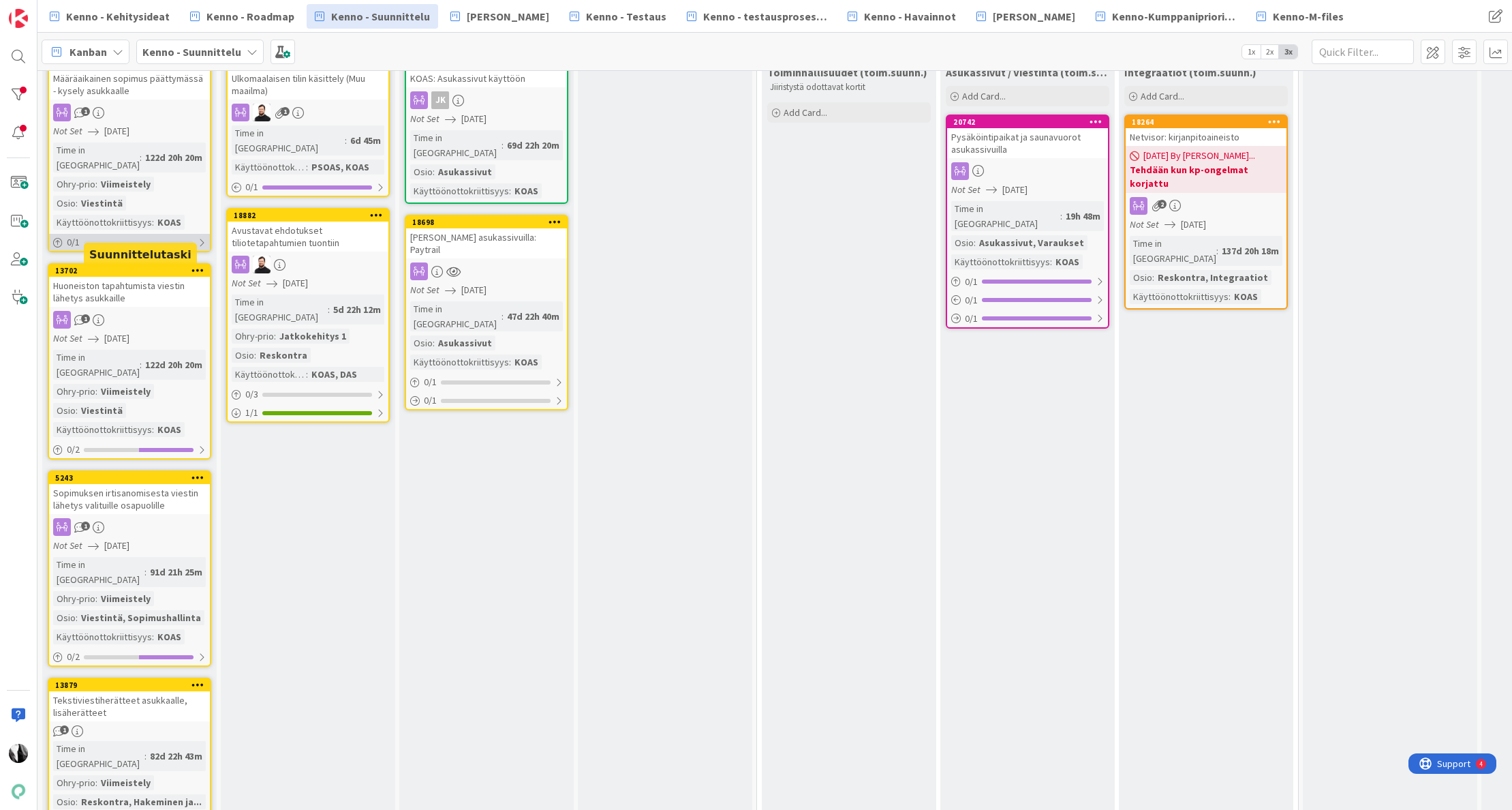
scroll to position [89, 0]
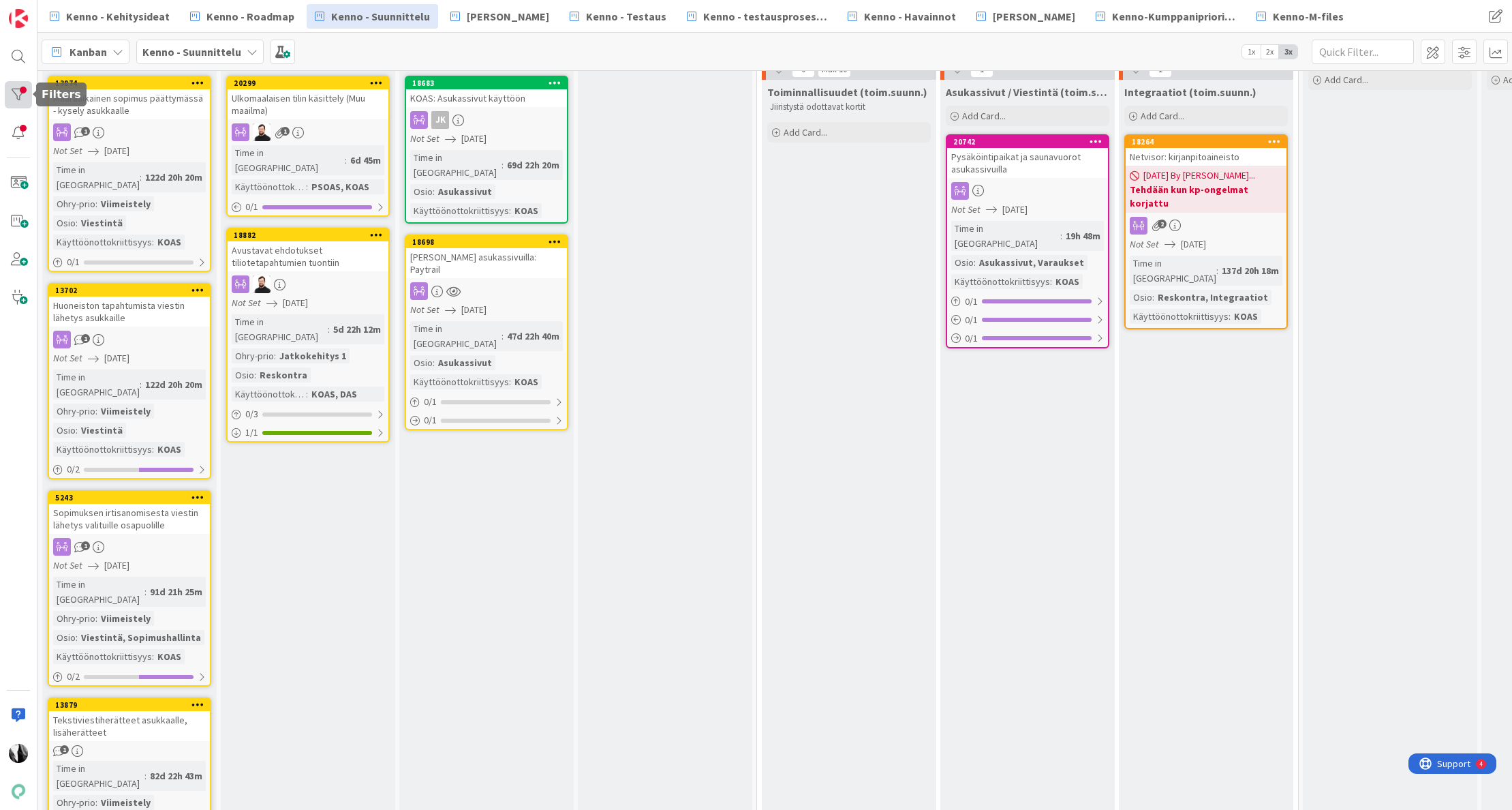
click at [21, 98] on div at bounding box center [19, 95] width 28 height 28
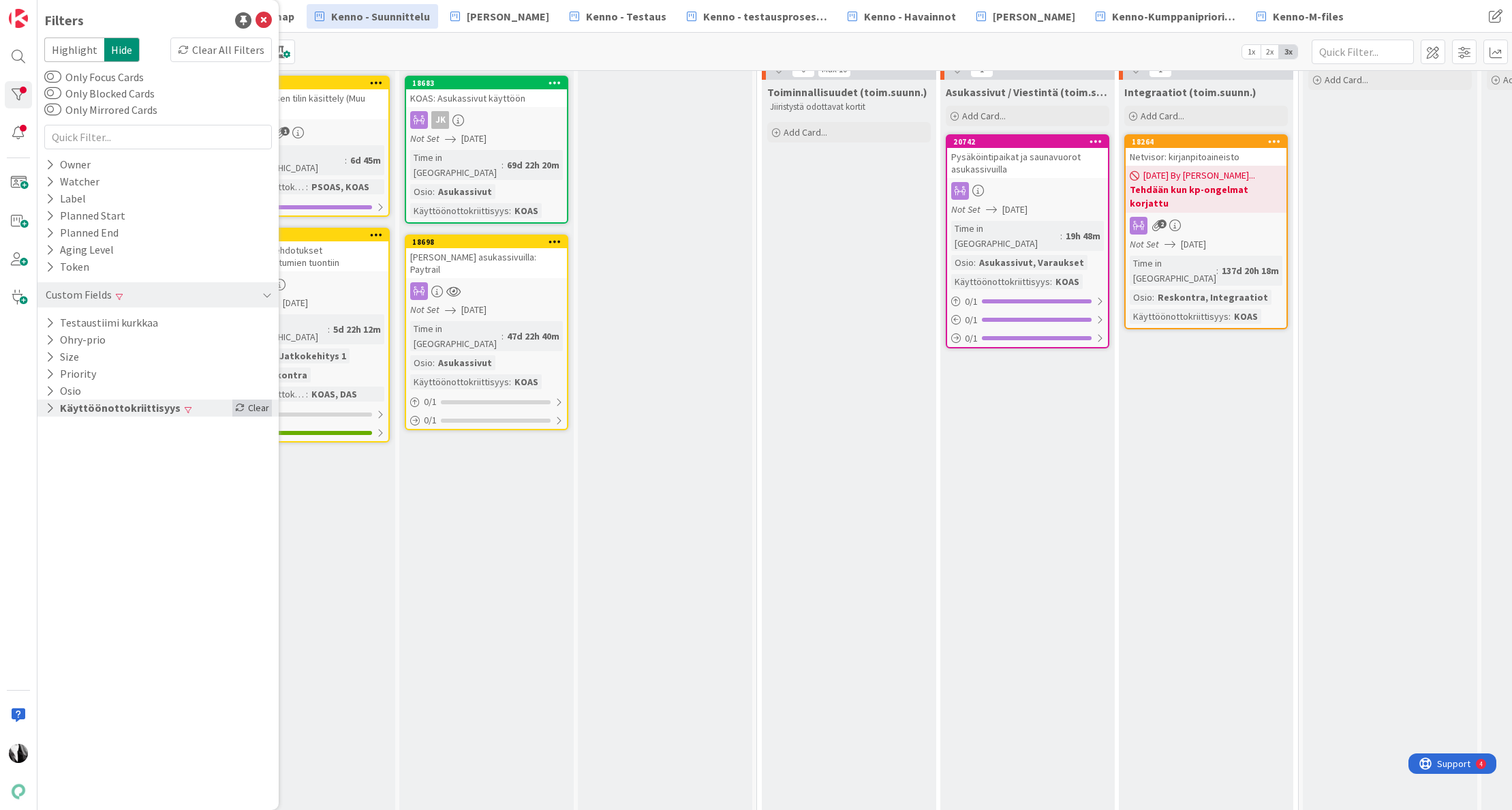
click at [263, 408] on div "Clear" at bounding box center [252, 408] width 40 height 17
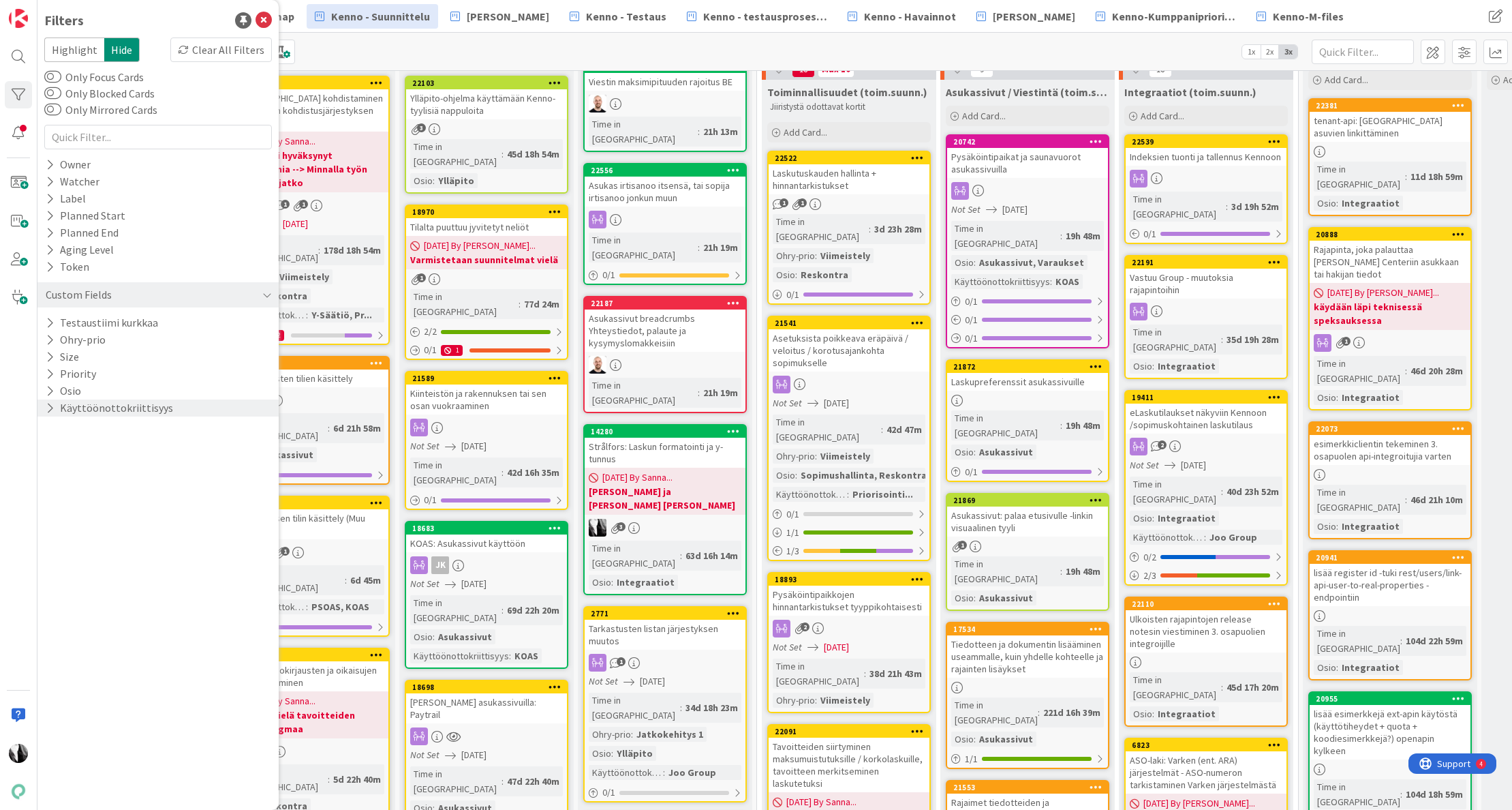
scroll to position [1007, 0]
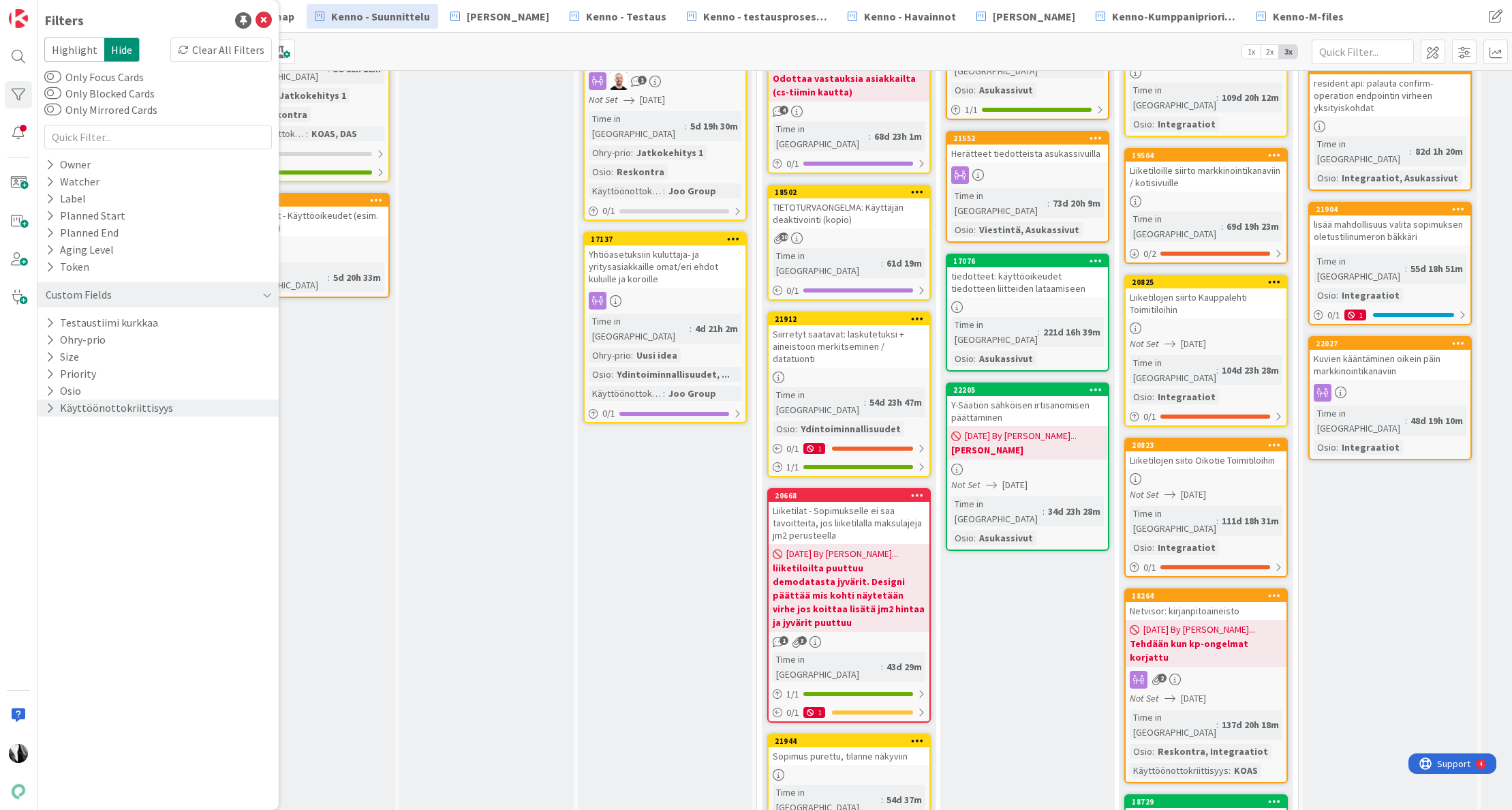
click at [393, 535] on div "Suunnittelussa - Rautalangat Design-tiimin työstössä Add Card... 12754 Suorituk…" at bounding box center [308, 664] width 174 height 3154
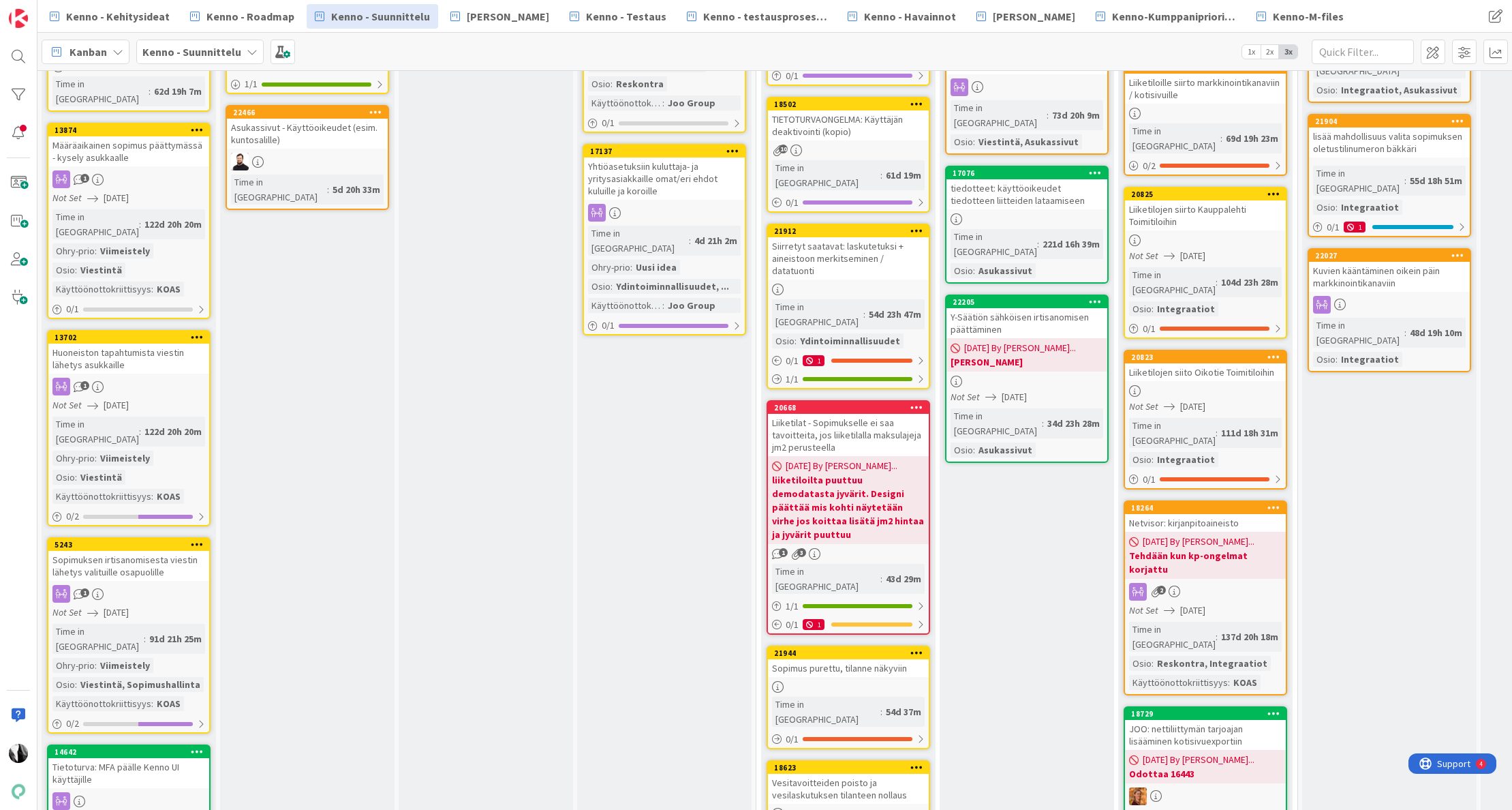
scroll to position [1094, 0]
